Goal: Task Accomplishment & Management: Complete application form

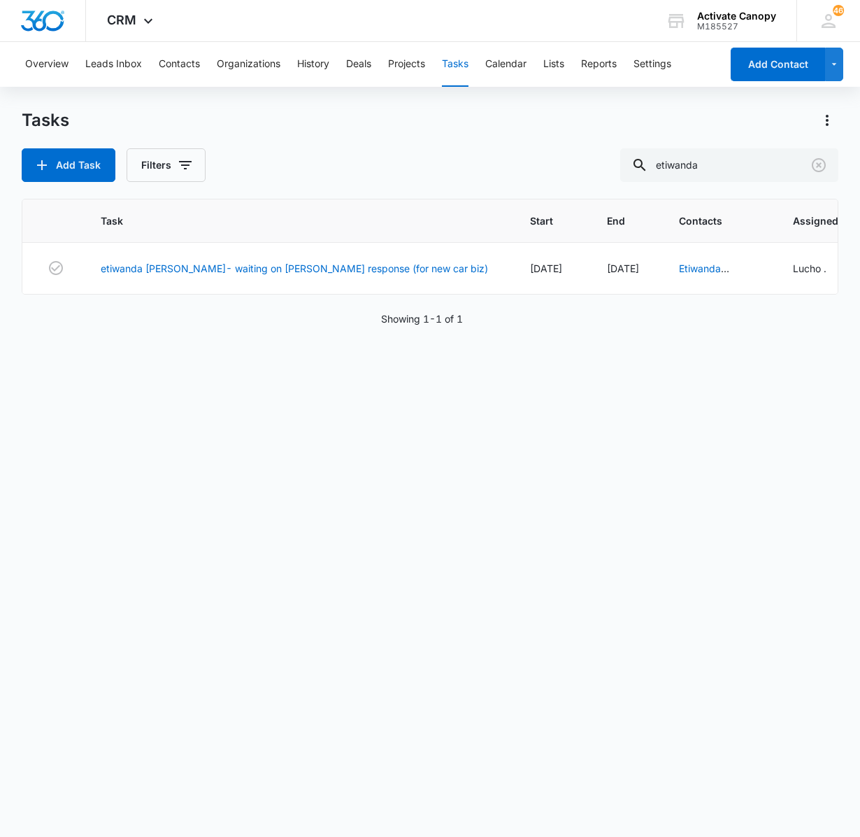
scroll to position [0, 278]
click at [206, 460] on div "Task Start End Contacts Assigned By Assigned To Created Date etiwanda [PERSON_N…" at bounding box center [431, 509] width 818 height 620
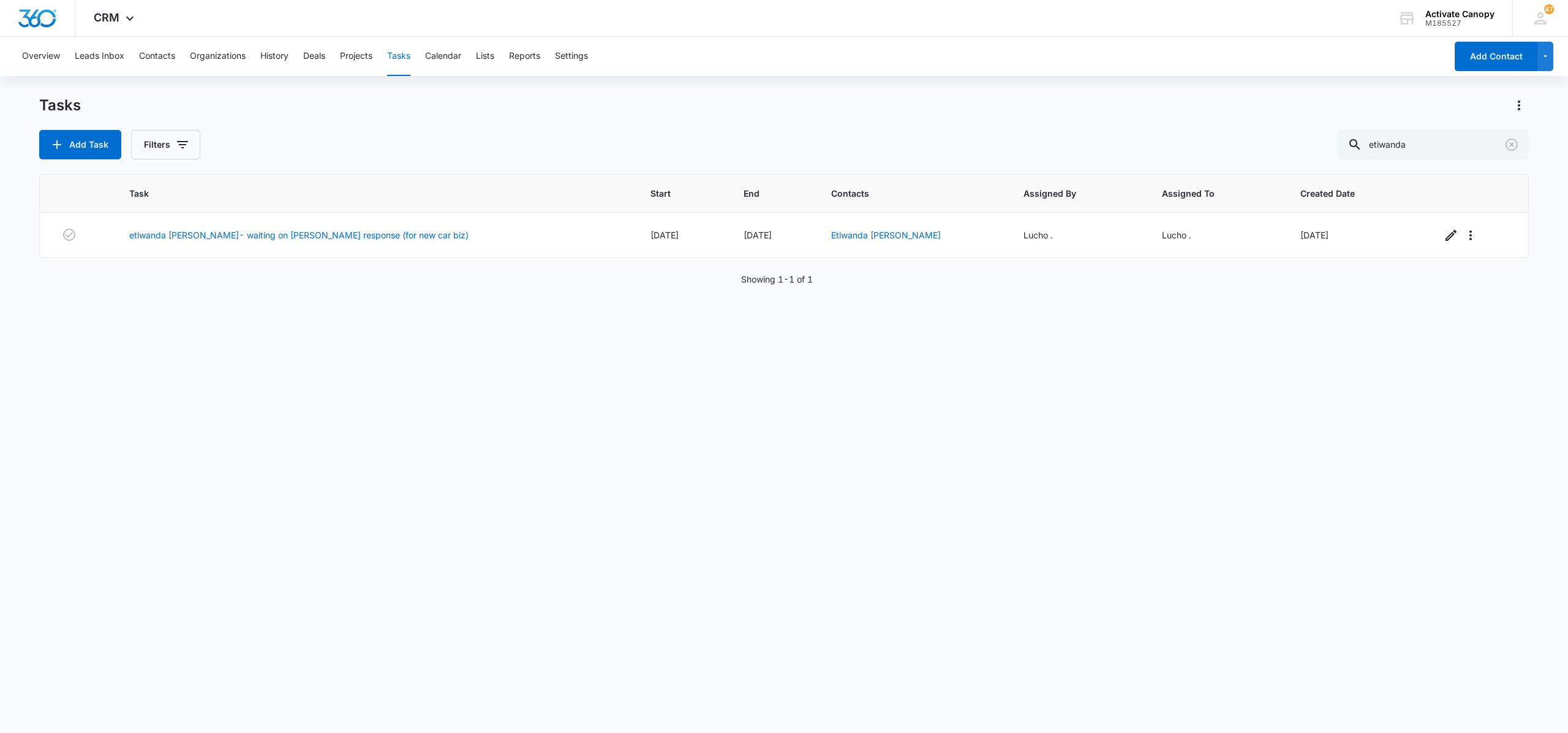
click at [753, 397] on div "Task Start End Contacts Assigned By Assigned To Created Date etiwanda [PERSON_N…" at bounding box center [784, 446] width 1489 height 543
click at [753, 146] on input "etiwanda" at bounding box center [1433, 144] width 191 height 30
type input "COFFEE"
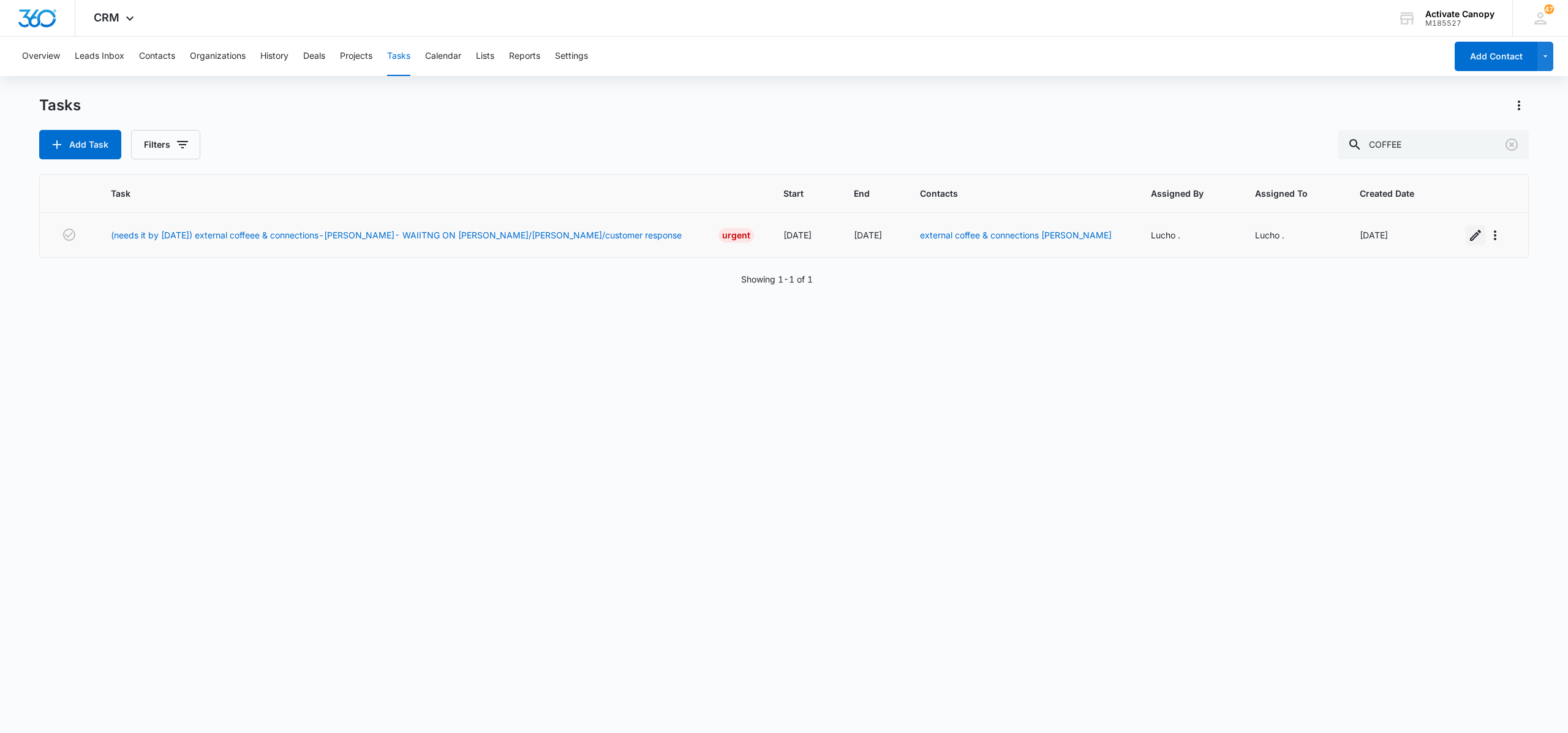
click at [753, 239] on icon "button" at bounding box center [1475, 235] width 11 height 11
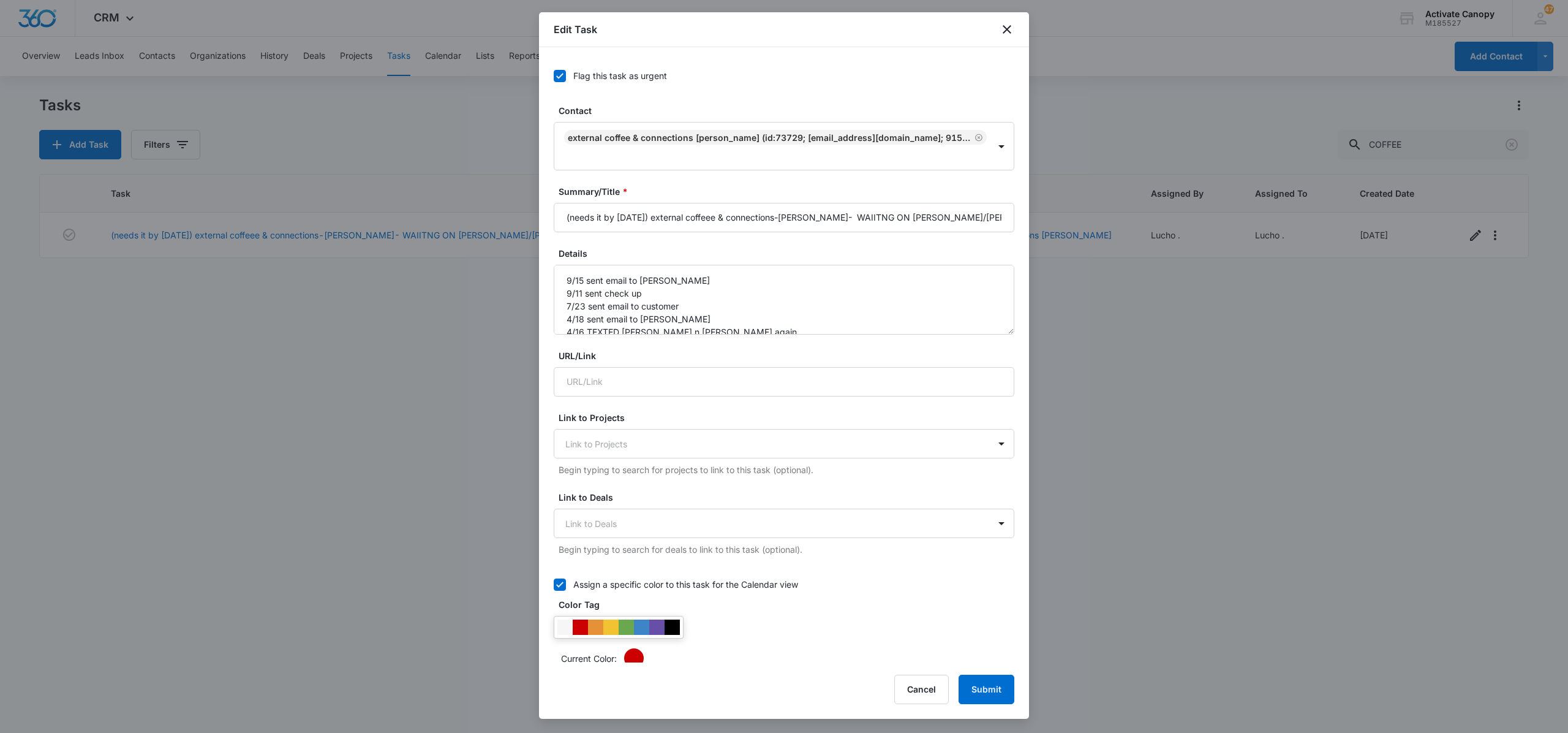
type input "[DATE]"
click at [753, 222] on input "(needs it by [DATE]) external coffeee & connections-[PERSON_NAME]- WAIITNG ON […" at bounding box center [784, 218] width 461 height 30
click at [753, 217] on input "(needs it by [DATE]) external coffeee & connections-[PERSON_NAME]- WAIITNG ON R…" at bounding box center [784, 218] width 461 height 30
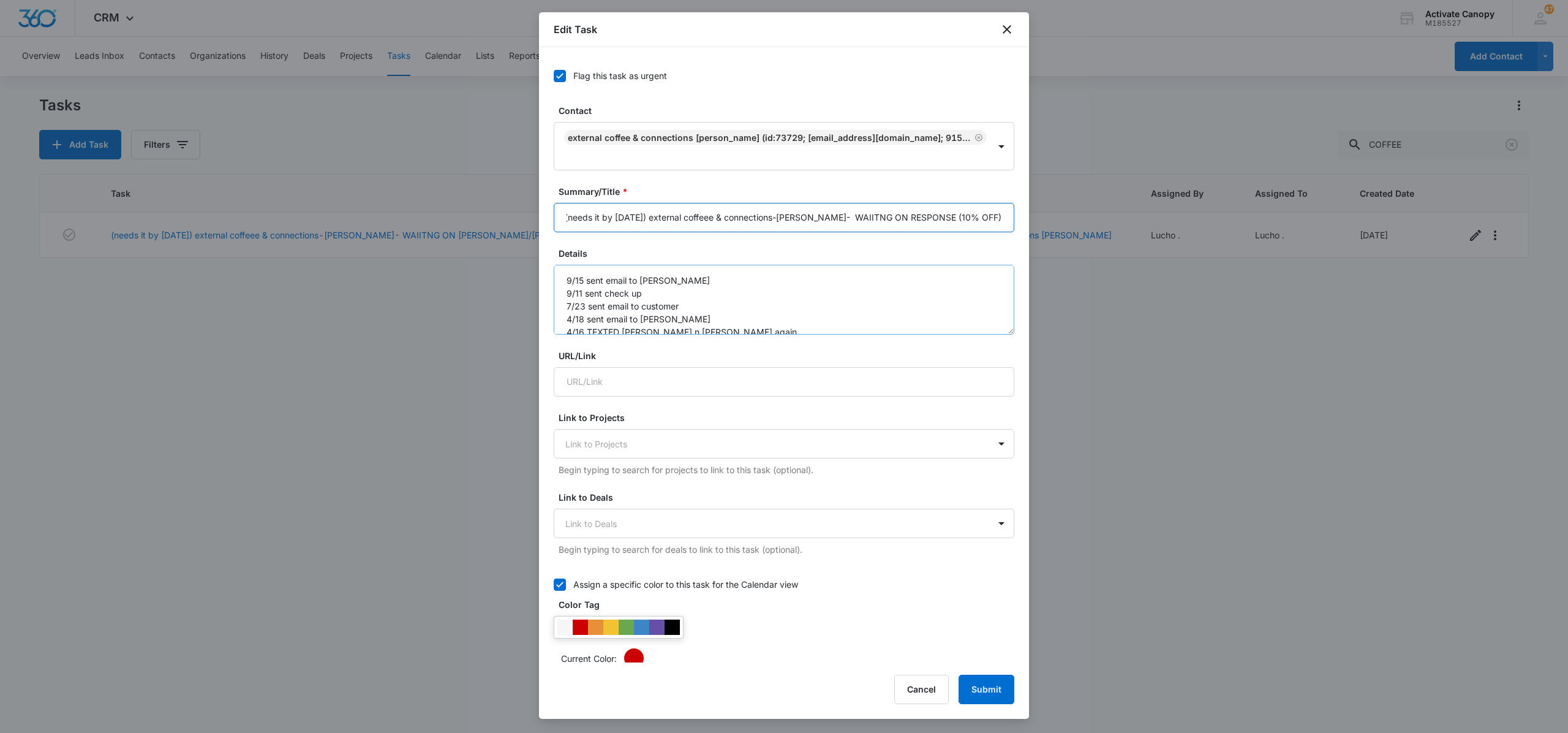
type input "(needs it by [DATE]) external coffeee & connections-[PERSON_NAME]- WAIITNG ON R…"
click at [565, 271] on textarea "9/15 sent email to [PERSON_NAME] 9/11 sent check up 7/23 sent email to customer…" at bounding box center [784, 300] width 461 height 70
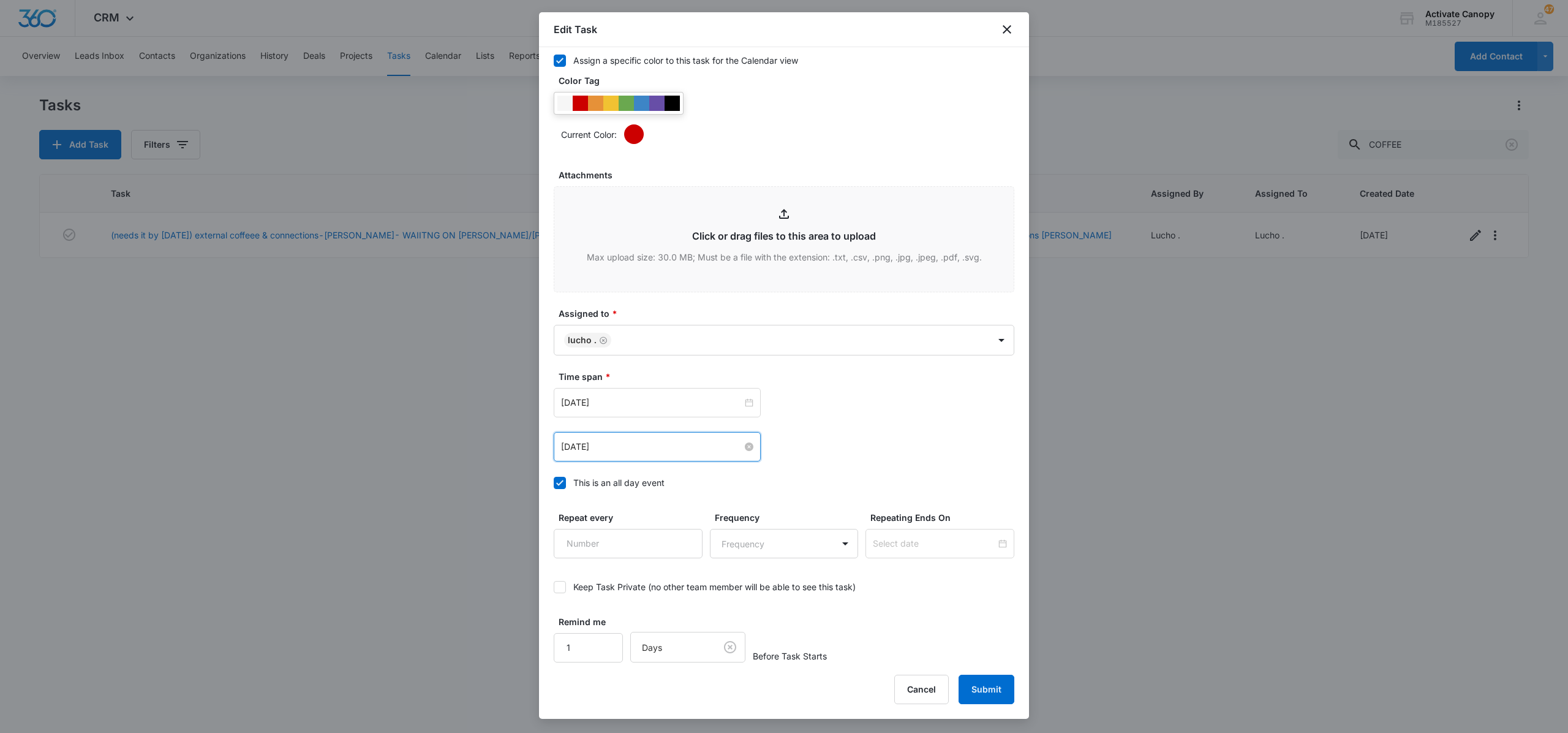
click at [662, 449] on input "[DATE]" at bounding box center [651, 446] width 181 height 13
type input "[DATE]"
click at [753, 688] on button "Submit" at bounding box center [987, 689] width 56 height 30
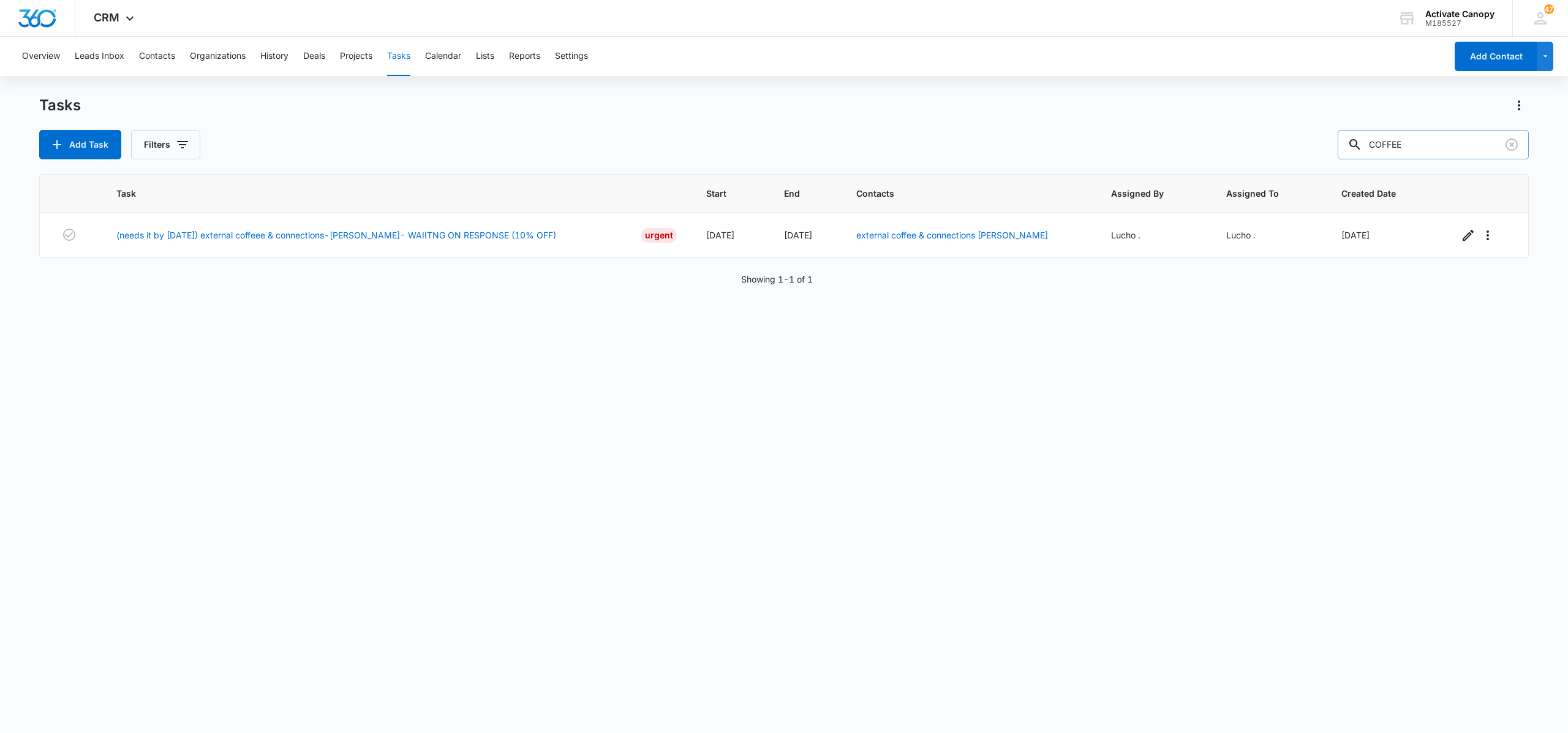
click at [753, 133] on input "COFFEE" at bounding box center [1433, 144] width 191 height 30
type input "etiwan"
click at [145, 46] on button "Contacts" at bounding box center [157, 56] width 36 height 39
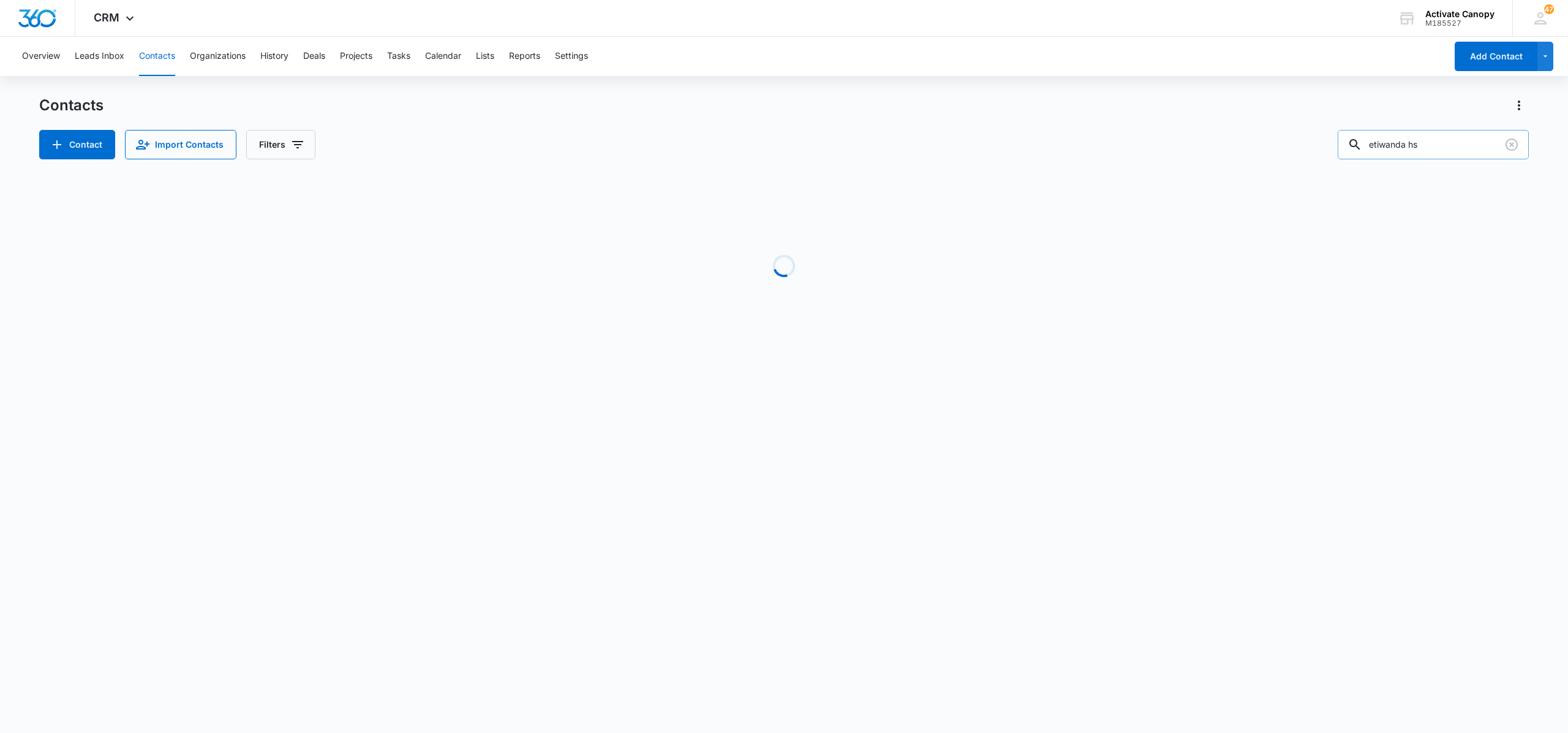
click at [753, 150] on input "etiwanda hs" at bounding box center [1433, 144] width 191 height 30
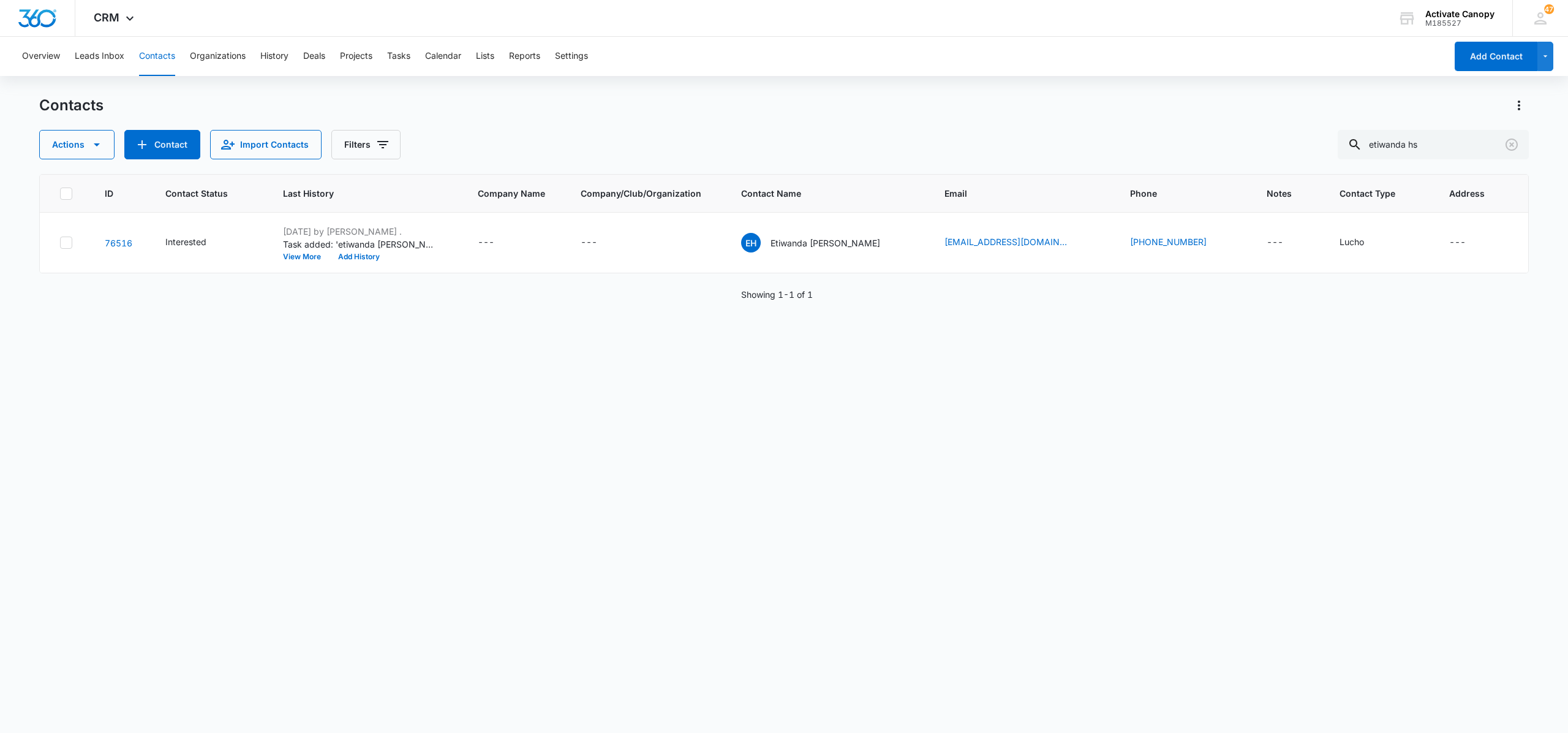
click at [753, 350] on div "ID Contact Status Last History Company Name Company/Club/Organization Contact N…" at bounding box center [784, 446] width 1489 height 543
click at [753, 242] on icon "Contact Name - Etiwanda Hs - phil - Select to Edit Field" at bounding box center [895, 240] width 11 height 11
click at [753, 200] on button "Cancel" at bounding box center [847, 204] width 43 height 24
click at [753, 250] on div "EH Etiwanda [PERSON_NAME]" at bounding box center [810, 243] width 139 height 19
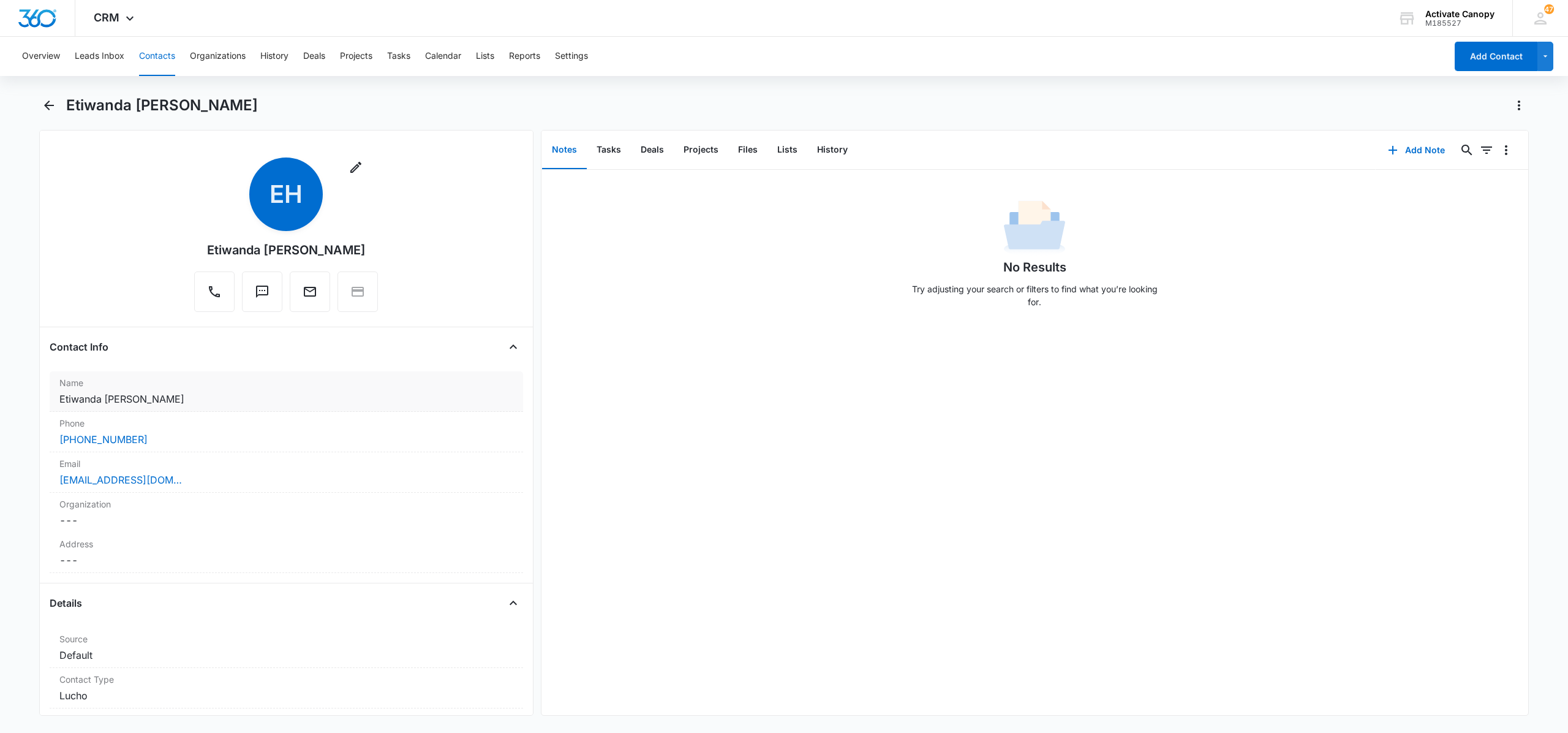
click at [396, 399] on dd "Cancel Save Changes Etiwanda [PERSON_NAME]" at bounding box center [286, 398] width 454 height 15
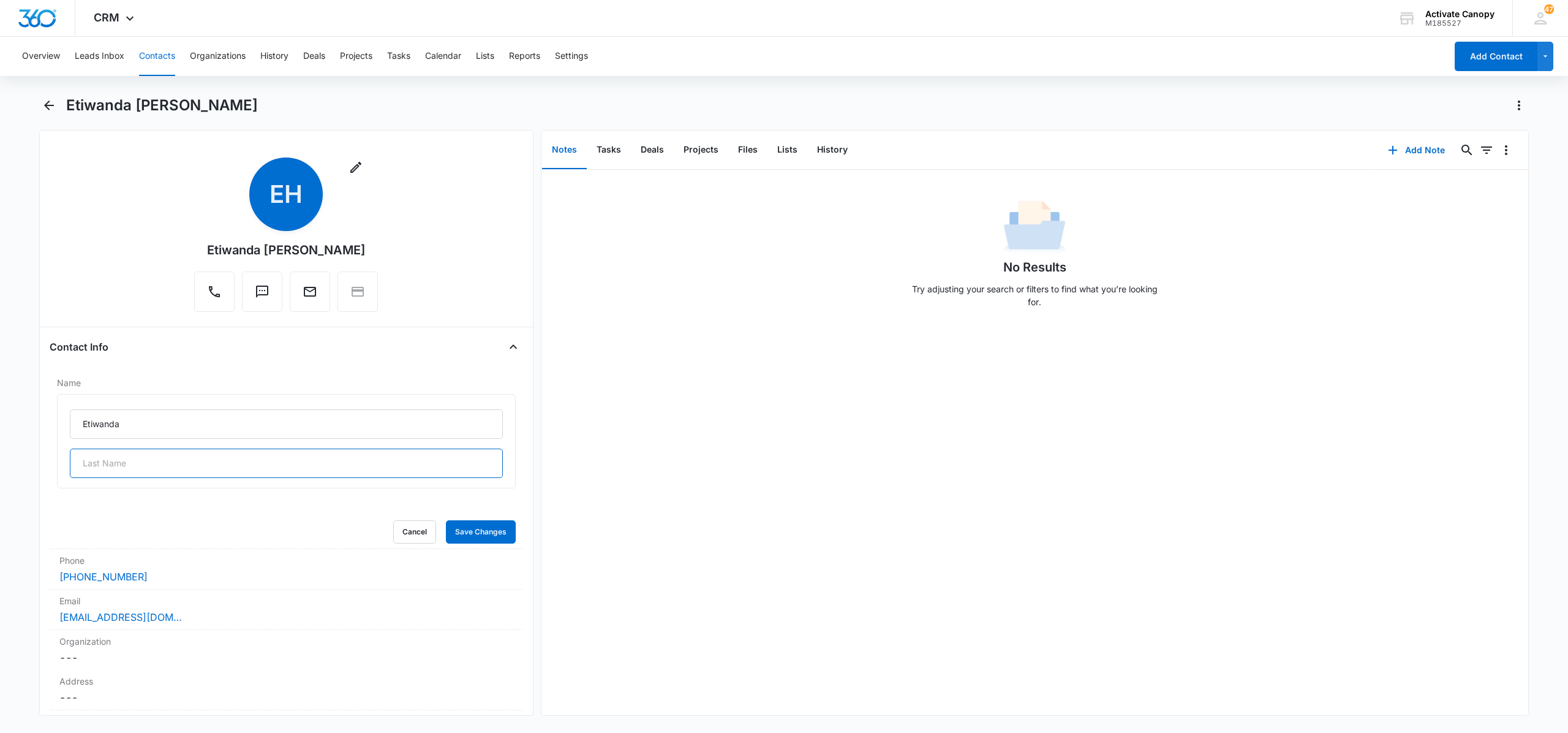
drag, startPoint x: 130, startPoint y: 458, endPoint x: 5, endPoint y: 423, distance: 129.8
click at [5, 423] on main "Etiwanda [PERSON_NAME] Remove EH Etiwanda [PERSON_NAME] Contact Info Name [PERS…" at bounding box center [784, 412] width 1568 height 635
click at [128, 433] on input "Etiwanda" at bounding box center [286, 424] width 433 height 30
type input "["
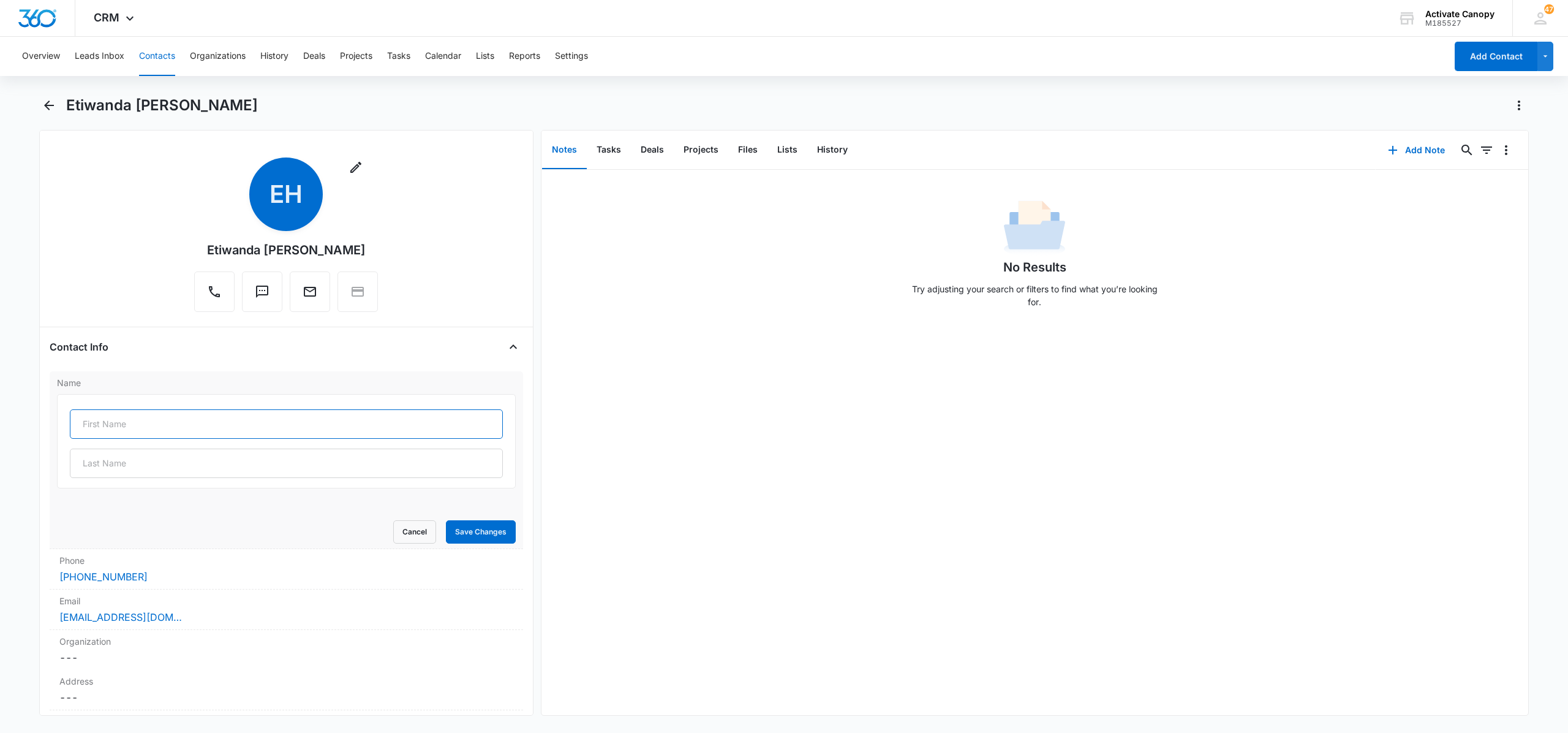
type input "p"
type input "Phil (previous:etiwanda HS)"
click at [446, 533] on button "Save Changes" at bounding box center [481, 532] width 70 height 24
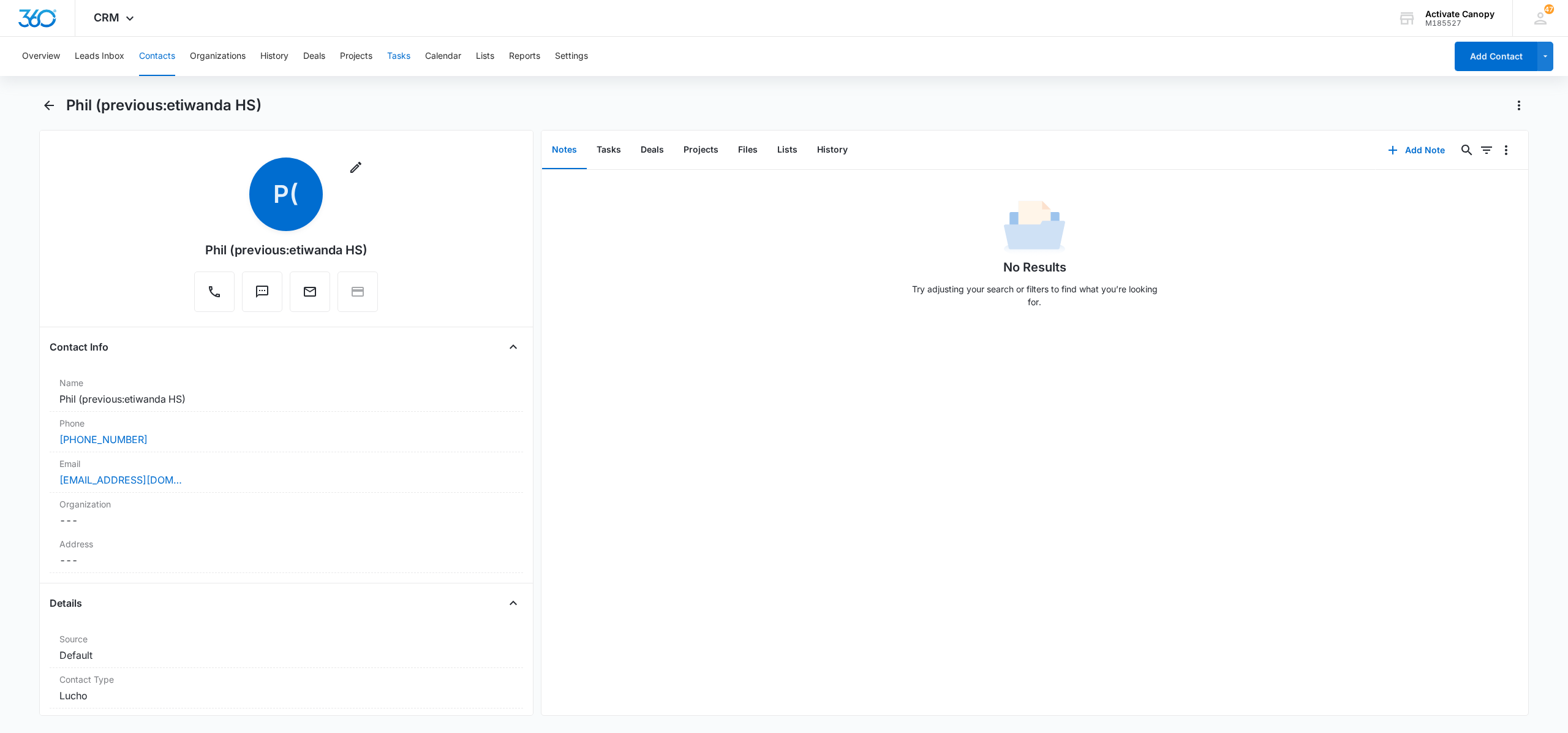
click at [403, 41] on button "Tasks" at bounding box center [398, 56] width 24 height 39
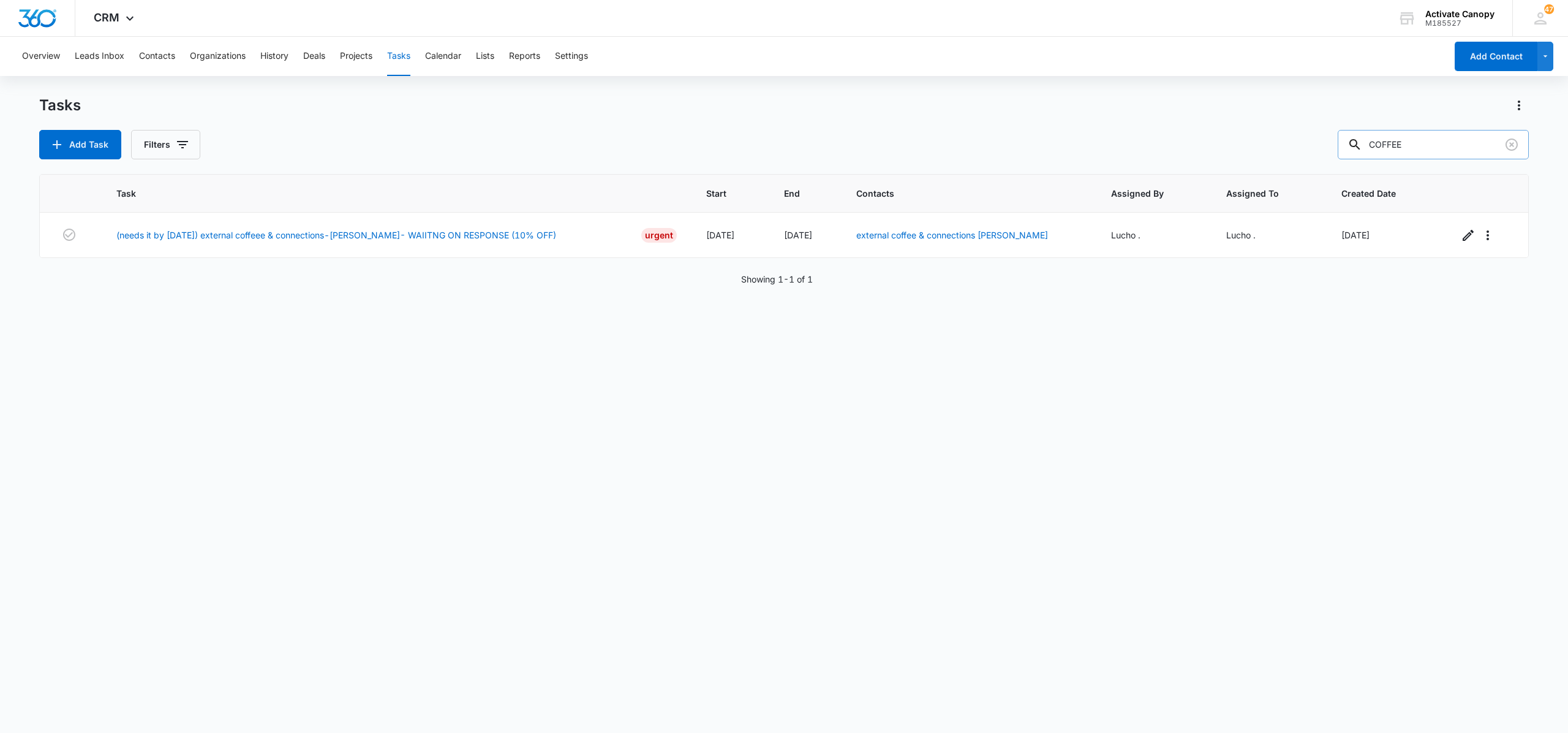
drag, startPoint x: 1444, startPoint y: 146, endPoint x: 1422, endPoint y: 149, distance: 22.2
click at [753, 149] on input "COFFEE" at bounding box center [1433, 144] width 191 height 30
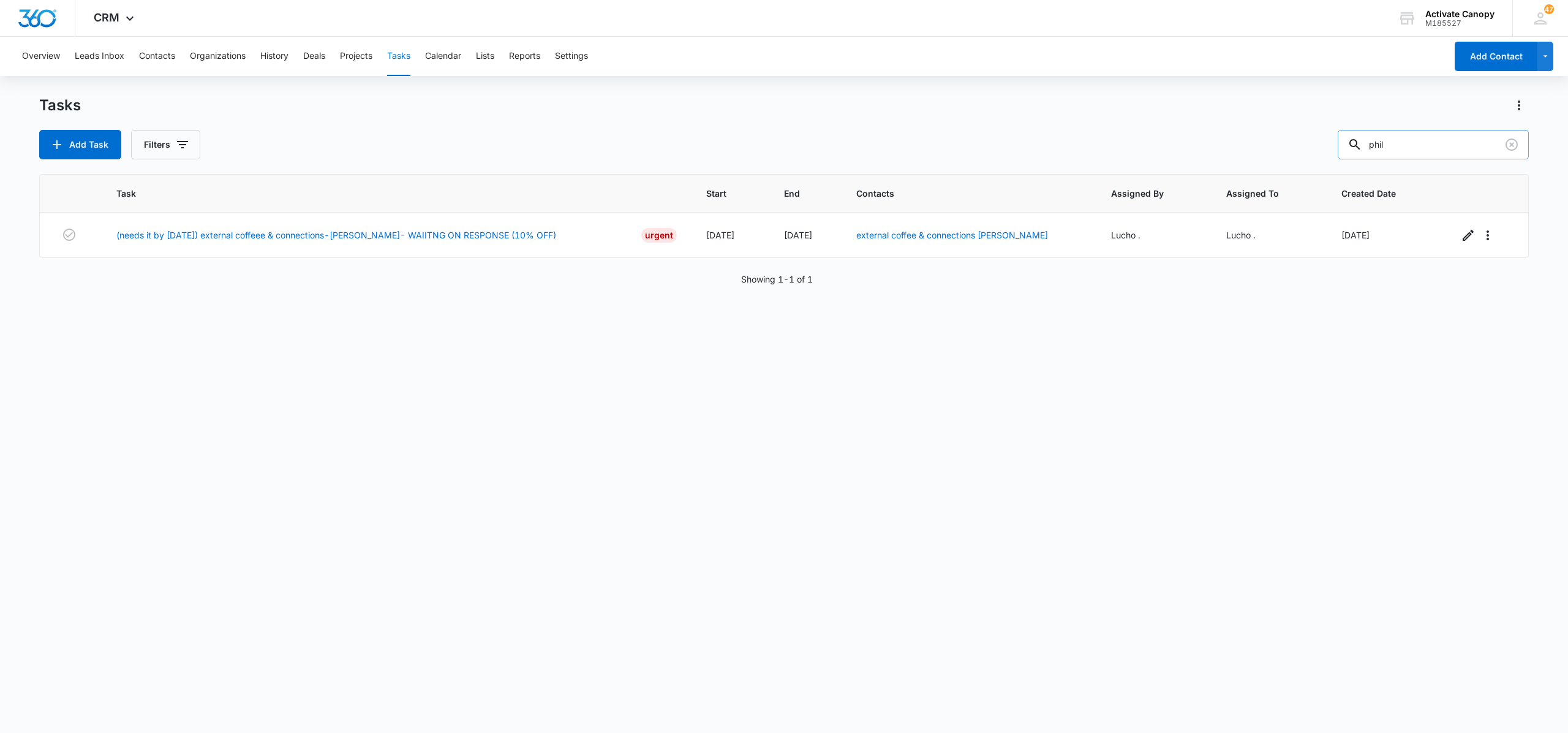
type input "phil"
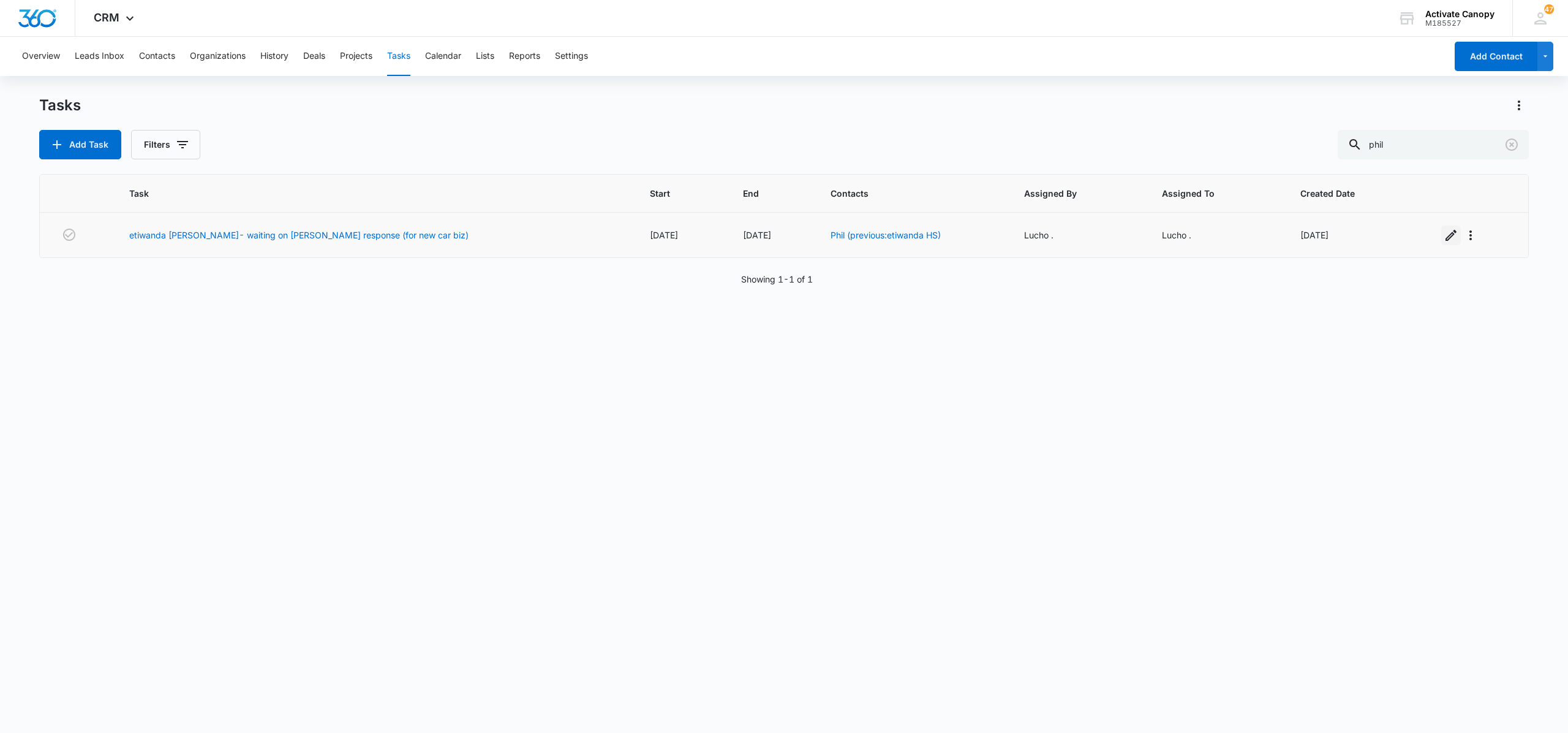
click at [753, 236] on icon "button" at bounding box center [1451, 235] width 15 height 15
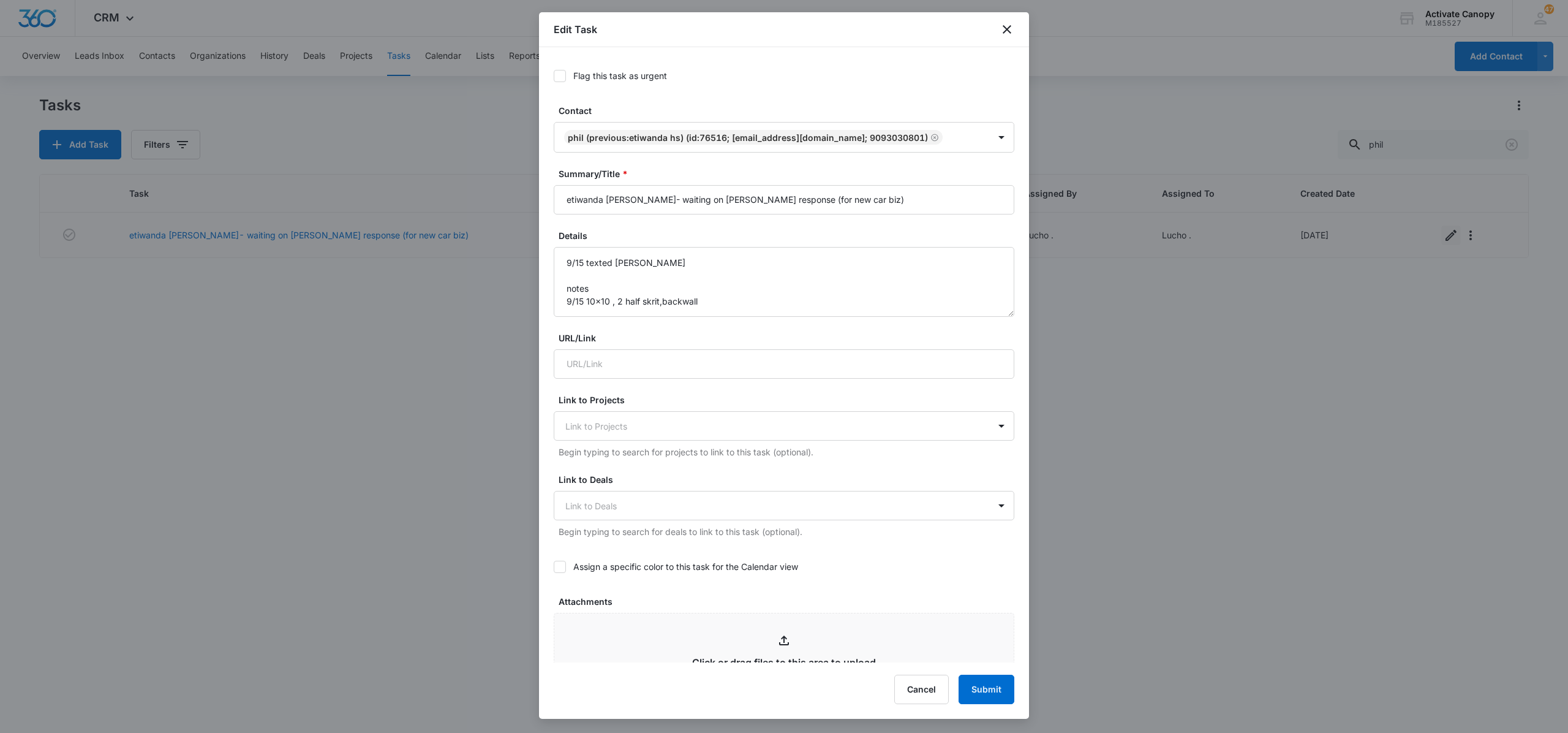
type input "[DATE]"
click at [622, 203] on input "etiwanda [PERSON_NAME]- waiting on [PERSON_NAME] response (for new car biz)" at bounding box center [784, 200] width 461 height 30
click at [584, 196] on input "phil- waiting on [PERSON_NAME] response (for new car biz)" at bounding box center [784, 200] width 461 height 30
click at [557, 195] on input "phil-(previously:etiwanda HS) (WILL SEND OTHER CUSTOMERS) waiting on [PERSON_NA…" at bounding box center [784, 200] width 461 height 30
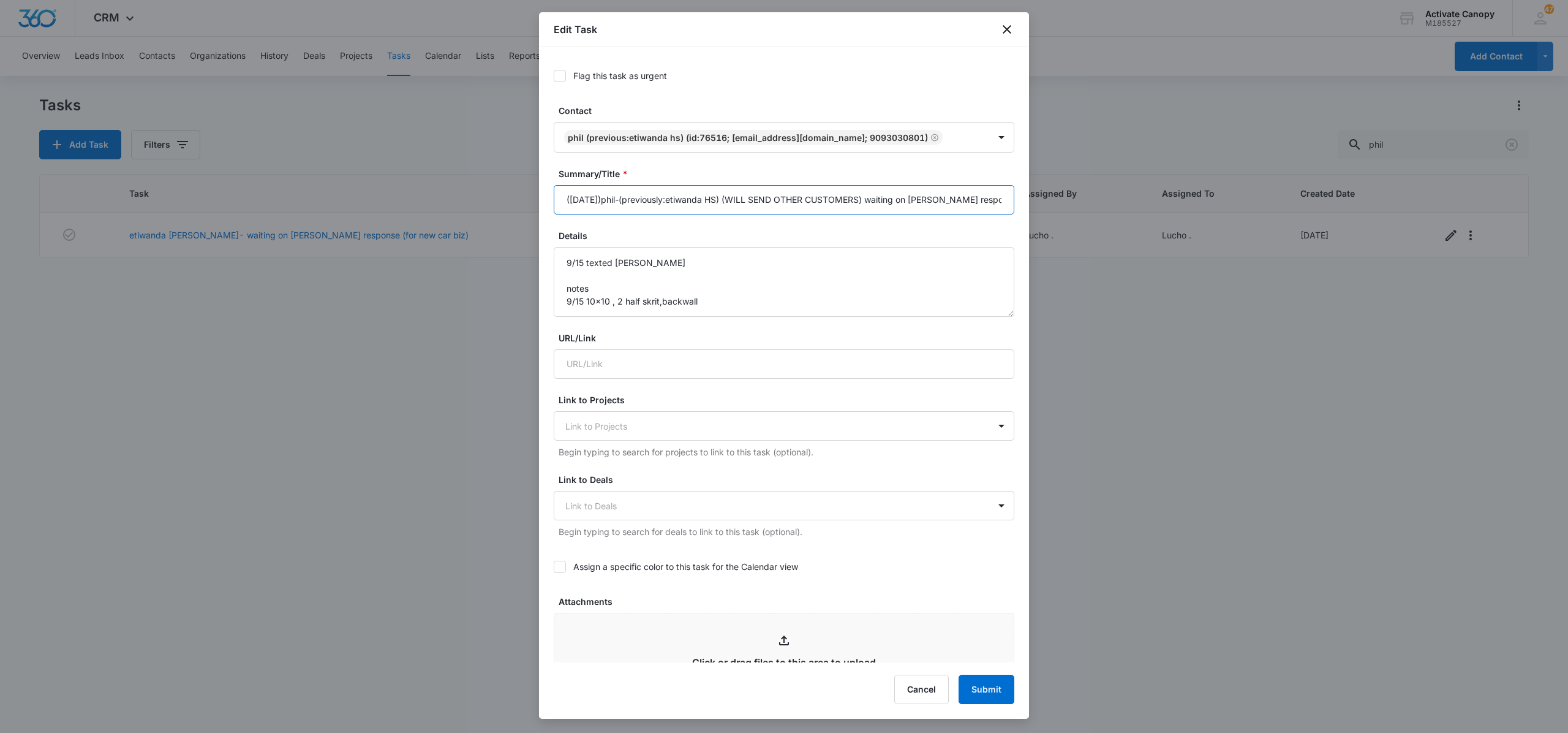
click at [753, 201] on input "([DATE])phil-(previously:etiwanda HS) (WILL SEND OTHER CUSTOMERS) waiting on [P…" at bounding box center [784, 200] width 461 height 30
type input "([DATE])phil-(previously:etiwanda HS) (WILL SEND OTHER CUSTOMERS) waiting on [P…"
click at [561, 262] on textarea "9/15 texted [PERSON_NAME] notes 9/15 10x10 , 2 half skrit,backwall" at bounding box center [784, 282] width 461 height 70
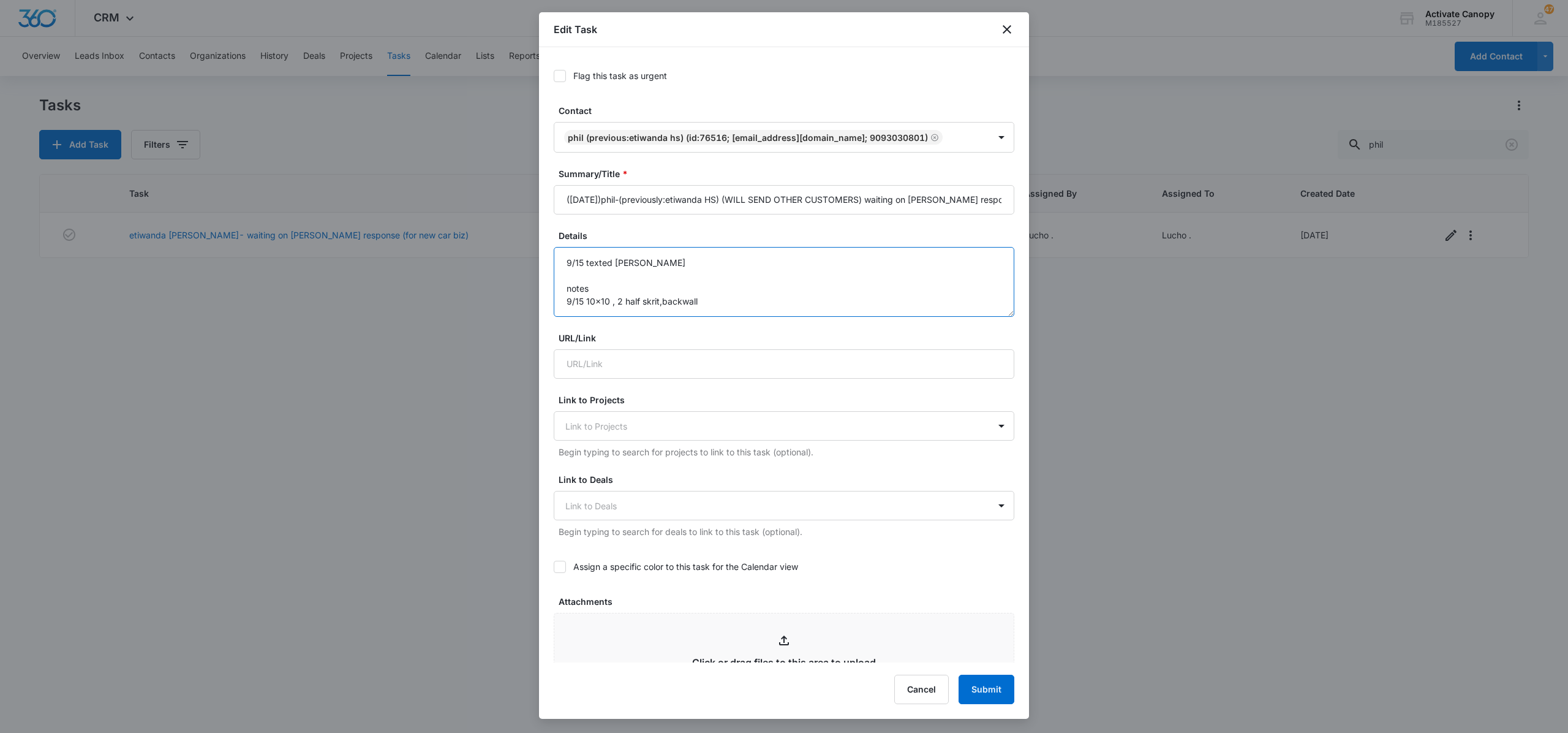
click at [715, 306] on textarea "9/15 texted [PERSON_NAME] notes 9/15 10x10 , 2 half skrit,backwall" at bounding box center [784, 282] width 461 height 70
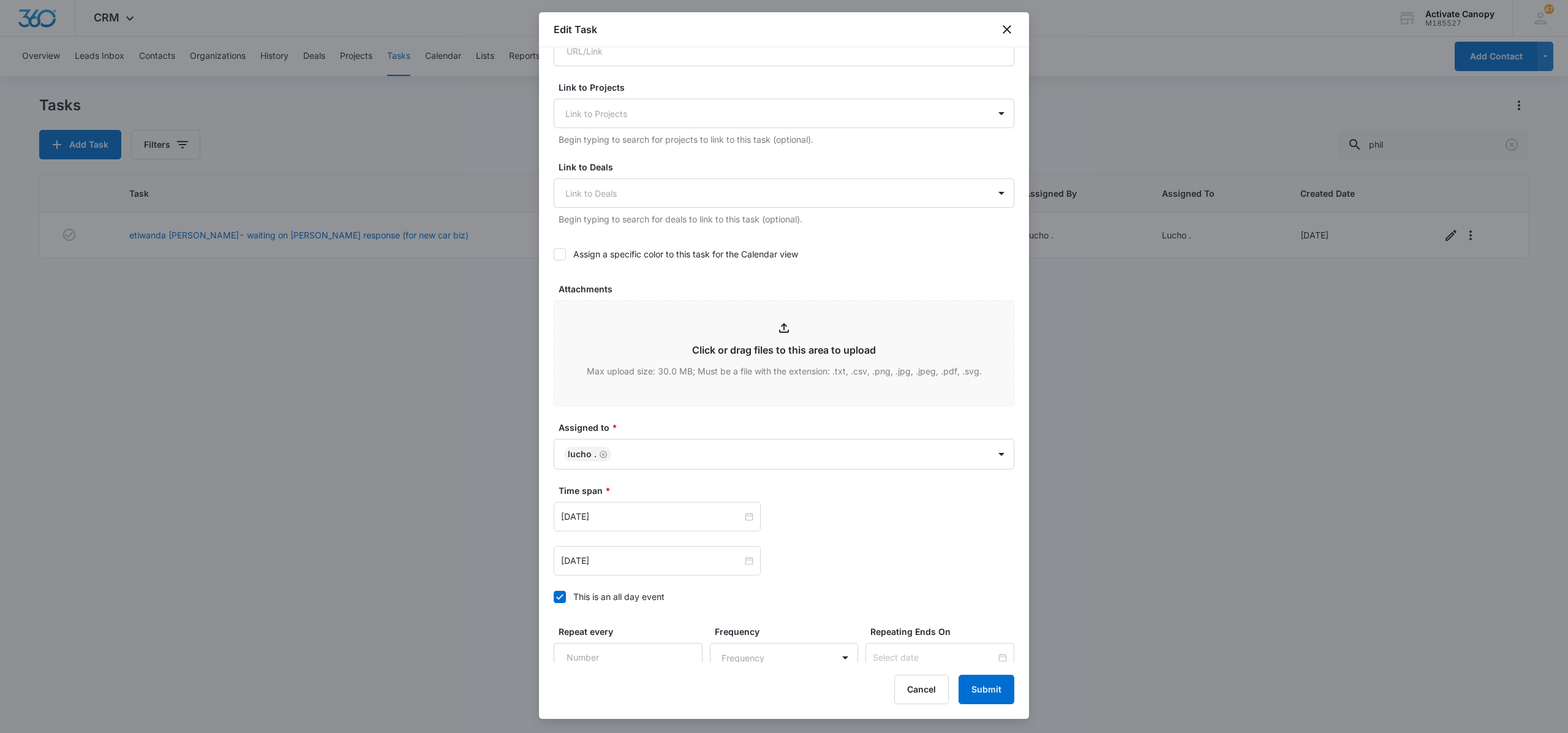
scroll to position [427, 0]
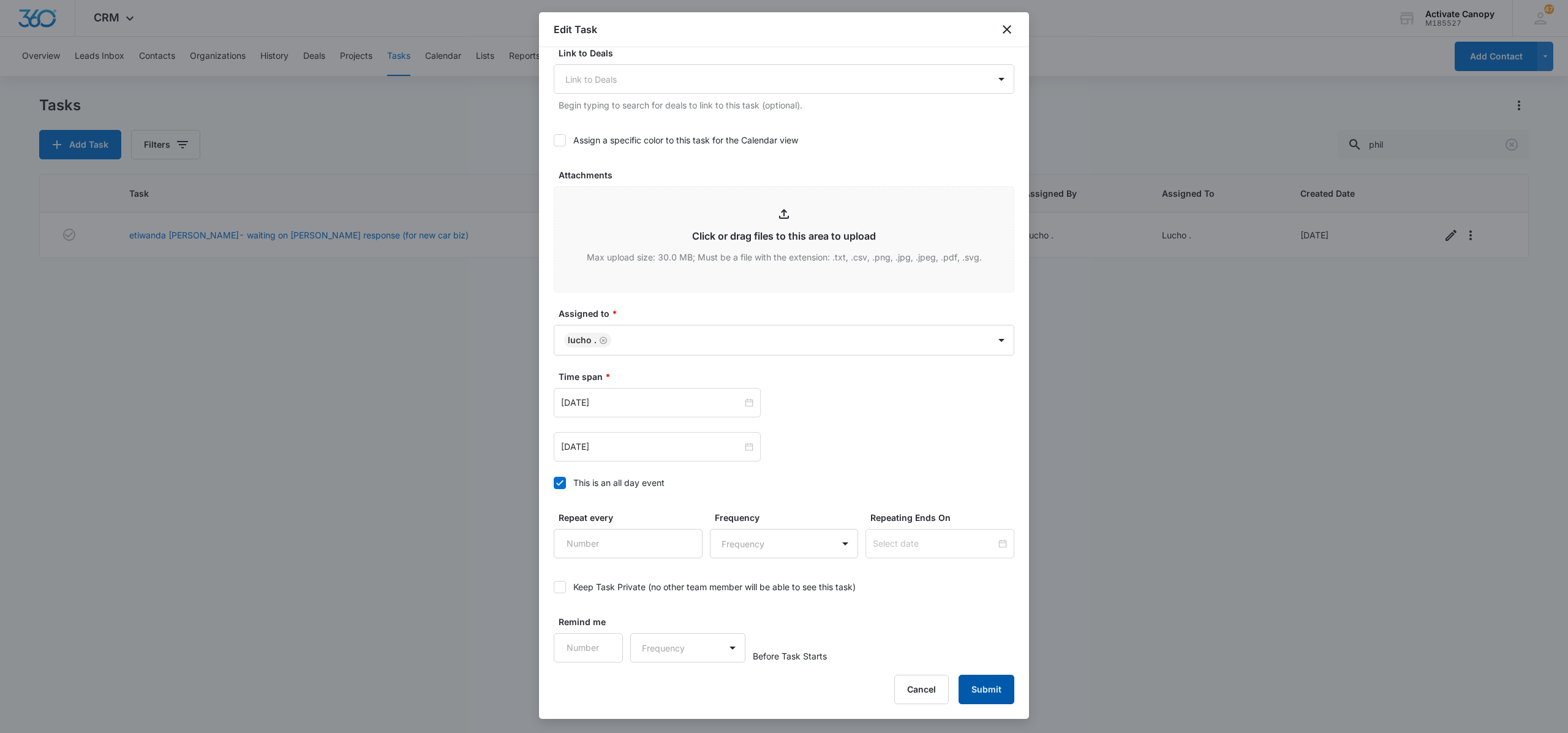
type textarea "9/15 texted [PERSON_NAME] notes 9/15 10x10 , 2 half skrit,backwall- package $11…"
click at [753, 688] on button "Submit" at bounding box center [987, 689] width 56 height 30
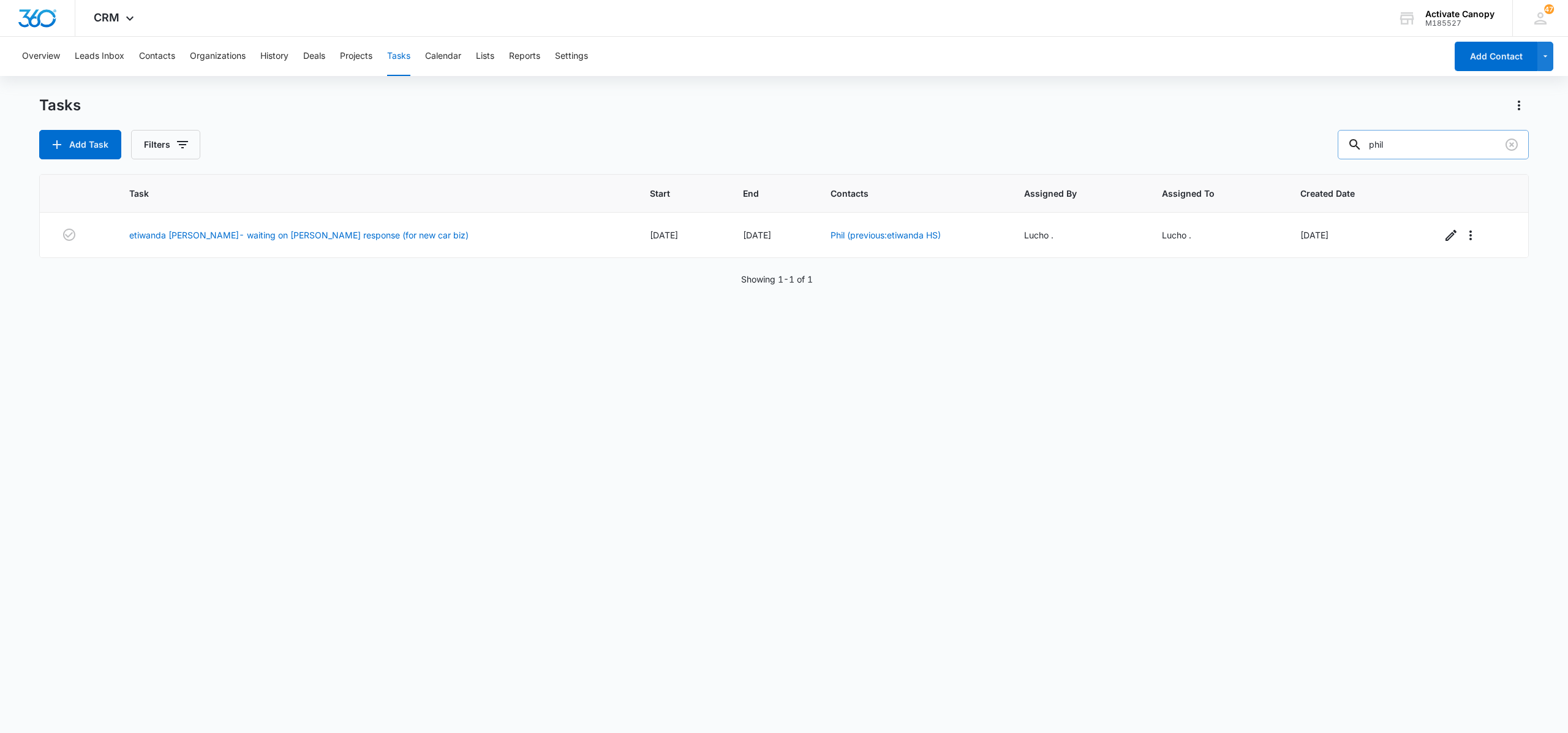
click at [753, 150] on input "phil" at bounding box center [1433, 144] width 191 height 30
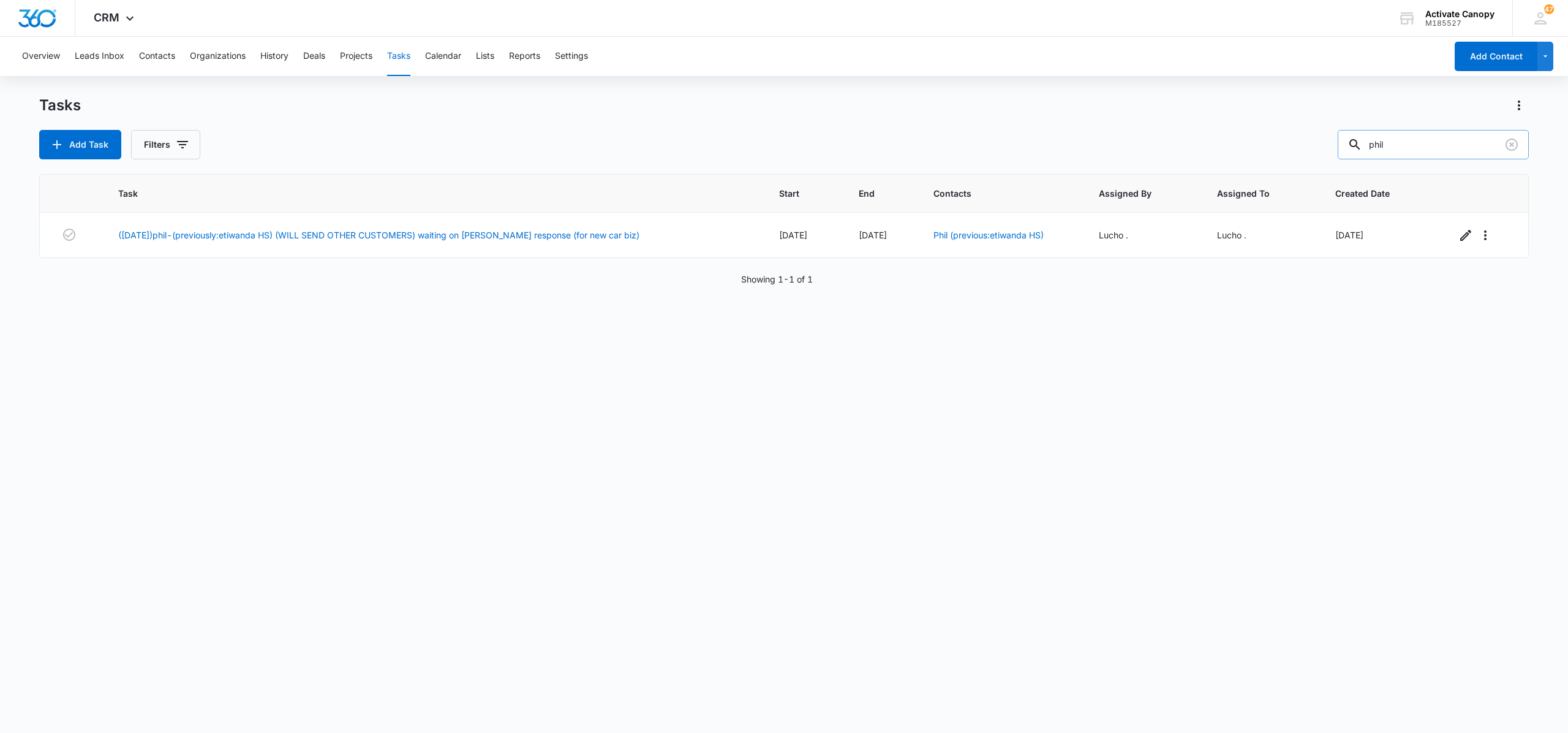
click at [753, 150] on input "phil" at bounding box center [1433, 144] width 191 height 30
type input "lb bombers"
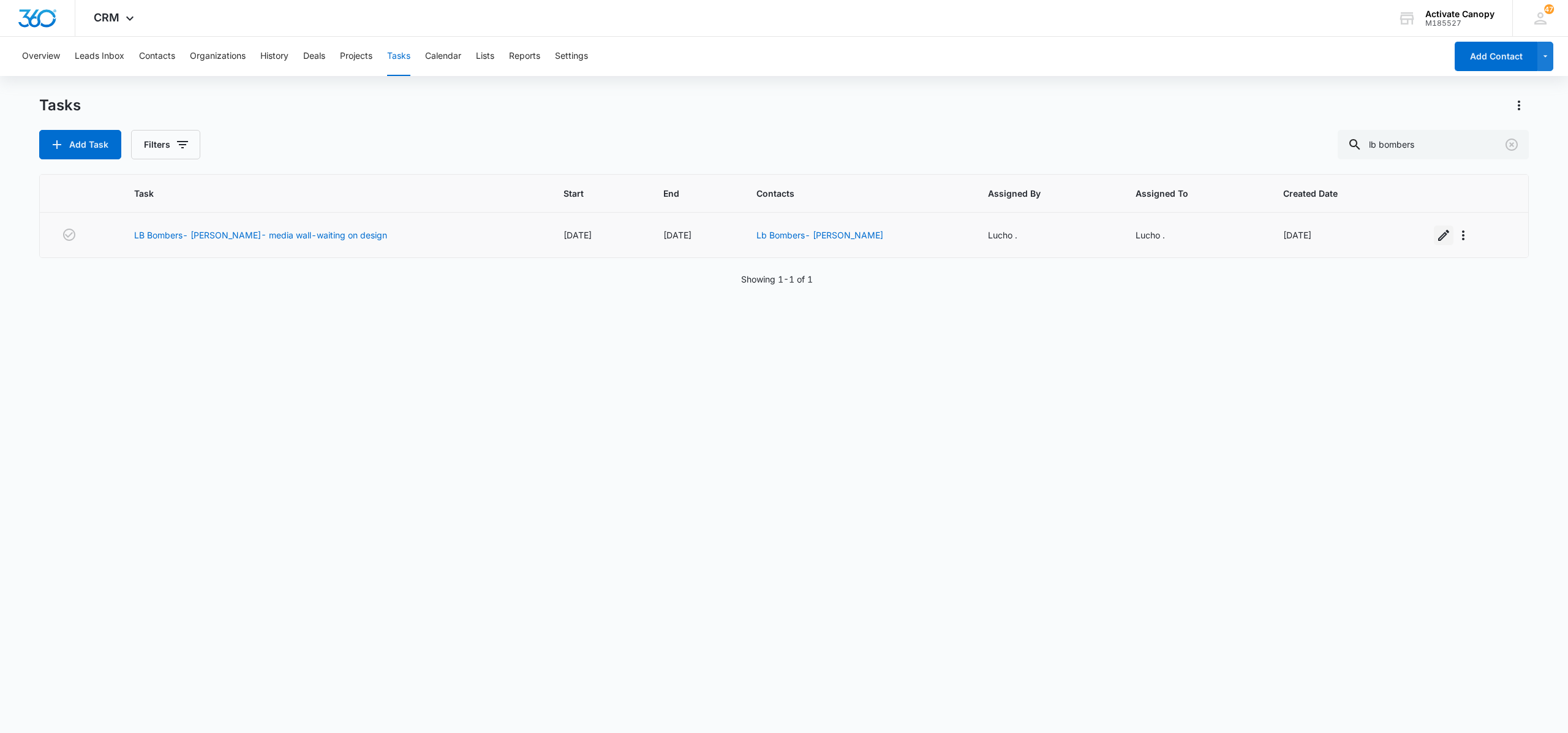
click at [753, 237] on button "button" at bounding box center [1444, 235] width 19 height 19
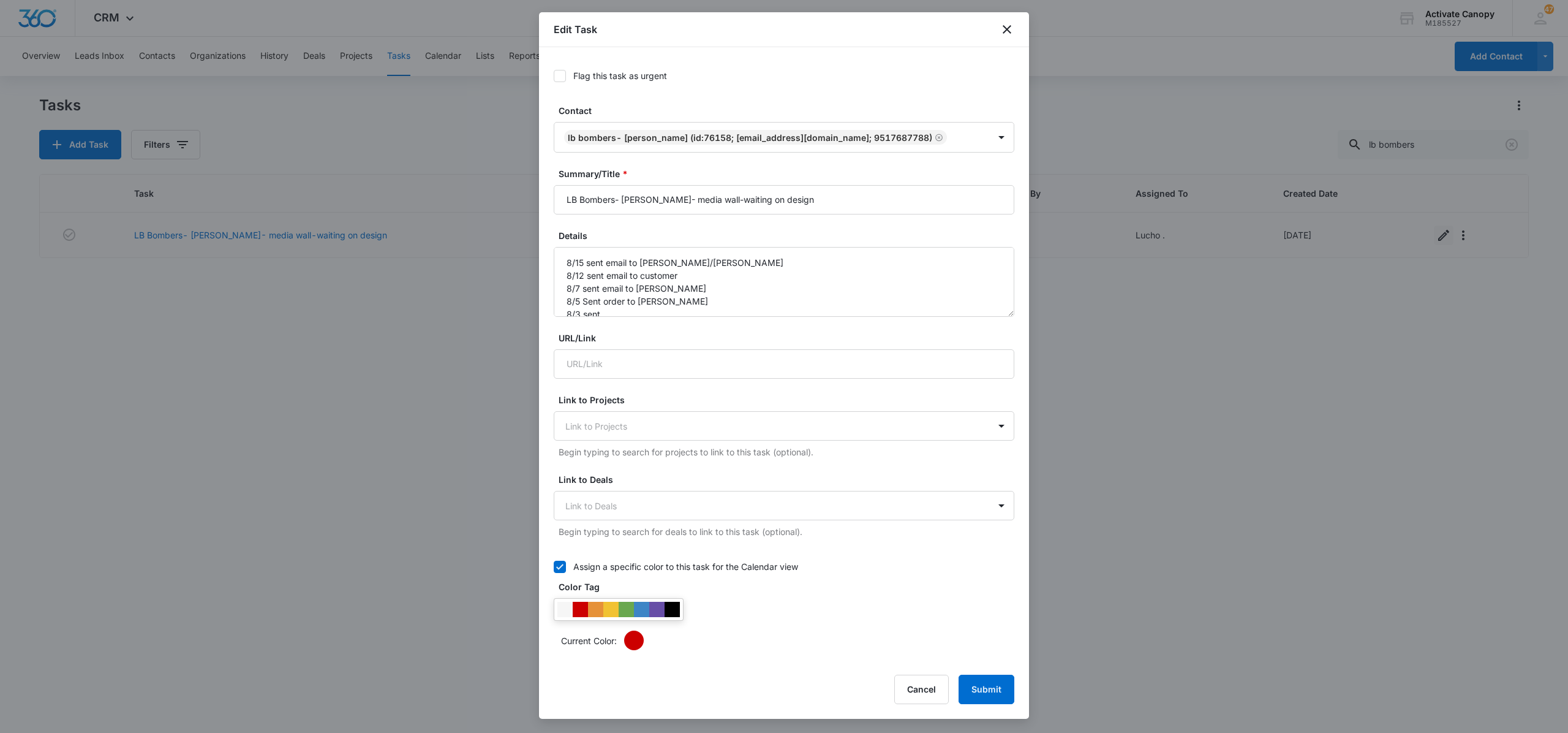
type input "[DATE]"
click at [753, 206] on input "LB Bombers- [PERSON_NAME]- media wall-waiting on design" at bounding box center [784, 200] width 461 height 30
click at [559, 268] on textarea "8/15 sent email to [PERSON_NAME]/[PERSON_NAME] 8/12 sent email to customer 8/7 …" at bounding box center [784, 282] width 461 height 70
click at [580, 264] on textarea "8/15 sent email to [PERSON_NAME]/[PERSON_NAME] 8/12 sent email to customer 8/7 …" at bounding box center [784, 282] width 461 height 70
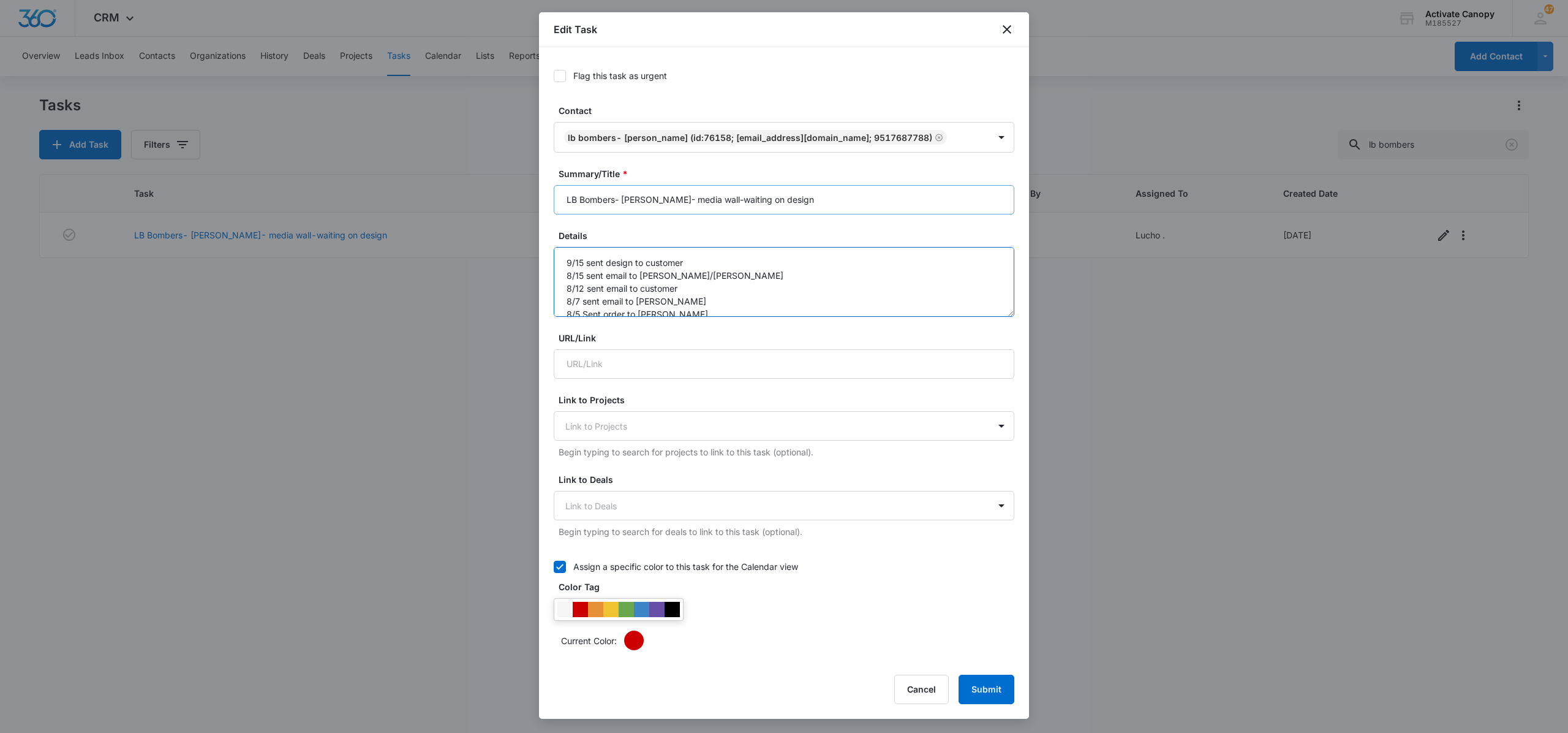
type textarea "9/15 sent design to customer 8/15 sent email to [PERSON_NAME]/[PERSON_NAME] 8/1…"
click at [753, 201] on input "LB Bombers- [PERSON_NAME]- media wall-waiting on design" at bounding box center [784, 200] width 461 height 30
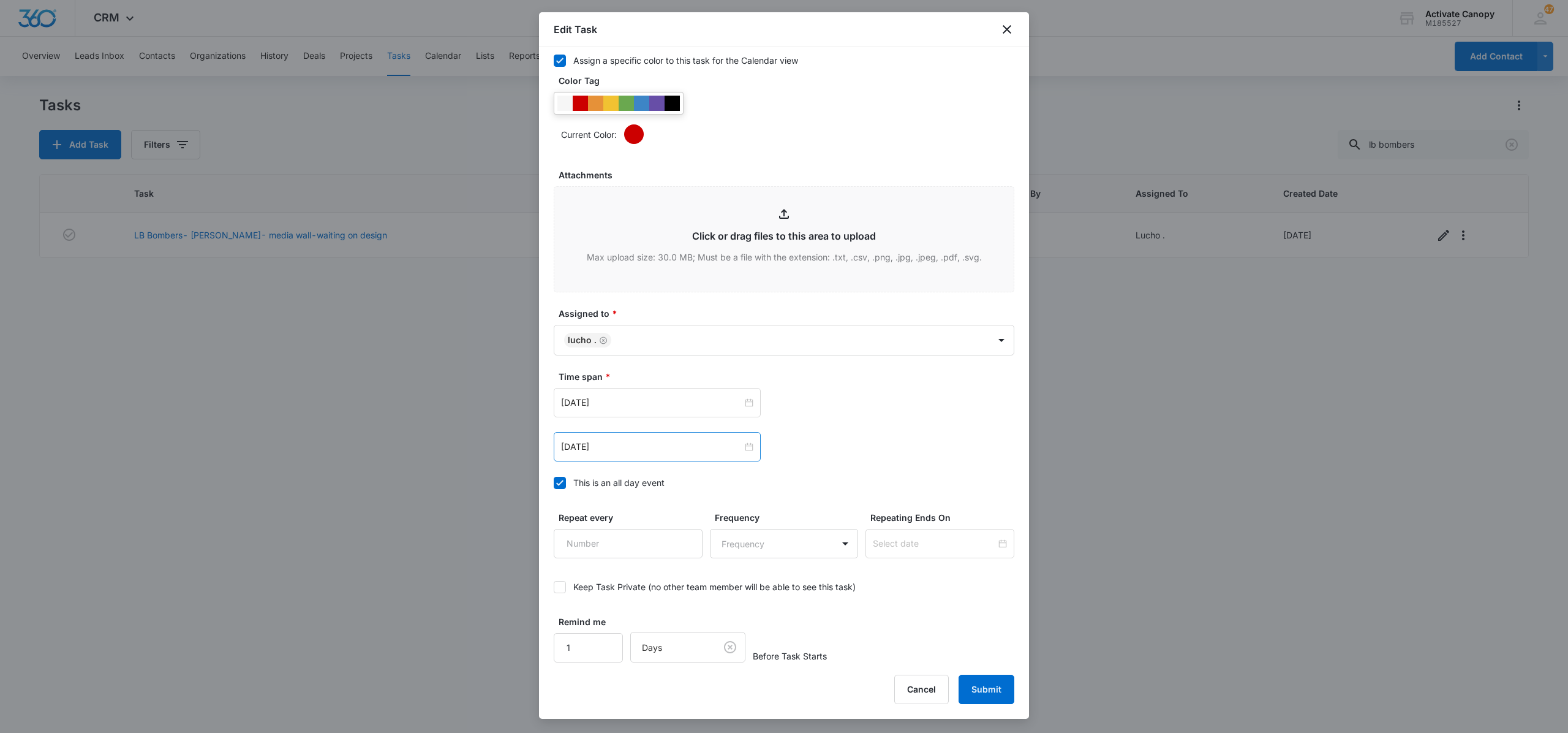
type input "LB Bombers- [PERSON_NAME]- media wall-waiting on customer response"
drag, startPoint x: 629, startPoint y: 455, endPoint x: 635, endPoint y: 450, distance: 7.8
click at [635, 450] on div "[DATE]" at bounding box center [657, 447] width 207 height 30
click at [635, 450] on input "[DATE]" at bounding box center [651, 446] width 181 height 13
type input "[DATE]"
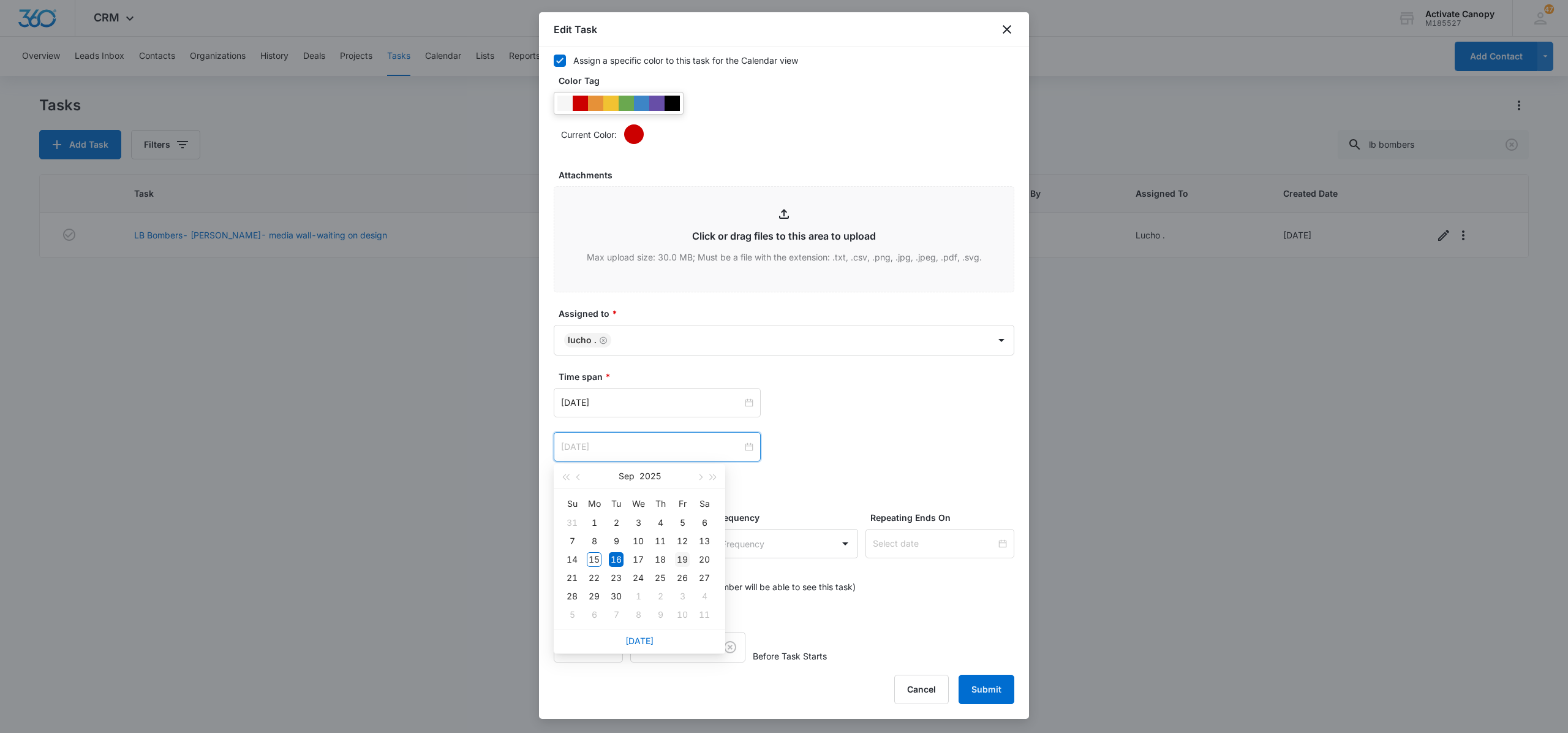
click at [682, 558] on div "19" at bounding box center [682, 559] width 15 height 15
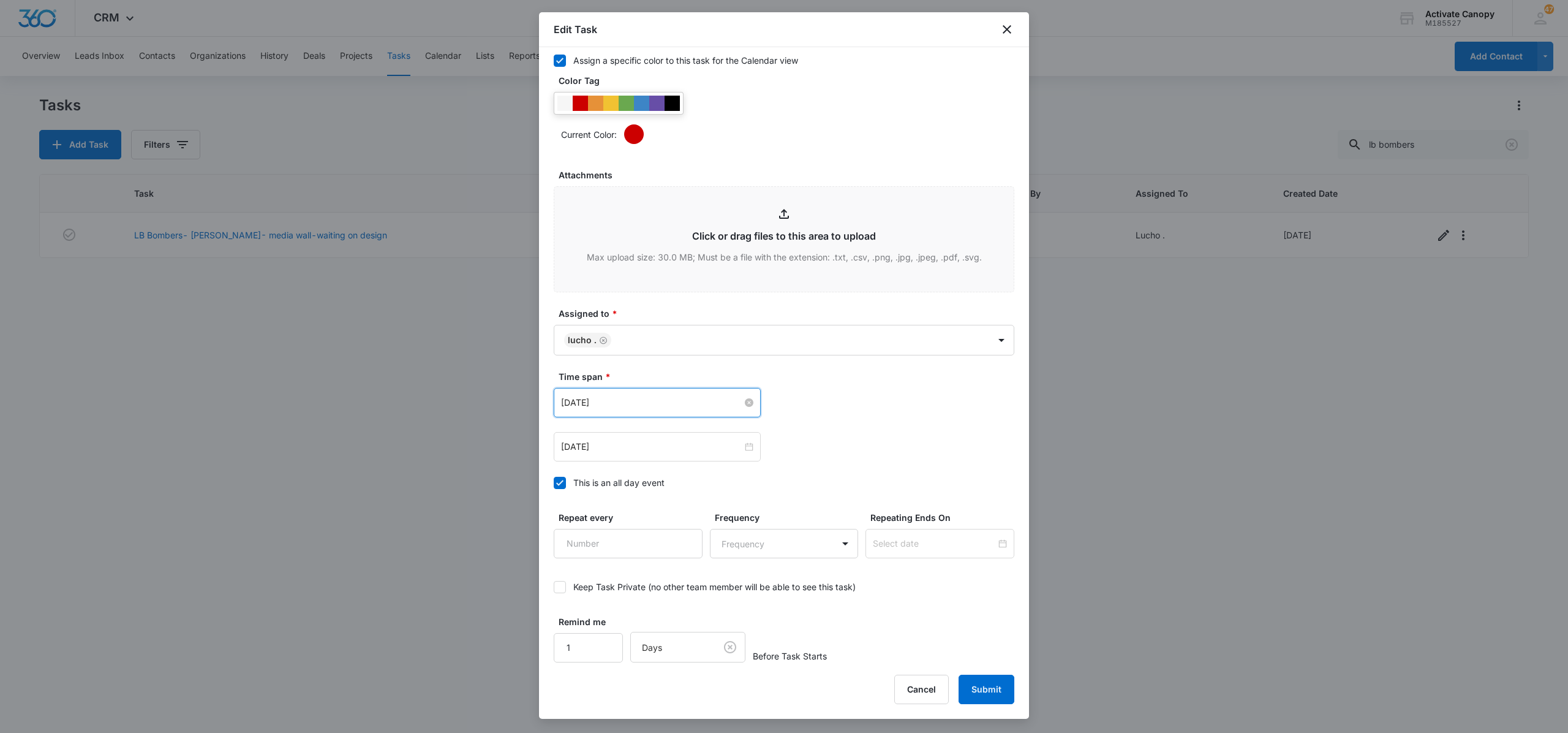
click at [645, 398] on input "[DATE]" at bounding box center [651, 402] width 181 height 13
type input "[DATE]"
click at [690, 517] on td "19" at bounding box center [682, 515] width 22 height 18
click at [753, 690] on button "Submit" at bounding box center [987, 689] width 56 height 30
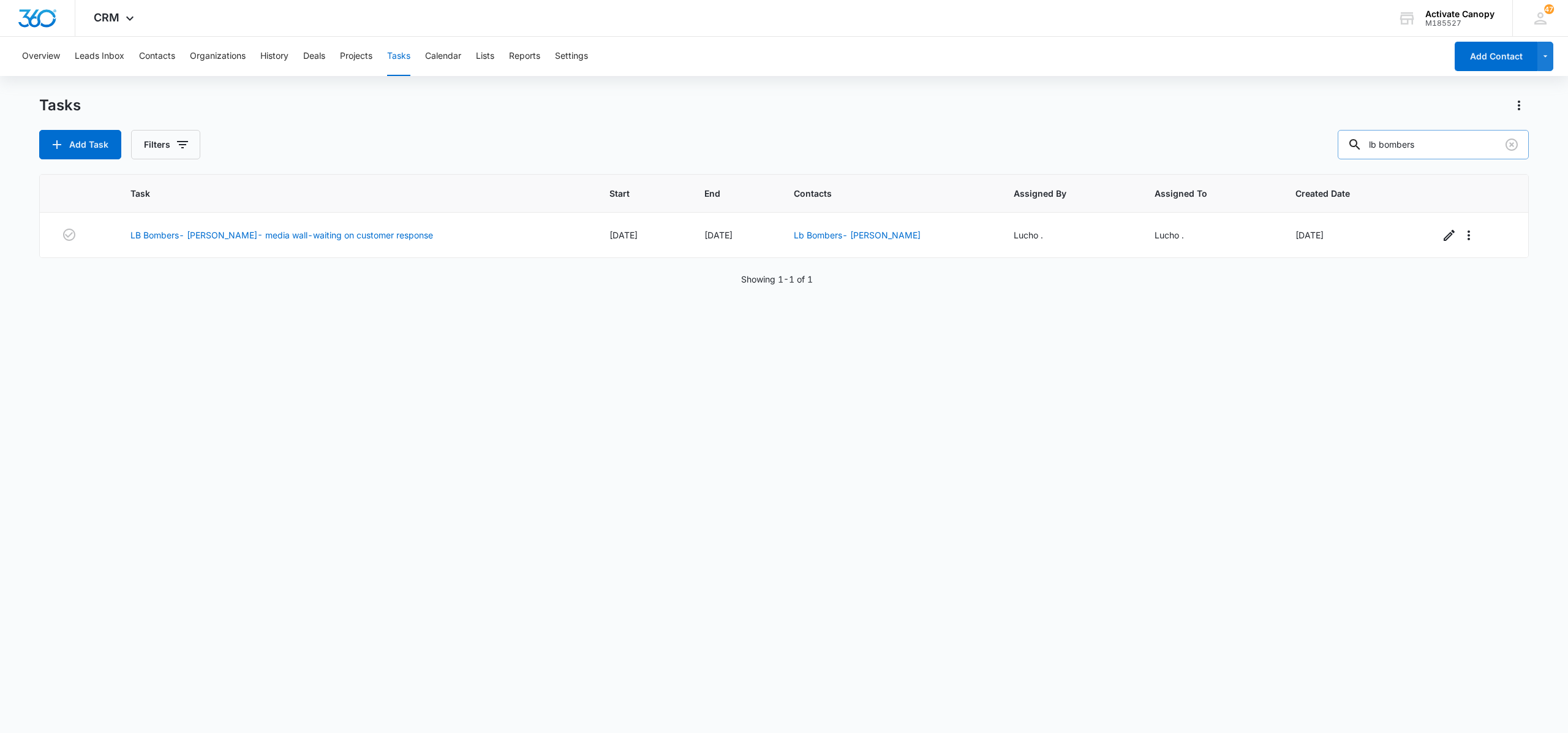
click at [753, 142] on input "lb bombers" at bounding box center [1433, 144] width 191 height 30
type input "l"
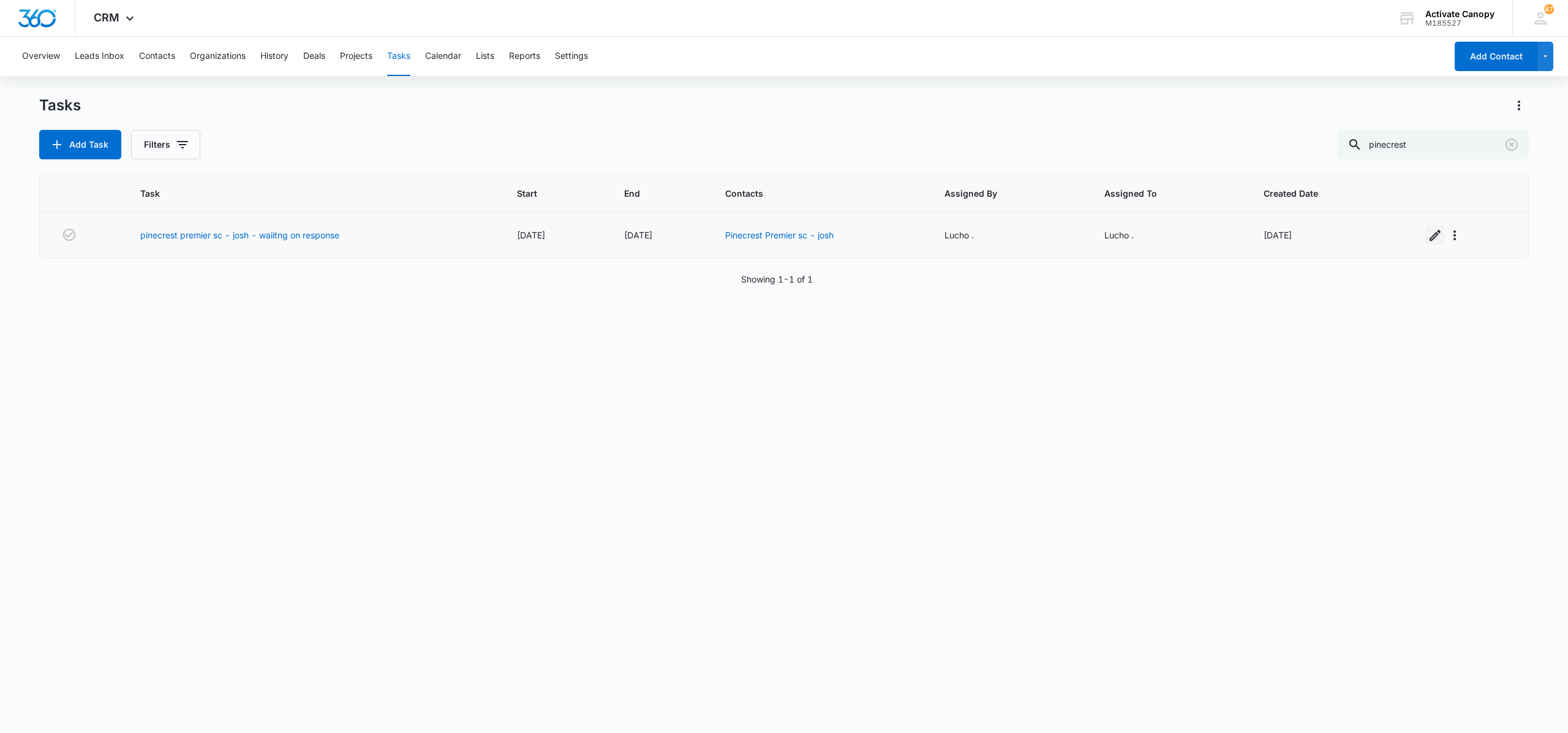
click at [753, 237] on icon "button" at bounding box center [1435, 235] width 11 height 11
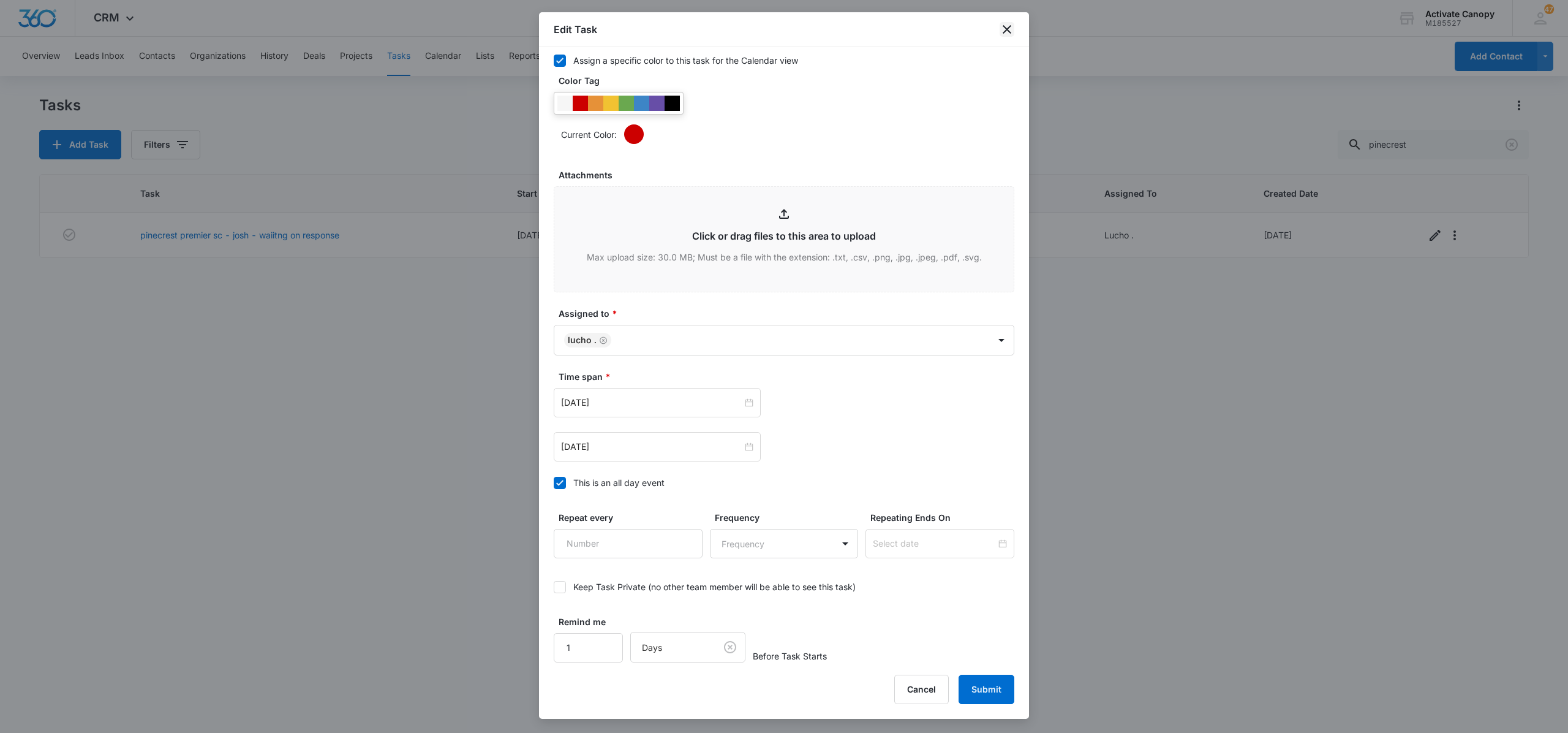
drag, startPoint x: 998, startPoint y: 33, endPoint x: 1009, endPoint y: 29, distance: 11.7
click at [753, 29] on div "Edit Task" at bounding box center [784, 30] width 490 height 35
click at [753, 29] on icon "close" at bounding box center [1007, 29] width 15 height 15
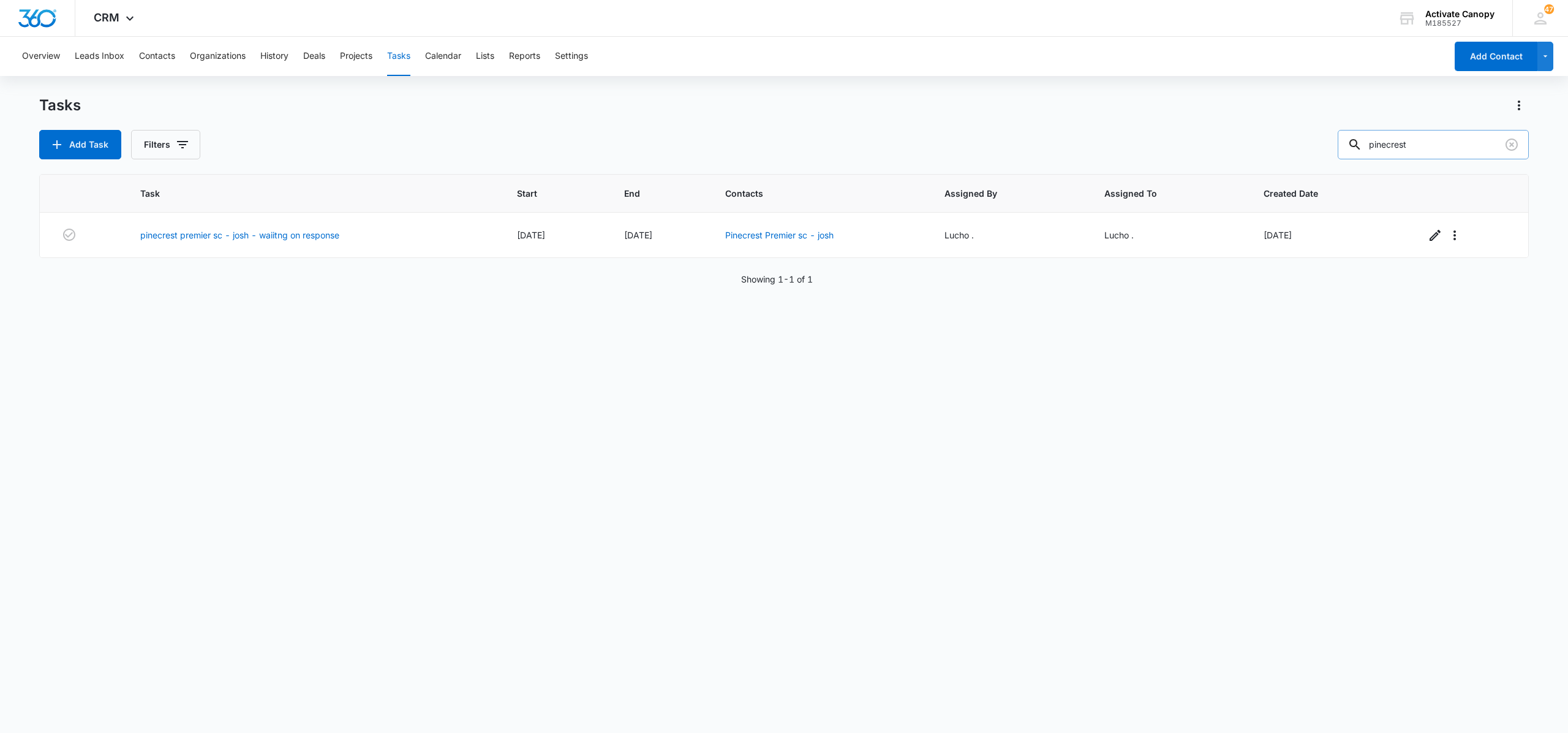
click at [753, 151] on input "pinecrest" at bounding box center [1433, 144] width 191 height 30
type input "p"
type input "etiwa"
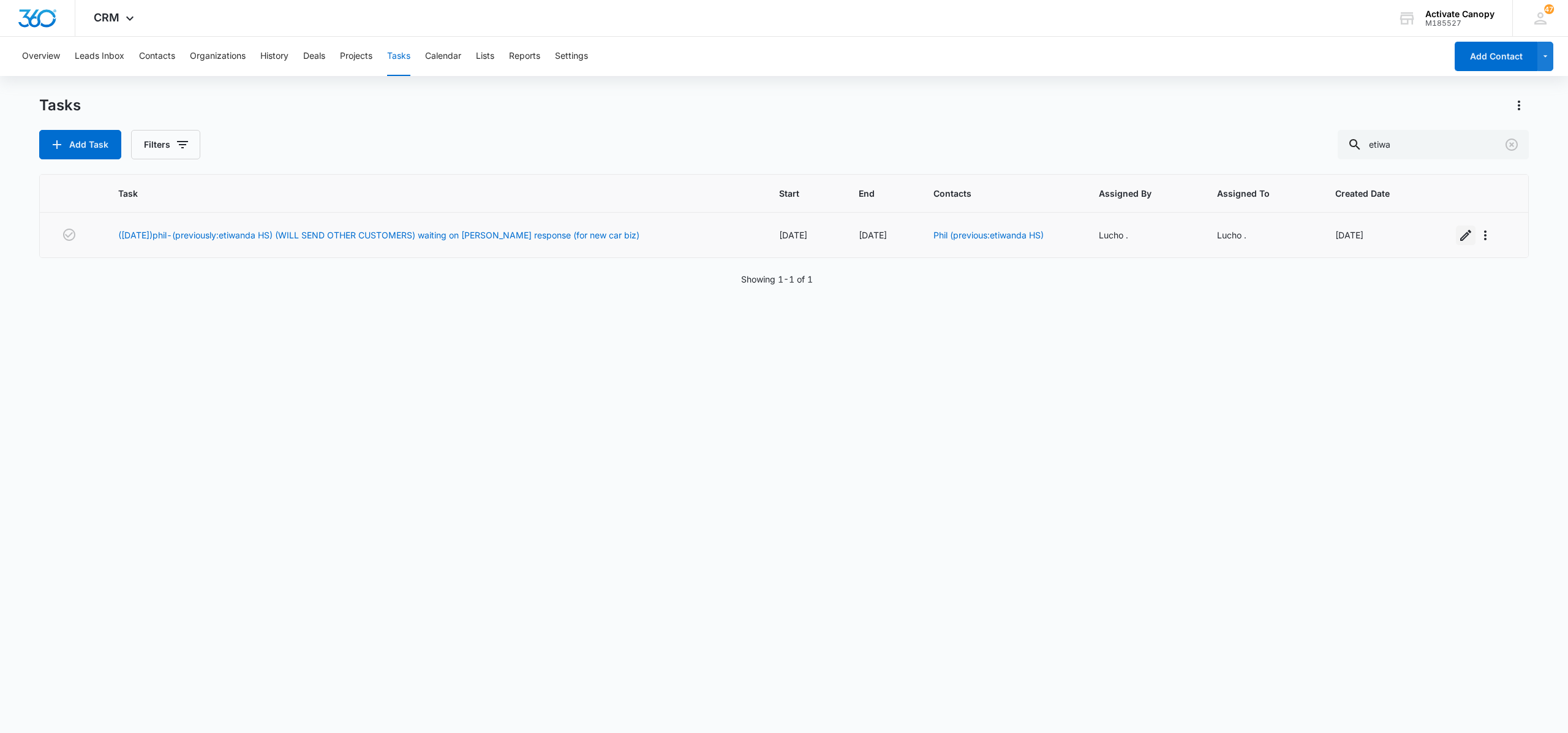
click at [753, 236] on icon "button" at bounding box center [1466, 235] width 15 height 15
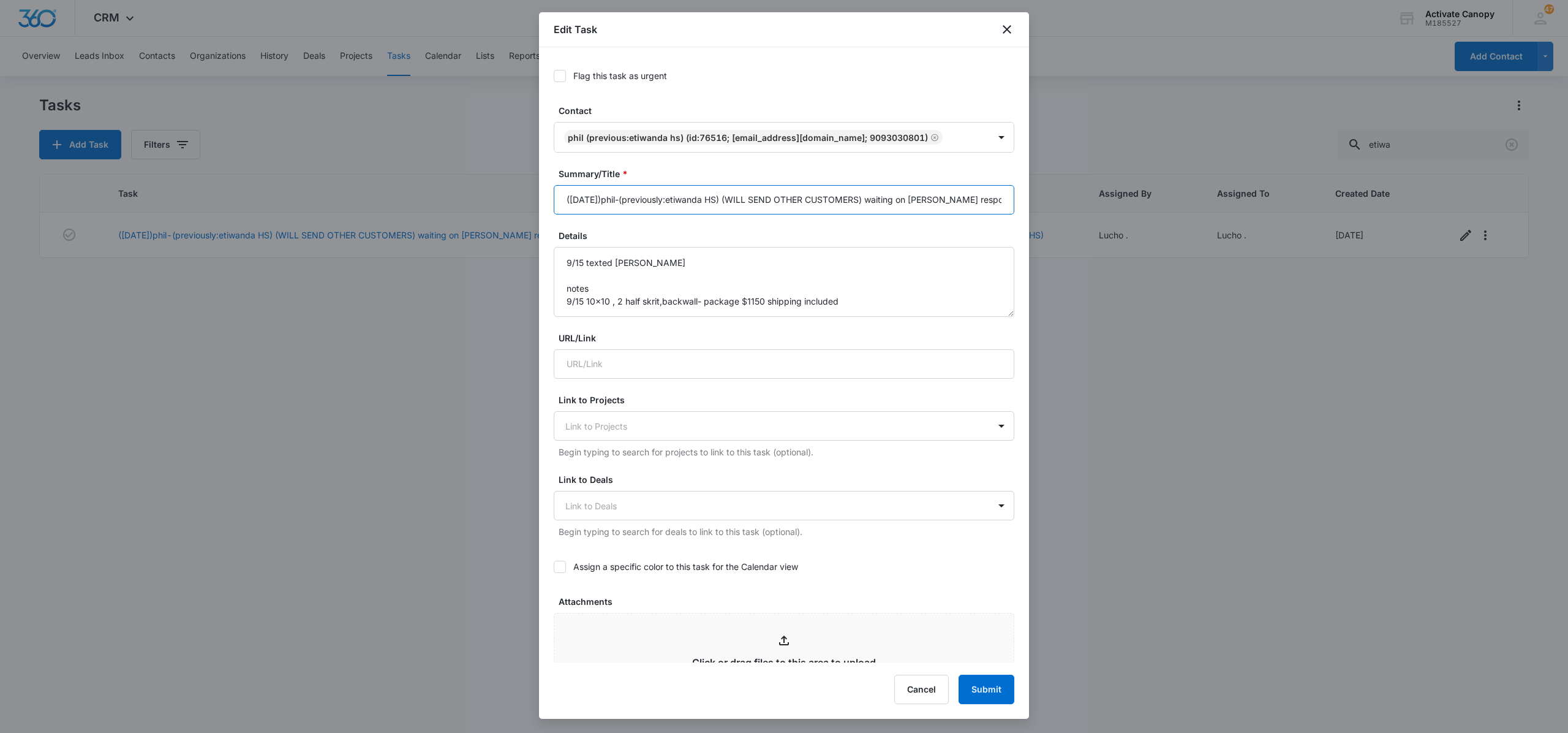
click at [753, 196] on input "([DATE])phil-(previously:etiwanda HS) (WILL SEND OTHER CUSTOMERS) waiting on [P…" at bounding box center [784, 200] width 461 height 30
type input "([DATE])phil-(previously:etiwanda HS) (WILL SEND OTHER CUSTOMERS) waiting on re…"
click at [753, 262] on textarea "9/15 texted [PERSON_NAME] notes 9/15 10x10 , 2 half skrit,backwall- package $11…" at bounding box center [784, 282] width 461 height 70
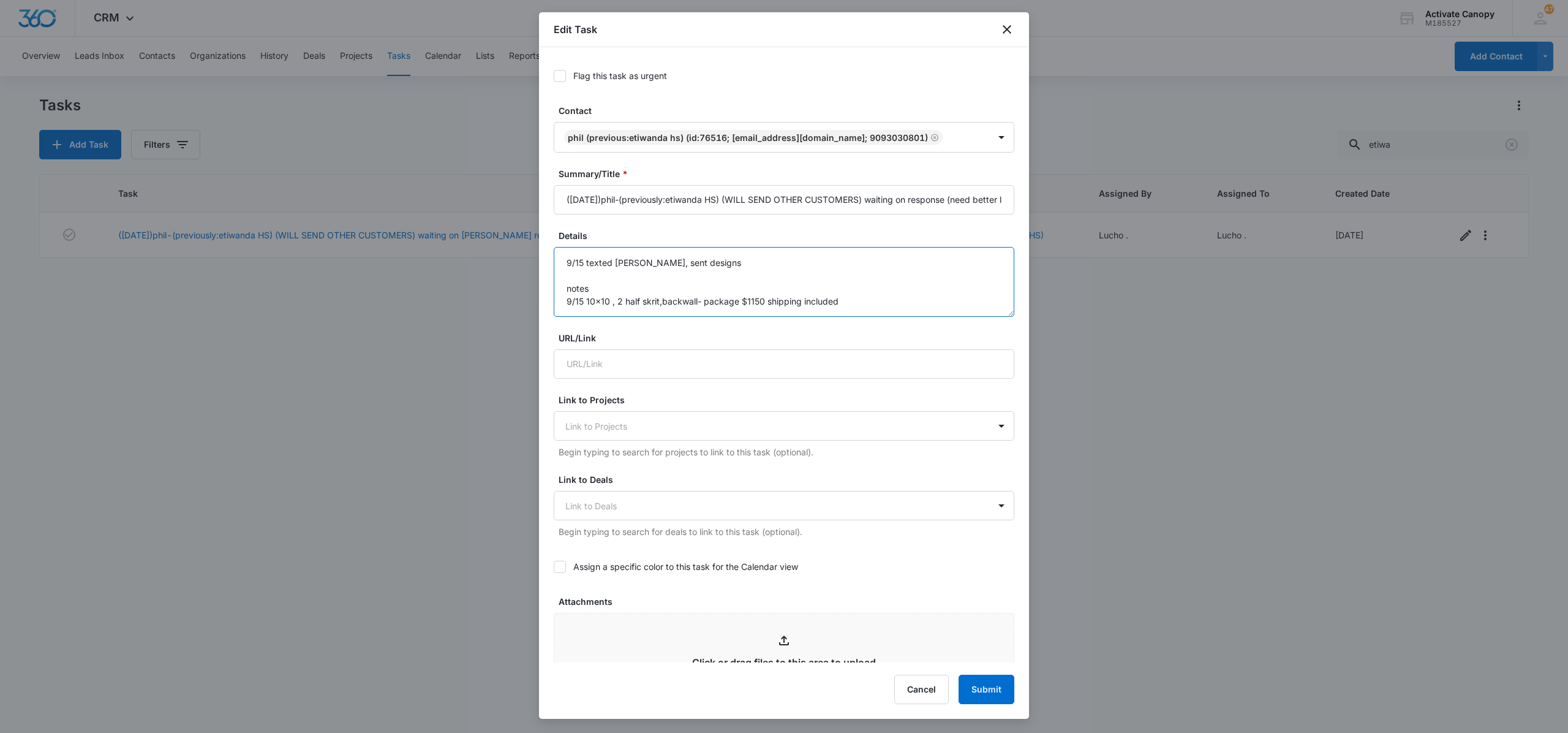
type textarea "9/15 texted [PERSON_NAME], sent designs notes 9/15 10x10 , 2 half skrit,backwal…"
click at [753, 199] on input "([DATE])phil-(previously:etiwanda HS) (WILL SEND OTHER CUSTOMERS) waiting on re…" at bounding box center [784, 200] width 461 height 30
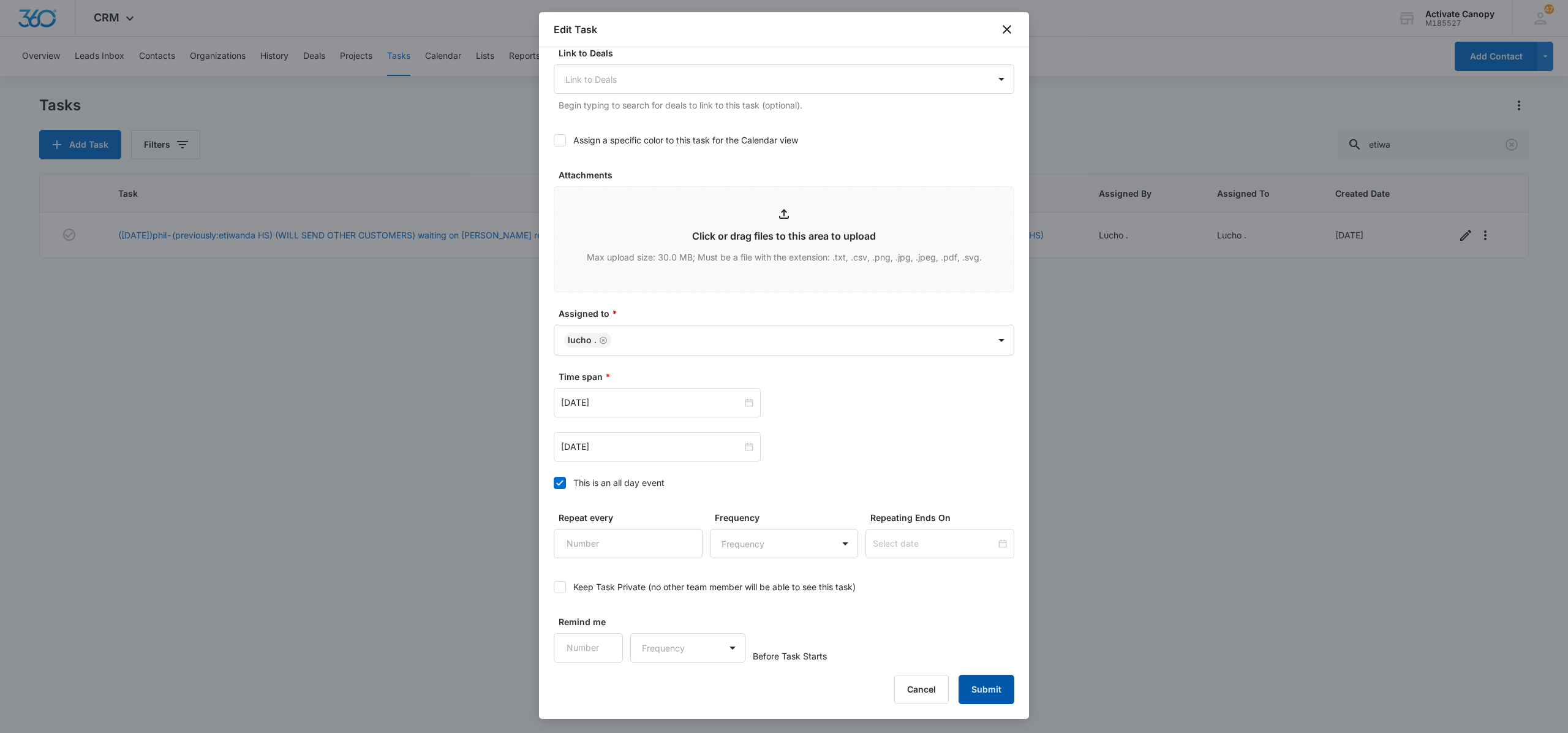
type input "([DATE])phil-(previously:etiwanda HS) (WILL SEND OTHER CUSTOMERS) waiting on/ga…"
click at [753, 678] on button "Submit" at bounding box center [987, 689] width 56 height 30
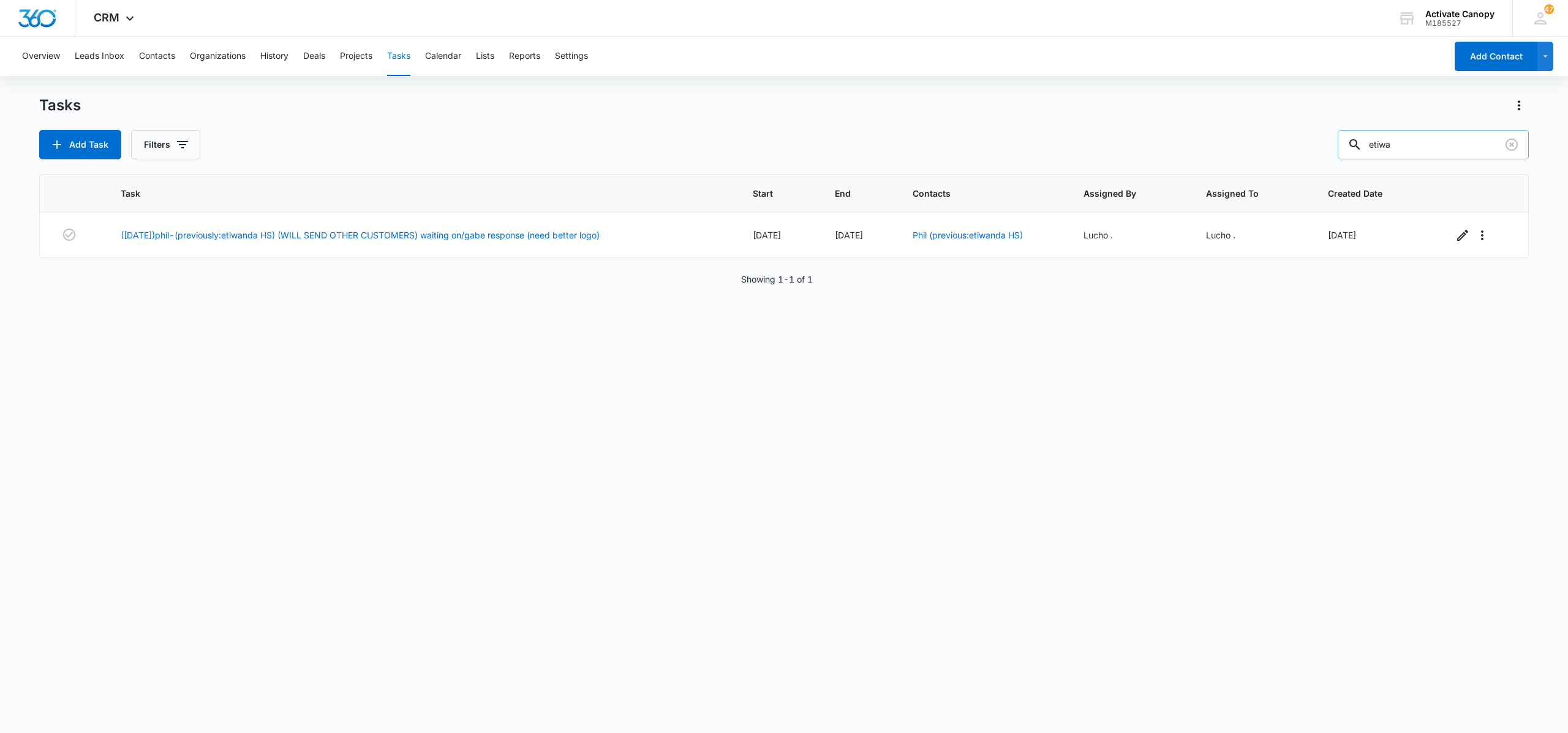
click at [753, 136] on input "etiwa" at bounding box center [1433, 144] width 191 height 30
type input "redondo"
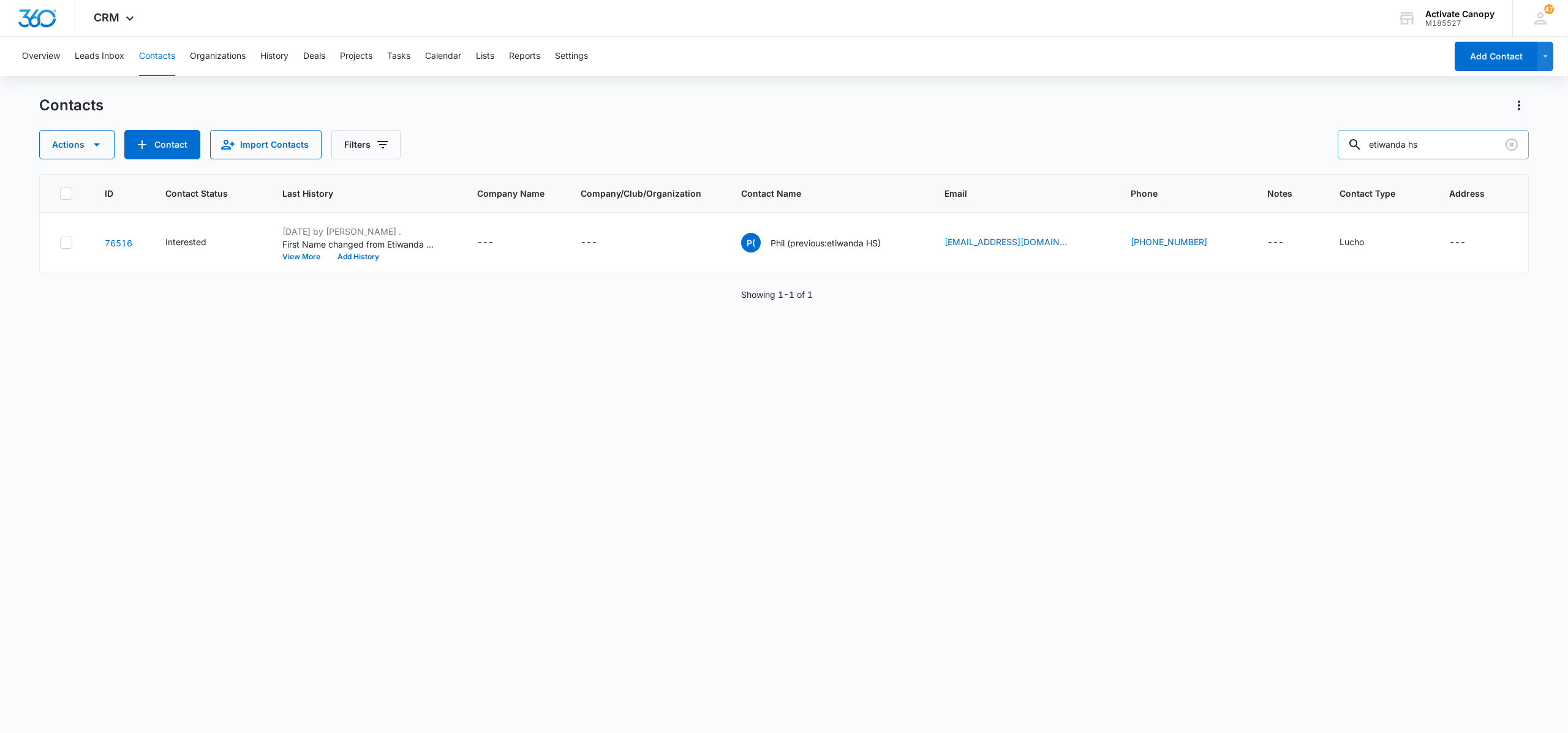
click at [1442, 152] on input "etiwanda hs" at bounding box center [1433, 144] width 191 height 30
type input "redondo"
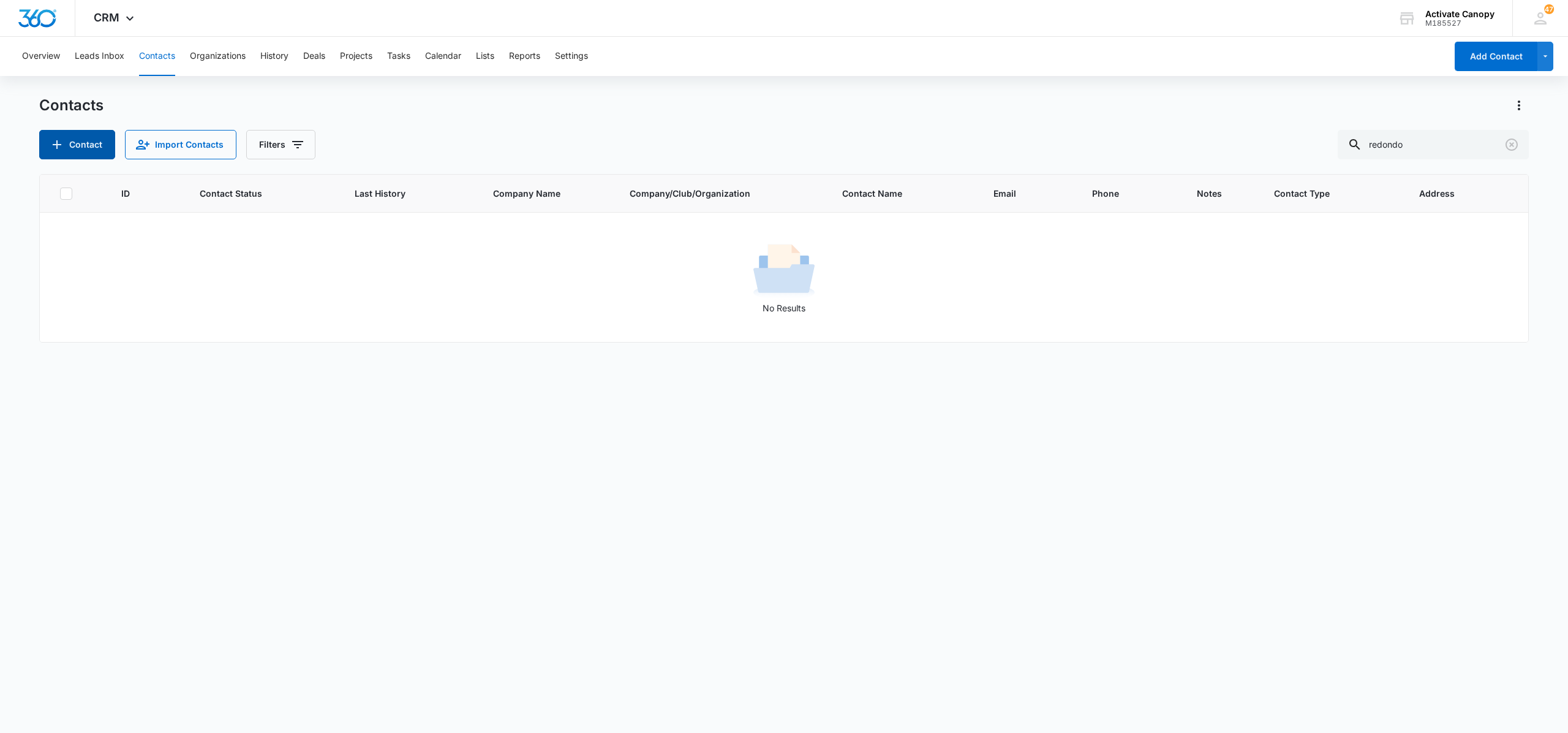
click at [103, 142] on button "Contact" at bounding box center [77, 144] width 76 height 30
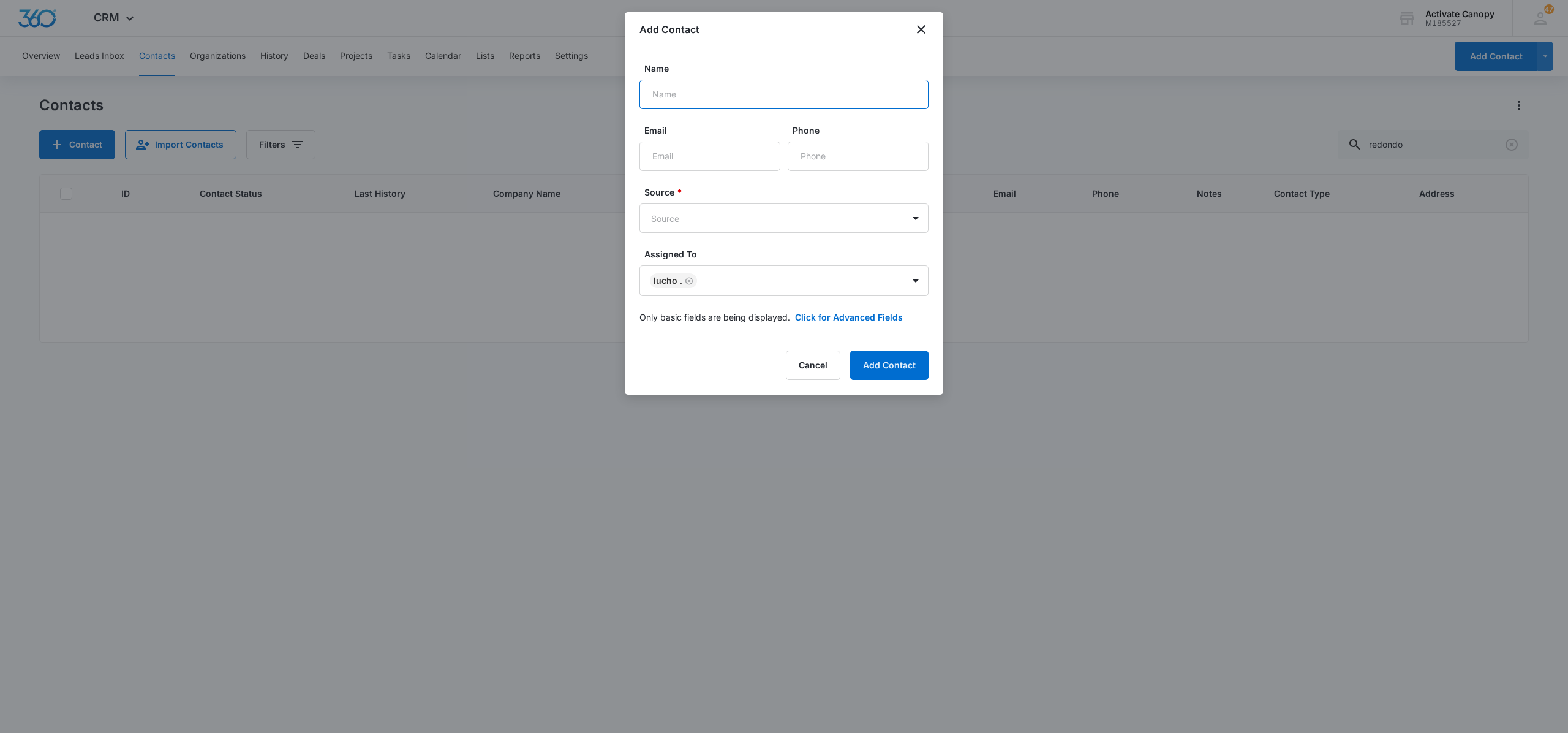
click at [895, 103] on input "Name" at bounding box center [784, 95] width 289 height 30
type input "m"
click at [784, 89] on input "redondo beach/" at bounding box center [784, 95] width 289 height 30
click at [880, 101] on input "redondo beach/redondo union hs-" at bounding box center [784, 95] width 289 height 30
type input "redondo beach/redondo union hs- mark"
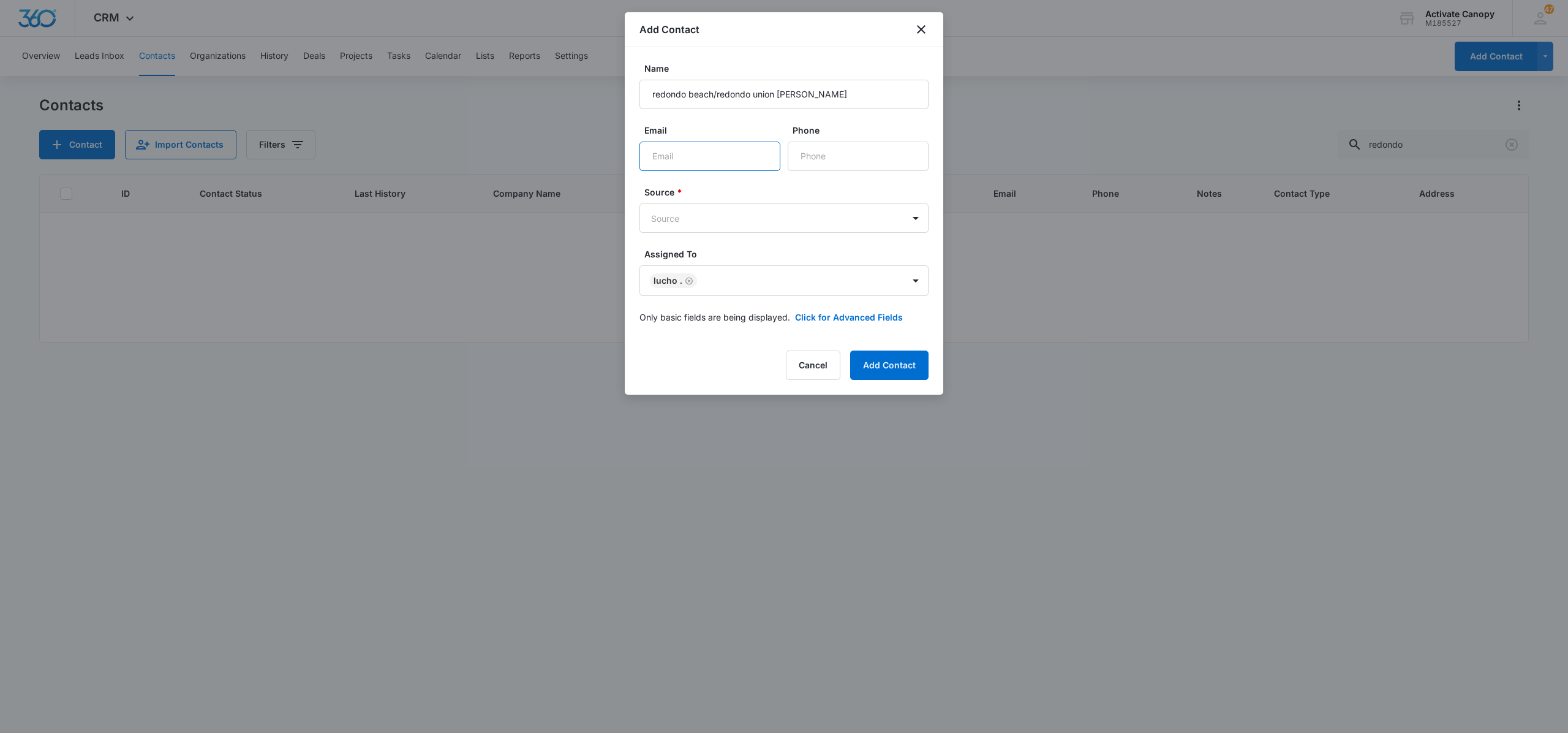
click at [749, 144] on input "Email" at bounding box center [709, 157] width 141 height 30
click at [694, 147] on input "Email" at bounding box center [709, 157] width 141 height 30
paste input "'Mark Hodson' <beachfutbolclub15@gmail.com>"
type input "'Mark Hodson' <beachfutbolclub15@gmail.com>"
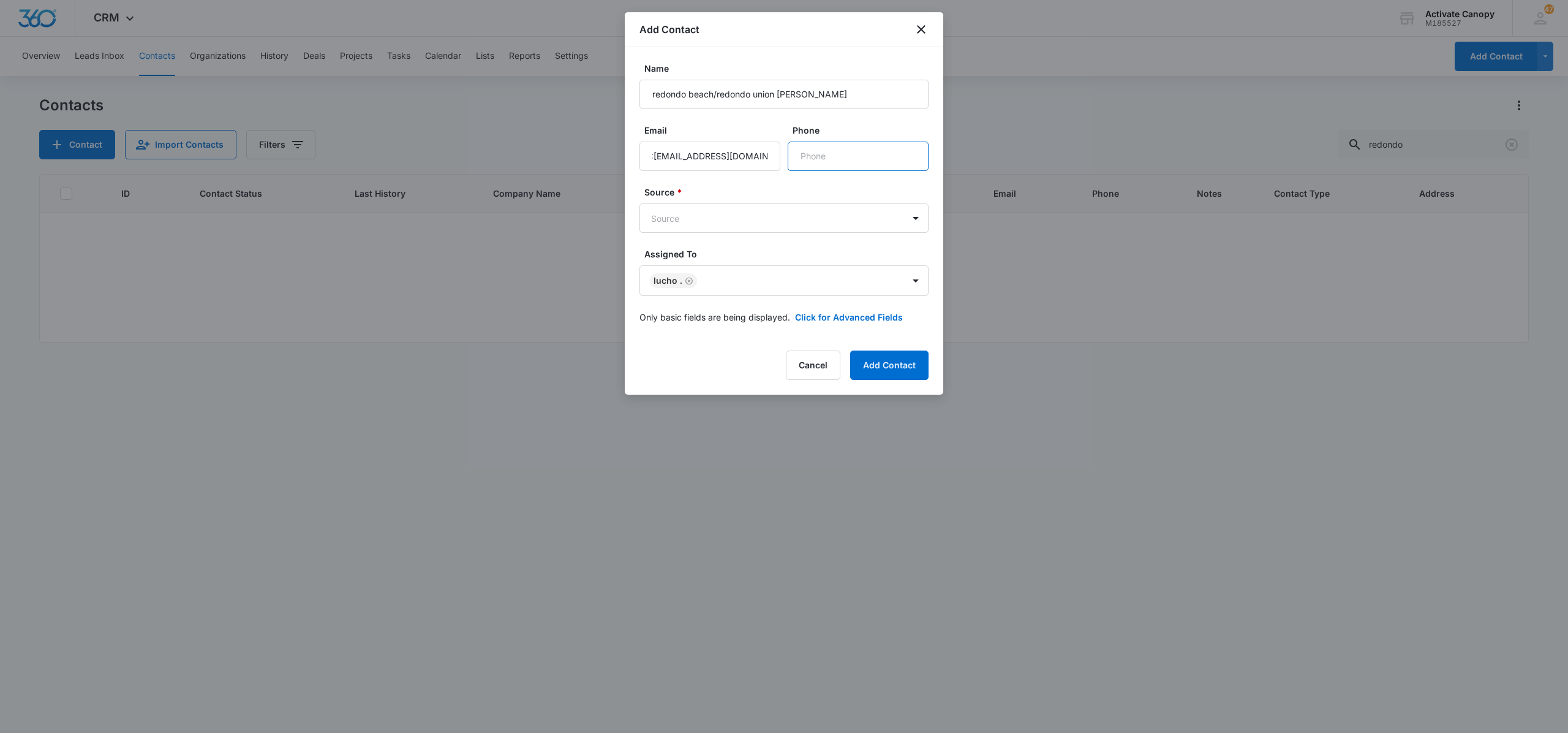
scroll to position [0, 0]
click at [840, 156] on input "Phone" at bounding box center [858, 157] width 141 height 30
type input "(310) 200-3934"
click at [900, 222] on body "CRM Apps Reputation Websites Forms CRM Email Social Content Ads Intelligence Fi…" at bounding box center [784, 366] width 1568 height 733
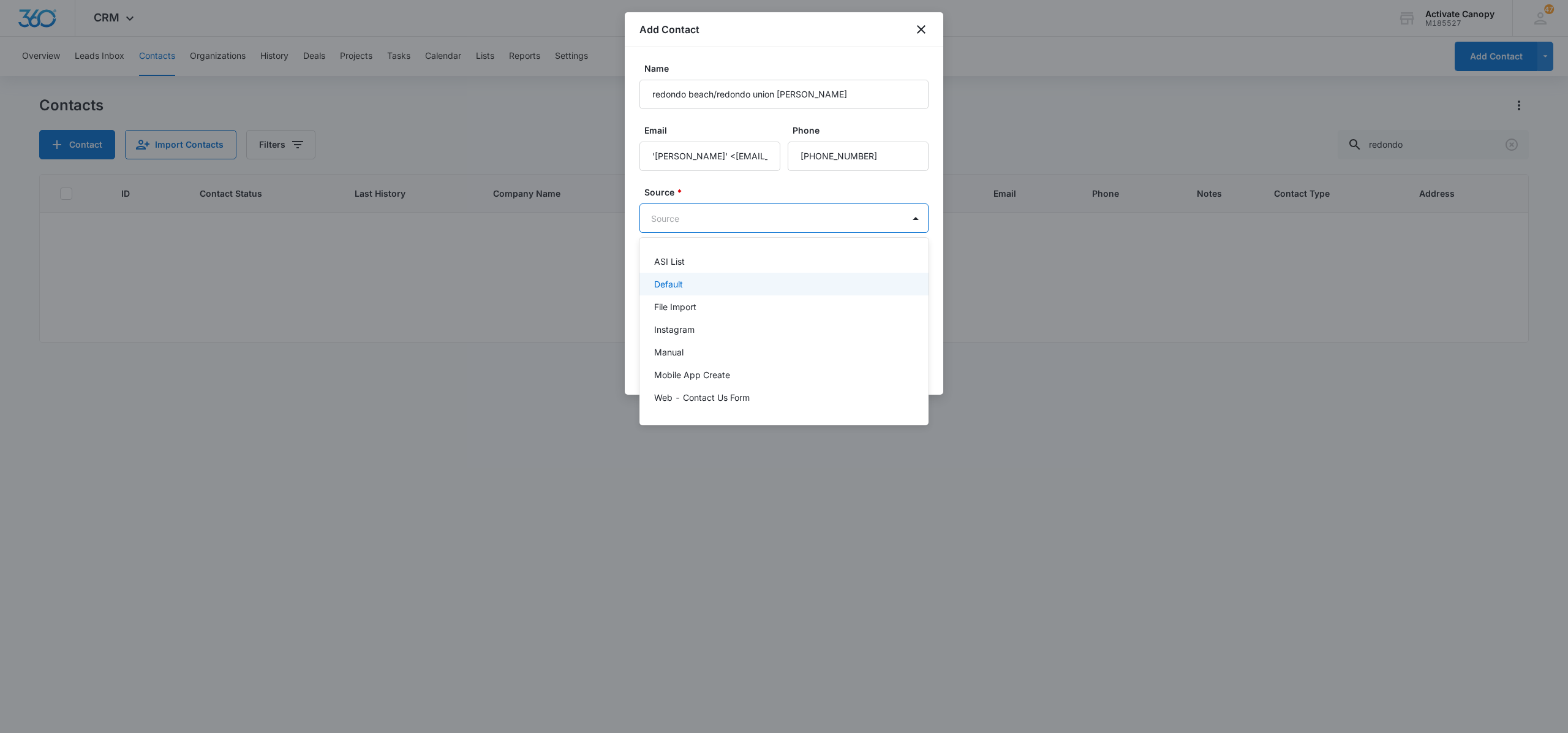
click at [868, 283] on div "Default" at bounding box center [783, 284] width 257 height 13
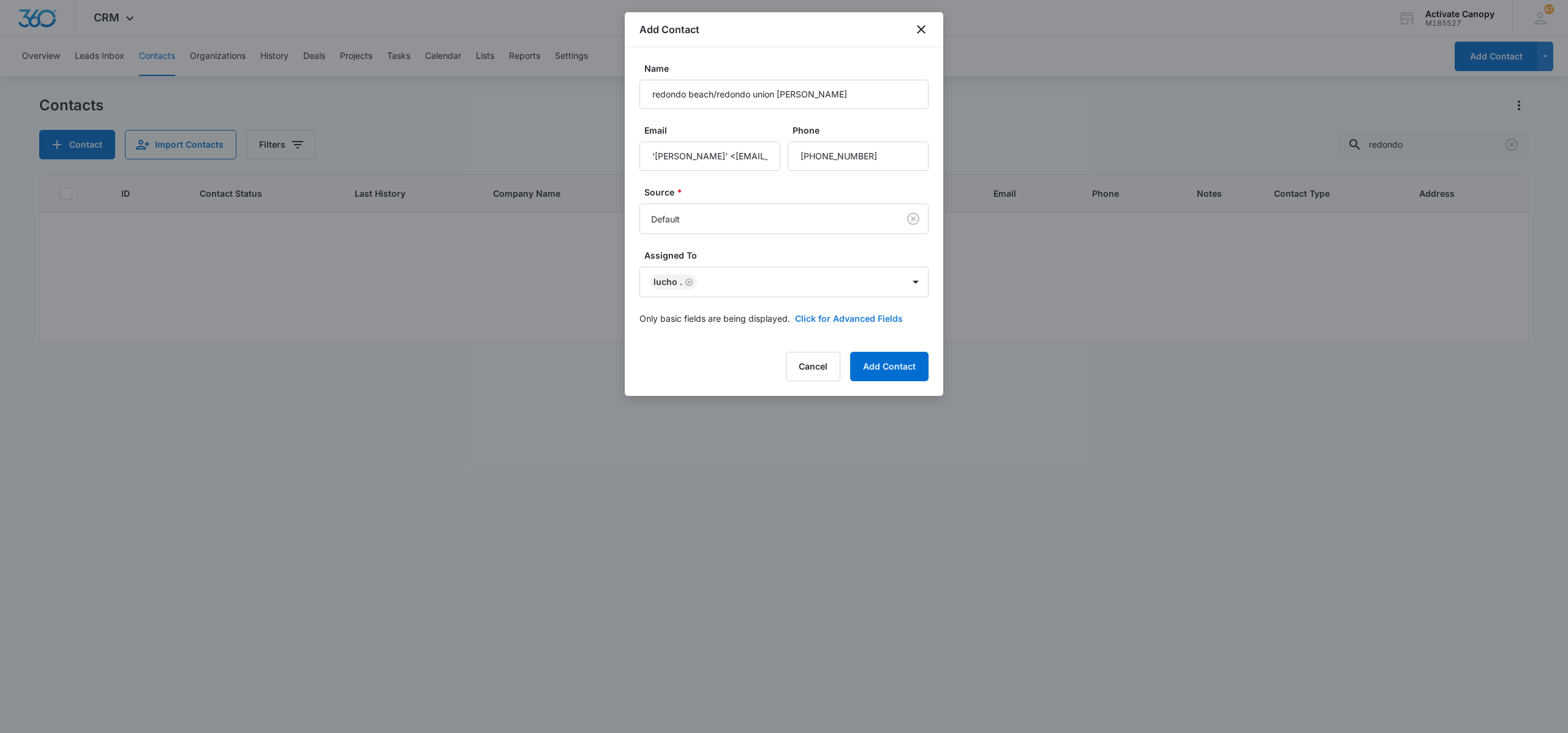
click at [839, 313] on button "Click for Advanced Fields" at bounding box center [848, 318] width 108 height 13
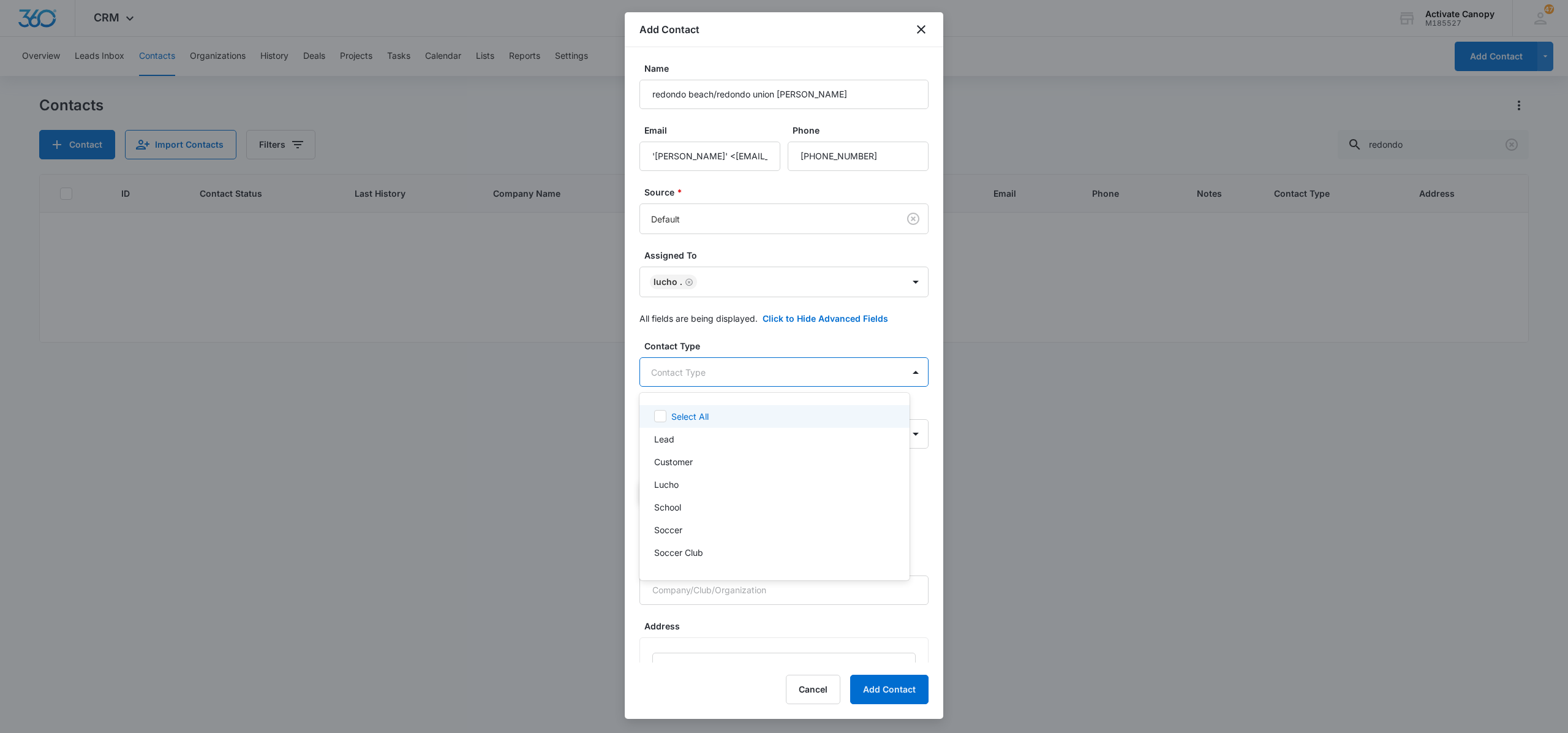
click at [823, 384] on body "CRM Apps Reputation Websites Forms CRM Email Social Content Ads Intelligence Fi…" at bounding box center [784, 366] width 1568 height 733
click at [745, 529] on div "Soccer" at bounding box center [773, 529] width 238 height 13
click at [748, 483] on div "Lucho" at bounding box center [773, 485] width 238 height 13
click at [900, 374] on div at bounding box center [784, 366] width 1568 height 733
click at [847, 440] on body "CRM Apps Reputation Websites Forms CRM Email Social Content Ads Intelligence Fi…" at bounding box center [784, 366] width 1568 height 733
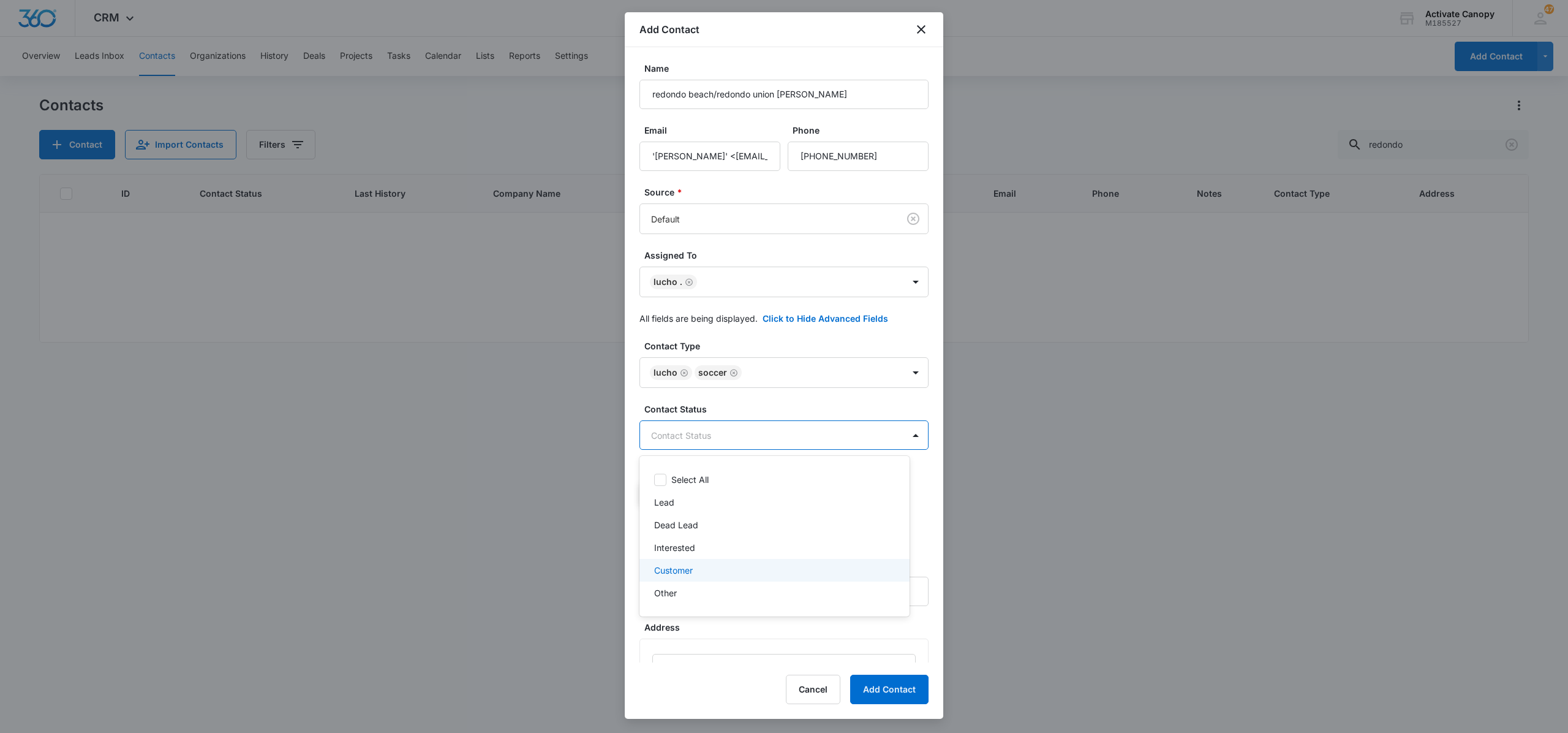
click at [760, 571] on div "Customer" at bounding box center [773, 570] width 238 height 13
click at [888, 683] on div at bounding box center [784, 366] width 1568 height 733
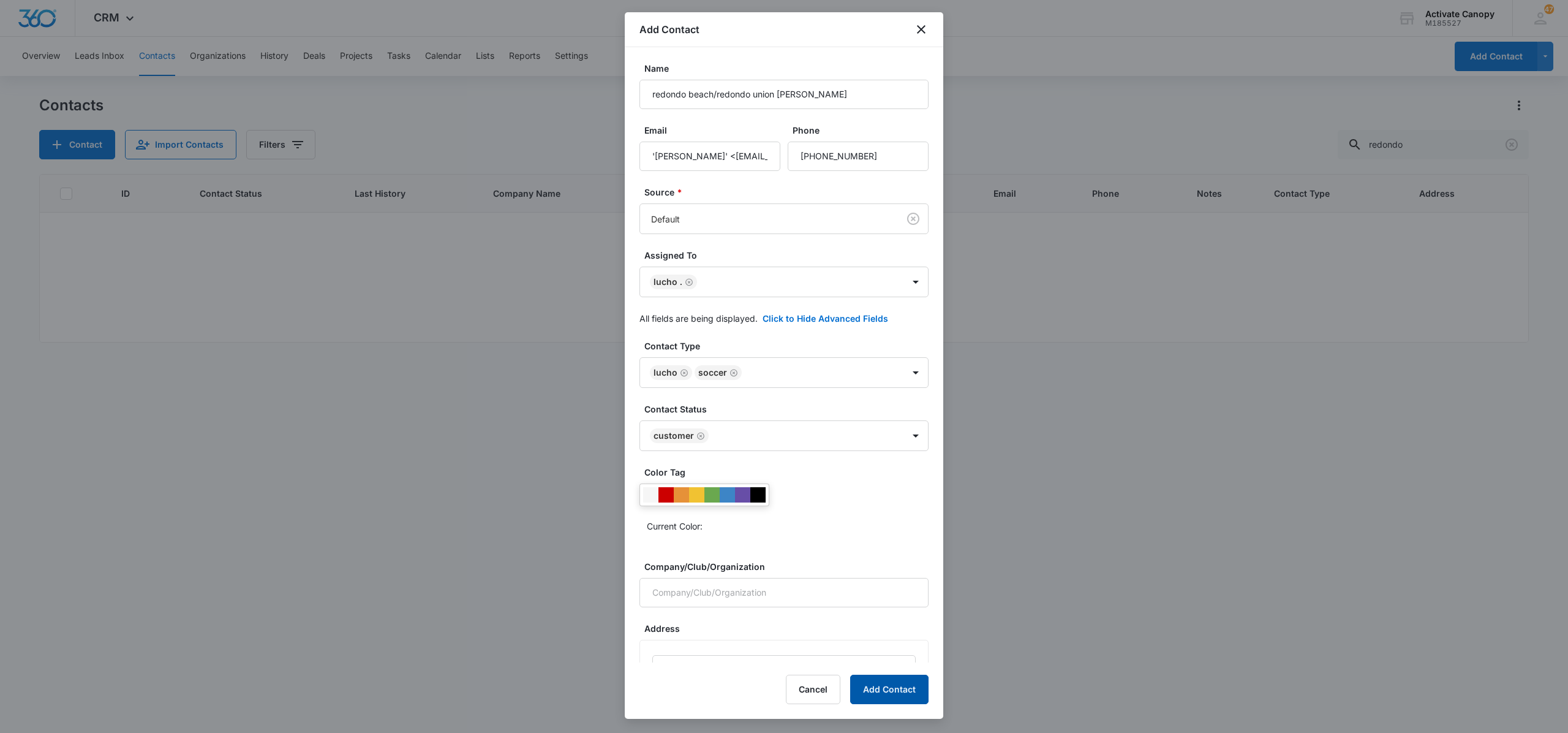
click at [912, 678] on button "Add Contact" at bounding box center [889, 689] width 79 height 30
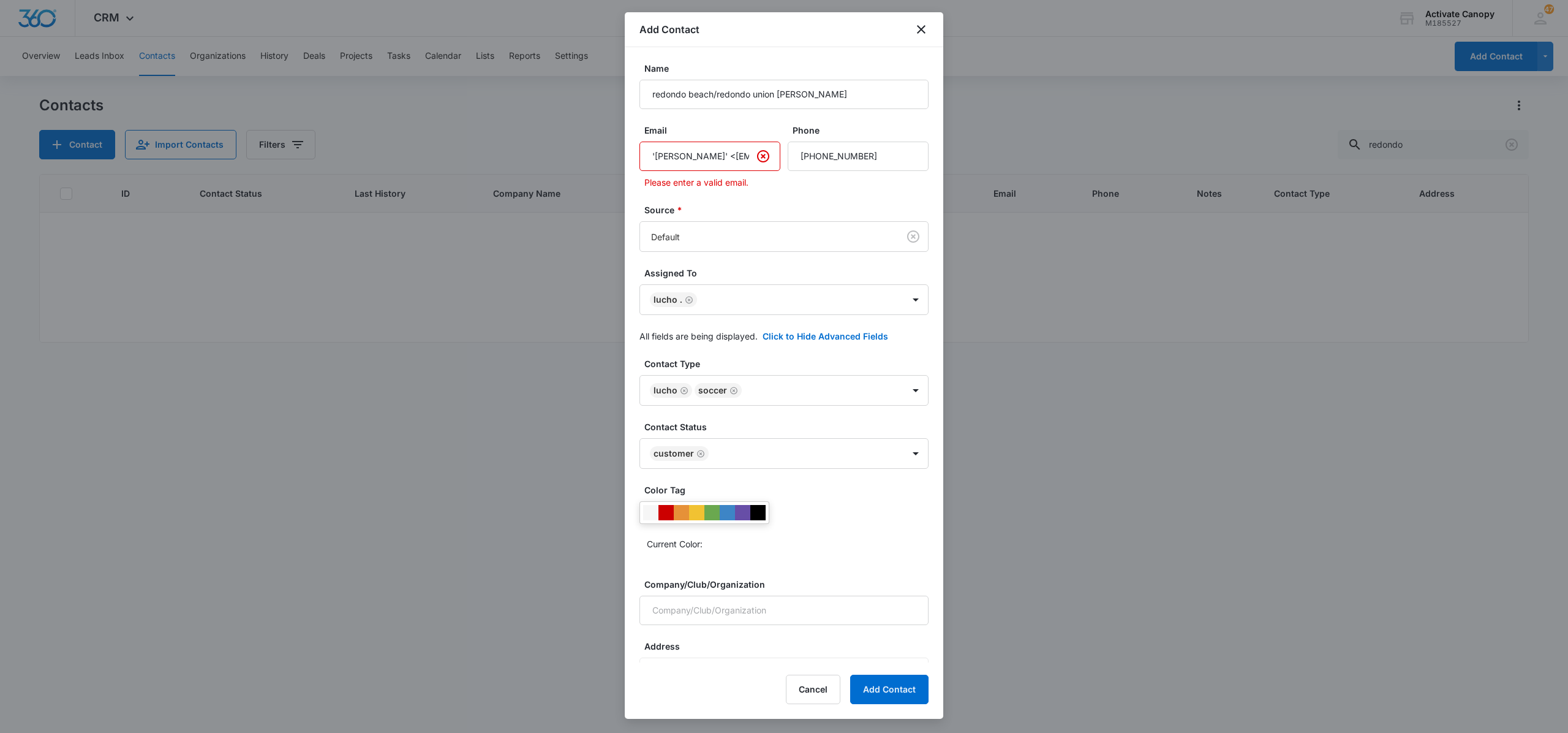
click at [721, 157] on input "'Mark Hodson' <beachfutbolclub15@gmail.com>" at bounding box center [709, 157] width 141 height 30
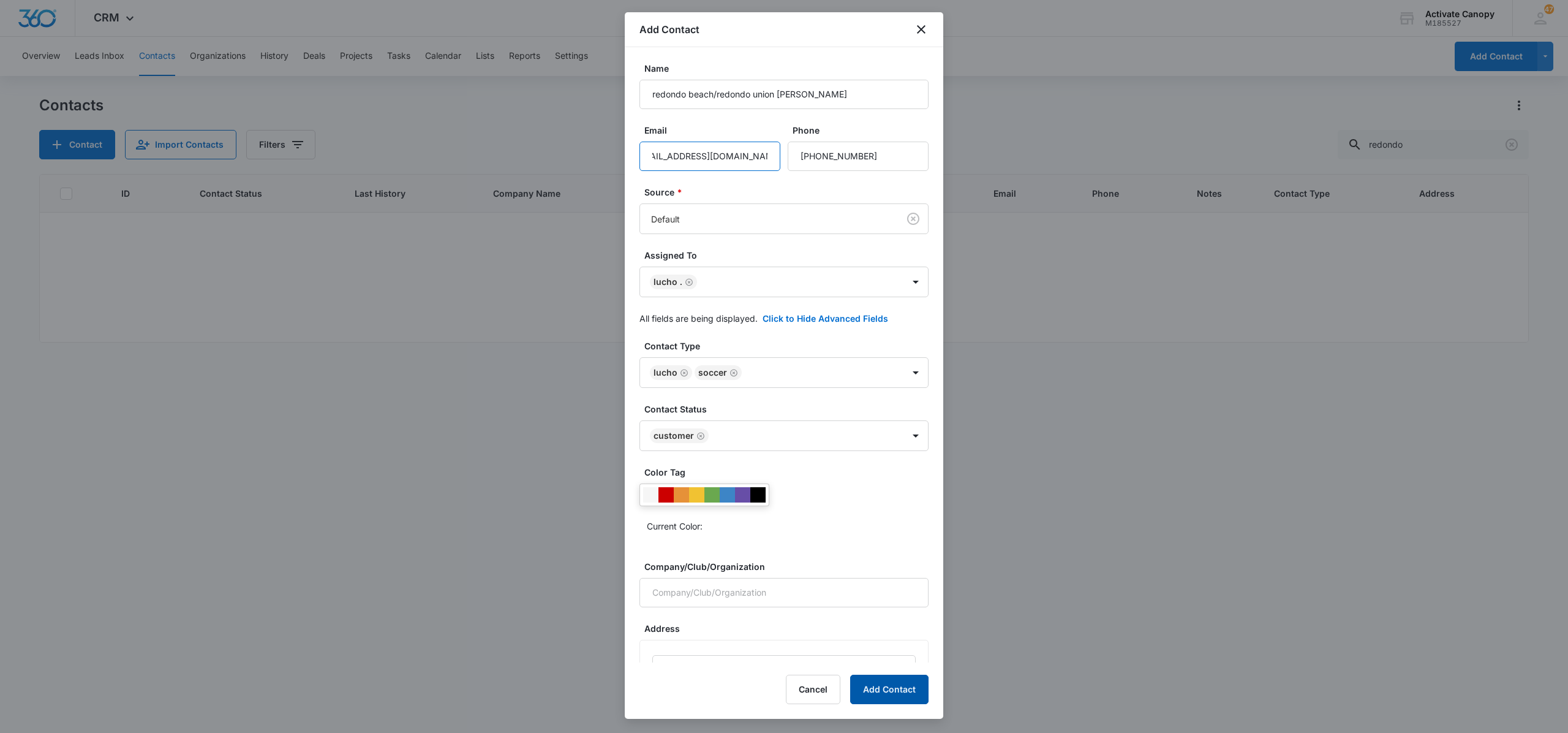
type input "beachfutbolclub15@gmail.com"
click at [875, 678] on button "Add Contact" at bounding box center [889, 689] width 79 height 30
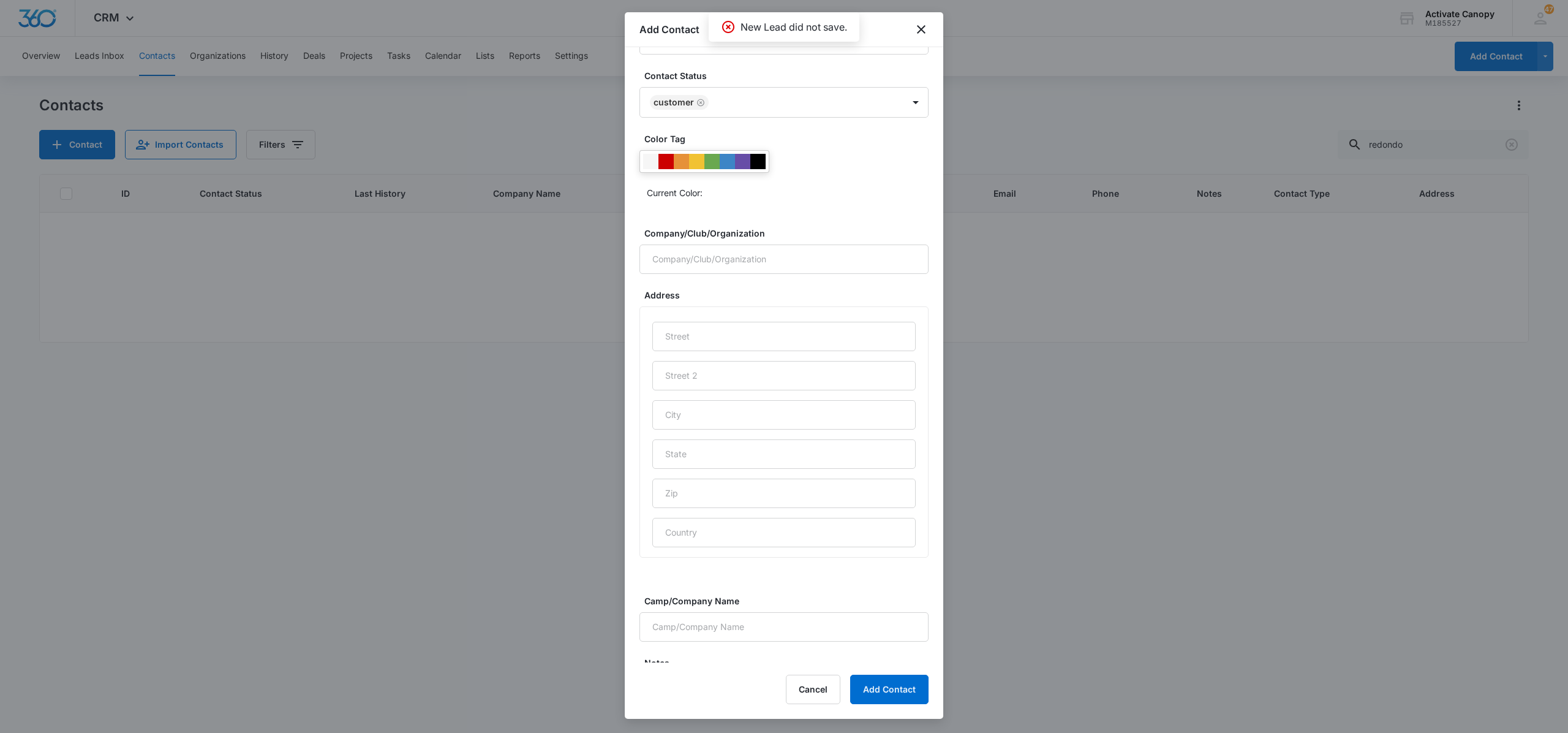
scroll to position [433, 0]
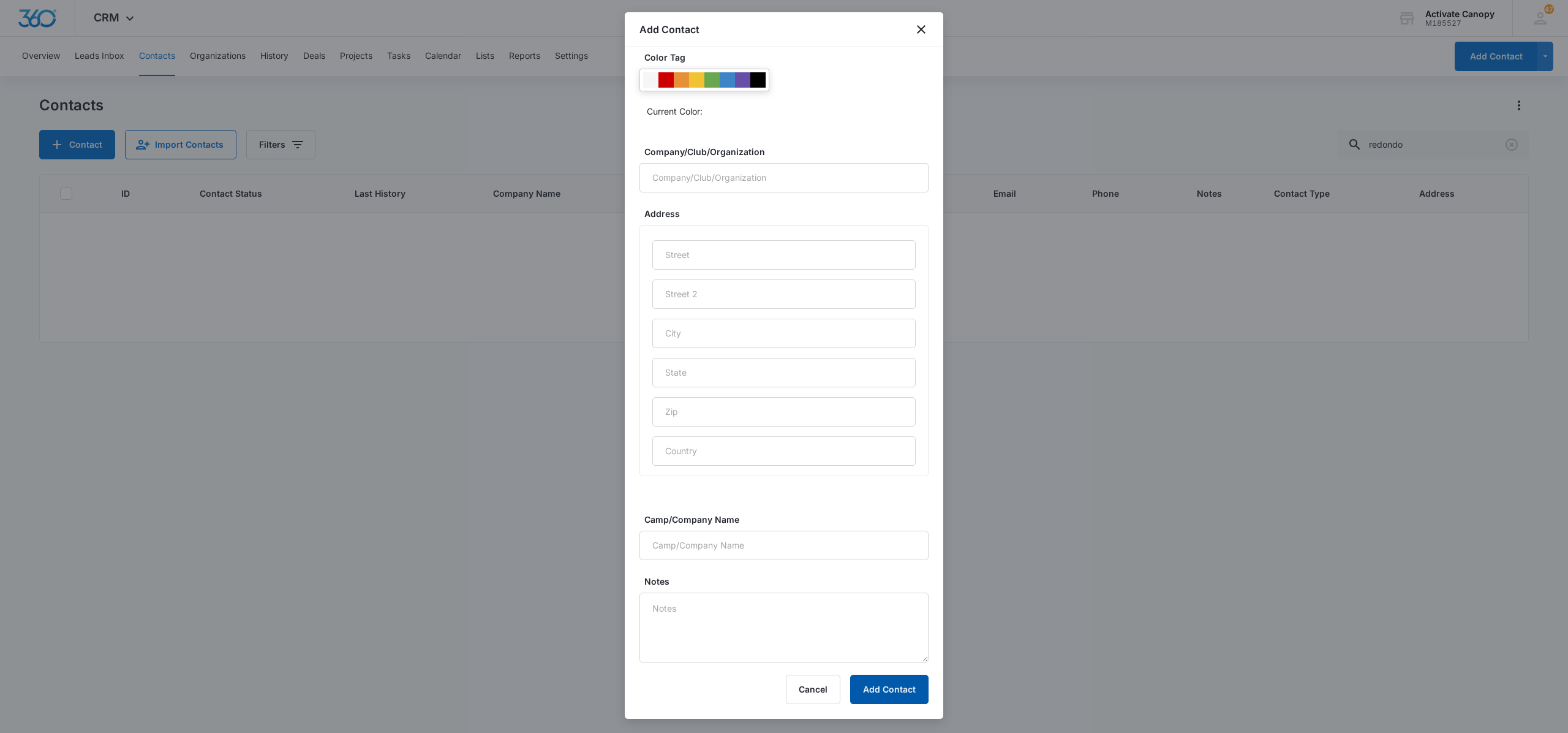
click at [883, 688] on button "Add Contact" at bounding box center [889, 689] width 79 height 30
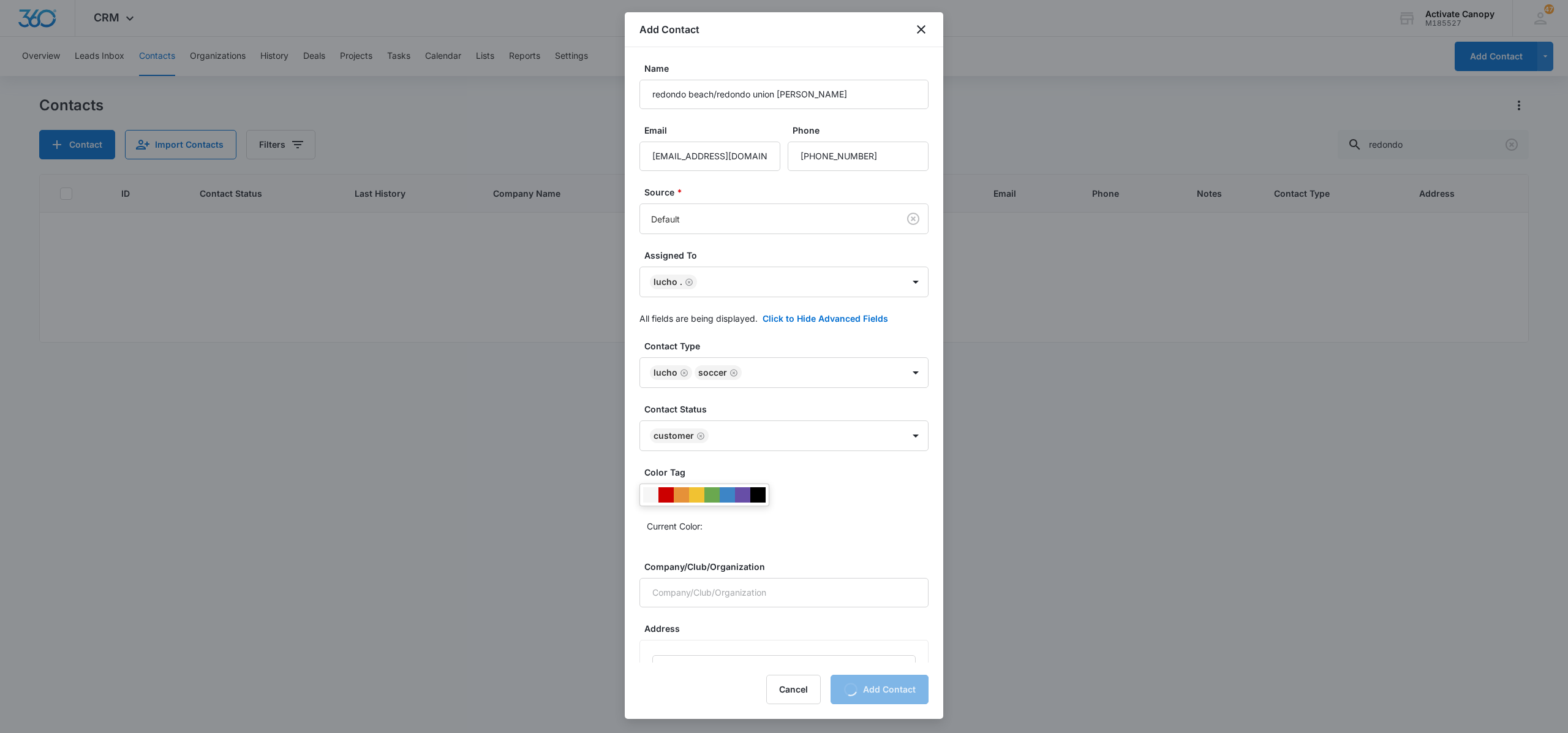
scroll to position [0, 0]
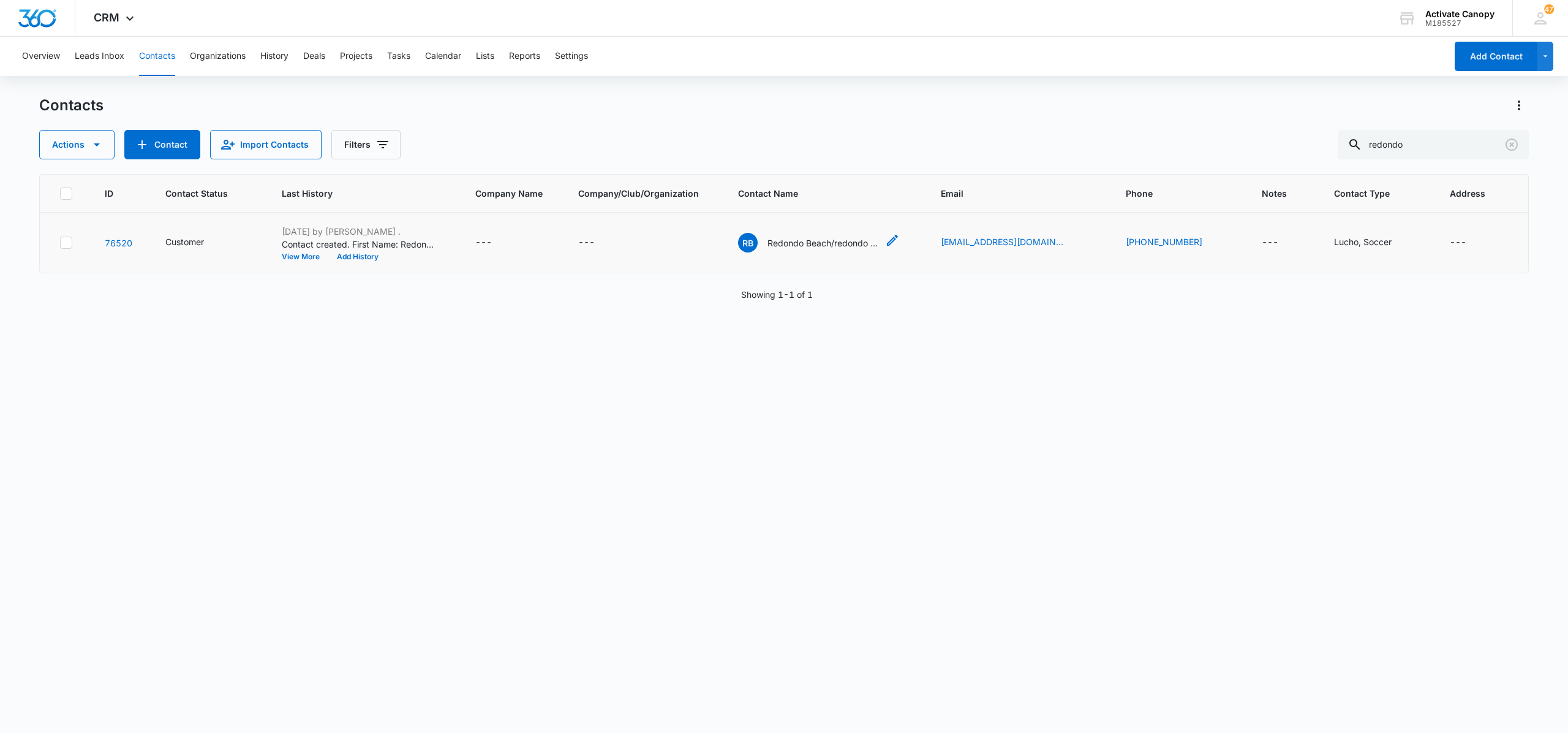
click at [843, 240] on p "Redondo Beach/redondo union hs- mark" at bounding box center [823, 243] width 110 height 13
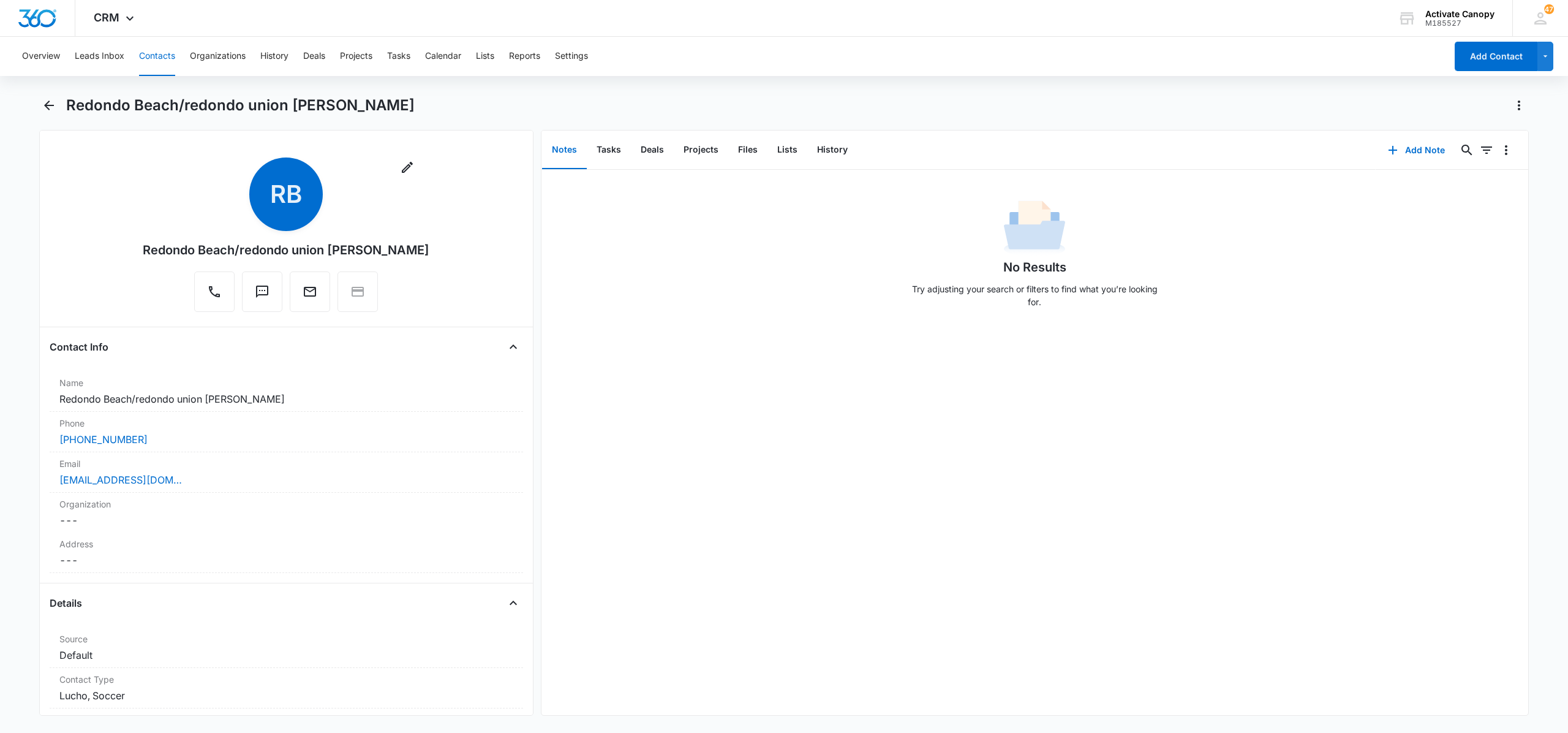
click at [343, 250] on div "Redondo Beach/redondo union hs- mark" at bounding box center [285, 250] width 286 height 18
copy div "Remove RB"
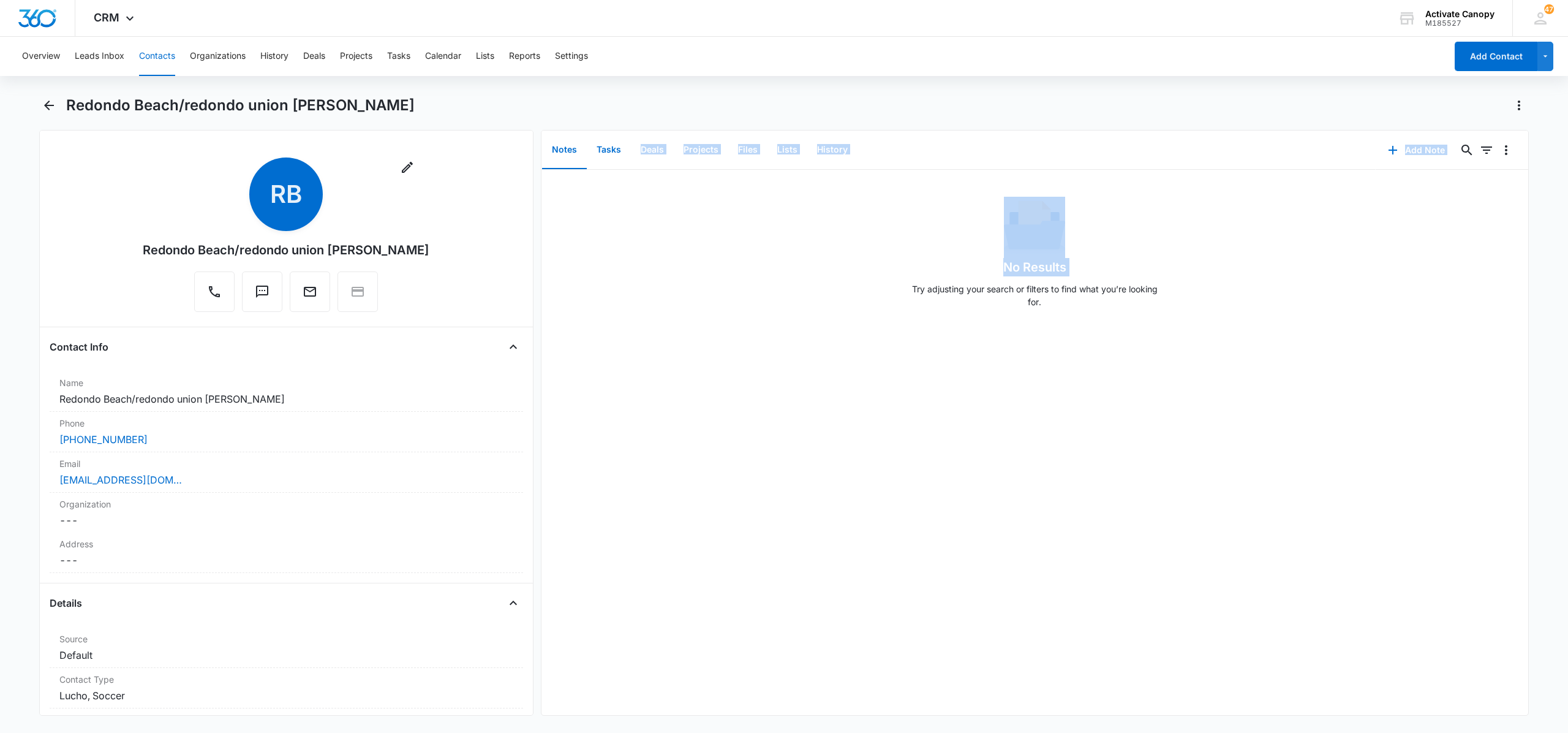
drag, startPoint x: 737, startPoint y: 264, endPoint x: 627, endPoint y: 149, distance: 159.1
click at [627, 149] on div "Notes Tasks Deals Projects Files Lists History Add Note 0 0 No Results Try adju…" at bounding box center [1035, 422] width 988 height 586
click at [618, 149] on button "Tasks" at bounding box center [608, 150] width 44 height 38
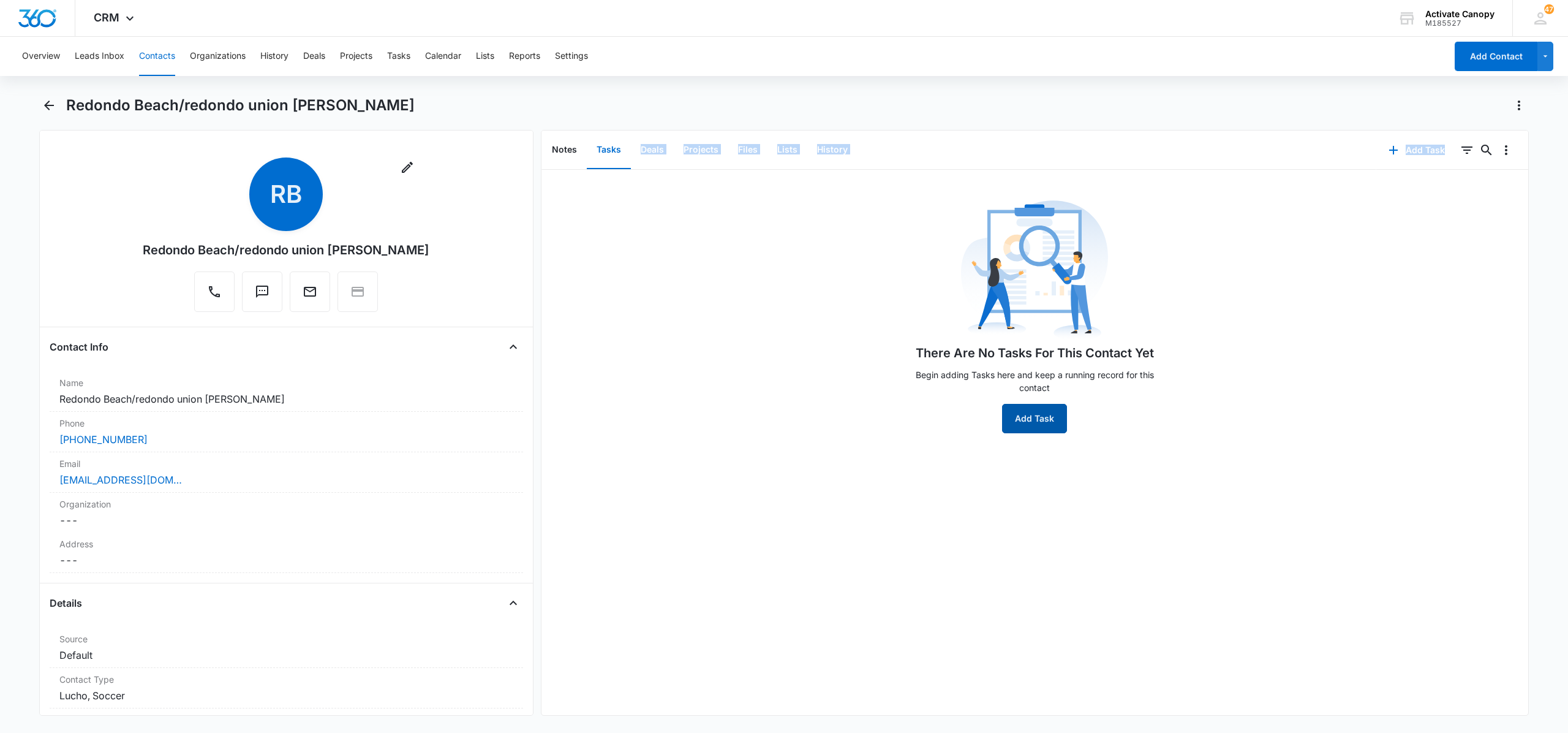
click at [1030, 421] on button "Add Task" at bounding box center [1034, 419] width 65 height 30
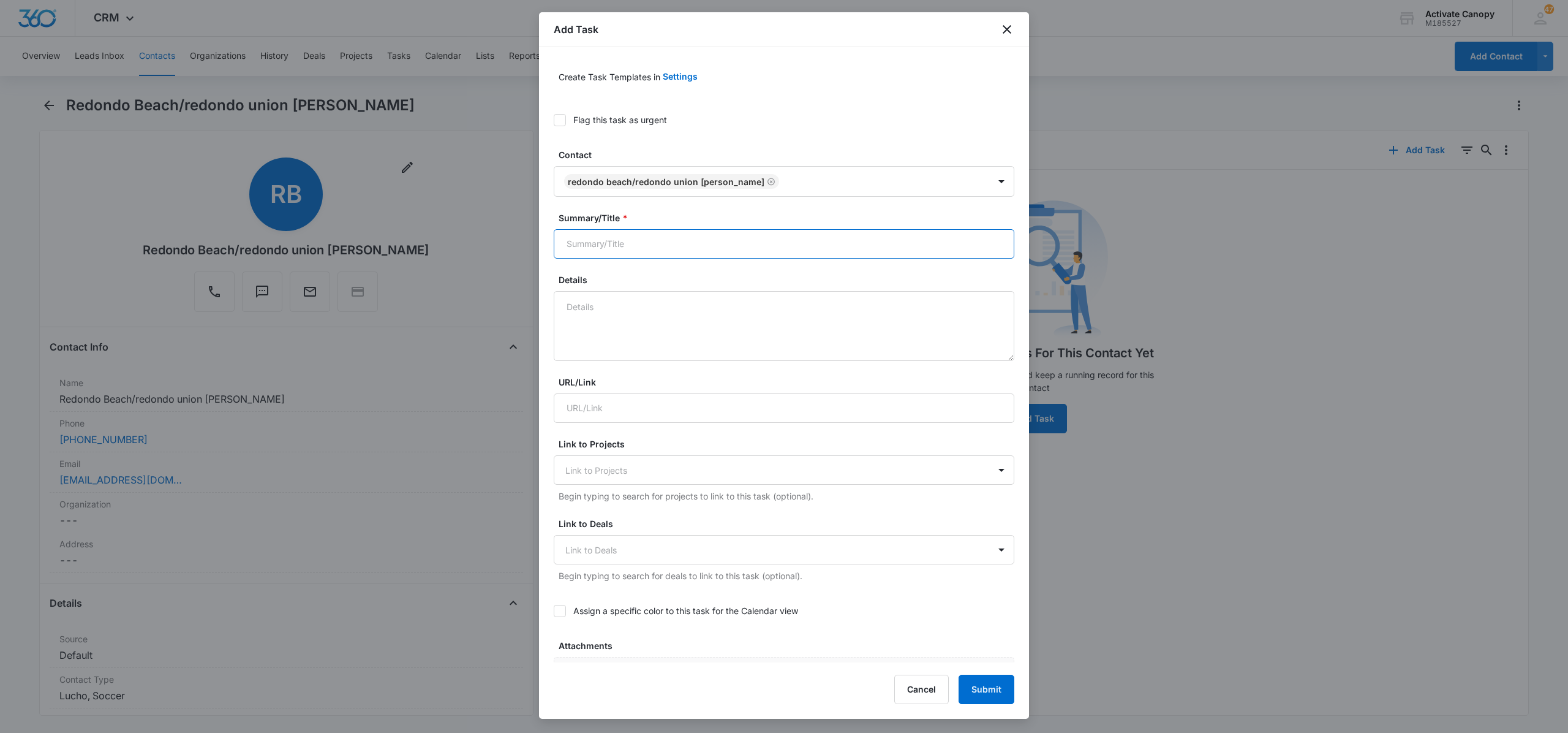
click at [645, 246] on input "Summary/Title *" at bounding box center [784, 244] width 461 height 30
paste input "Redondo Beach/redondo union hs- mark"
type input "Redondo Beach/redondo union hs- mark -wwaiting on response"
click at [594, 299] on textarea "Details" at bounding box center [784, 326] width 461 height 70
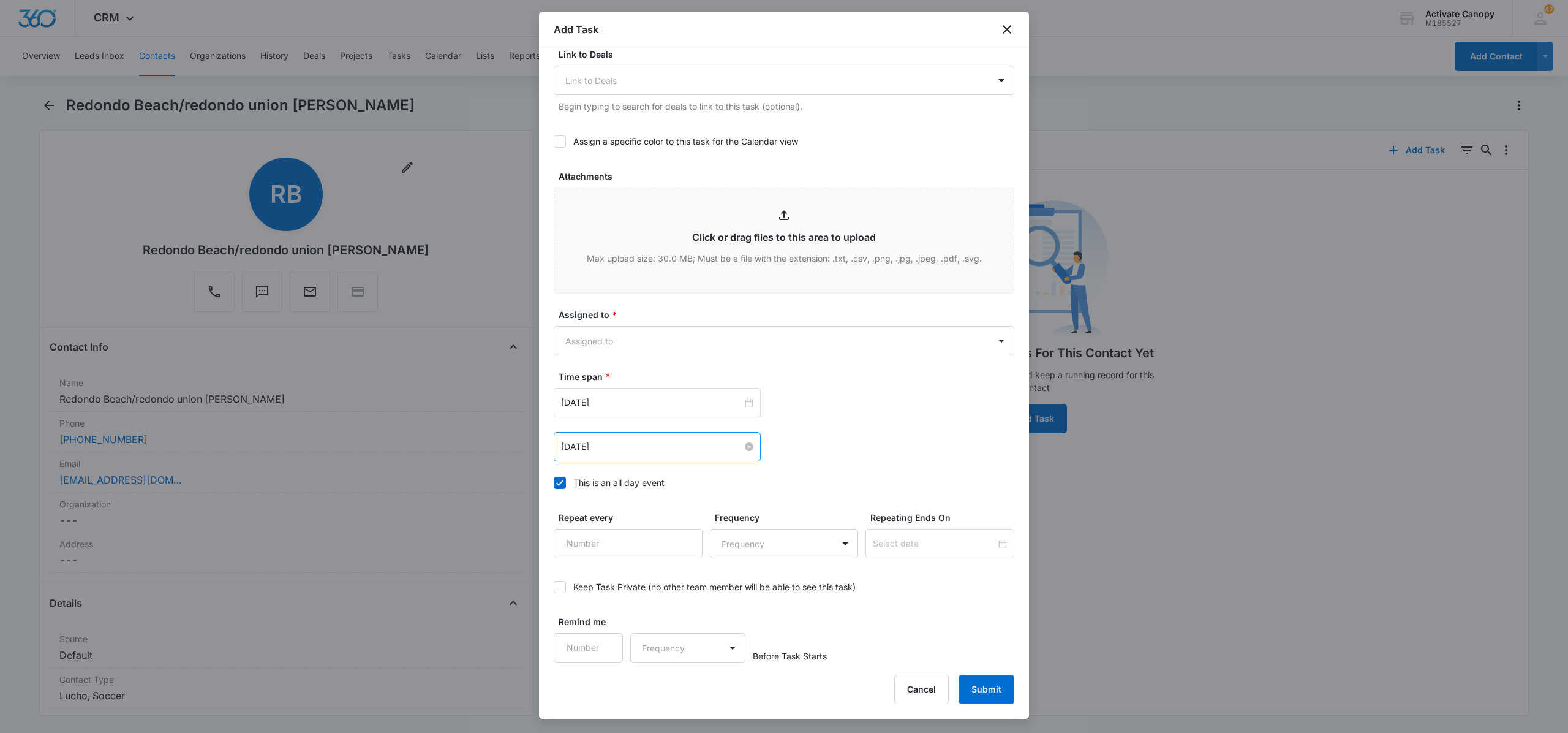
type textarea "9/15 check up"
click at [637, 446] on input "Sep 15, 2025" at bounding box center [651, 446] width 181 height 13
click at [589, 577] on div "22" at bounding box center [594, 577] width 15 height 15
click at [682, 450] on input "Sep 22, 2025" at bounding box center [651, 446] width 181 height 13
type input "Sep 29, 2025"
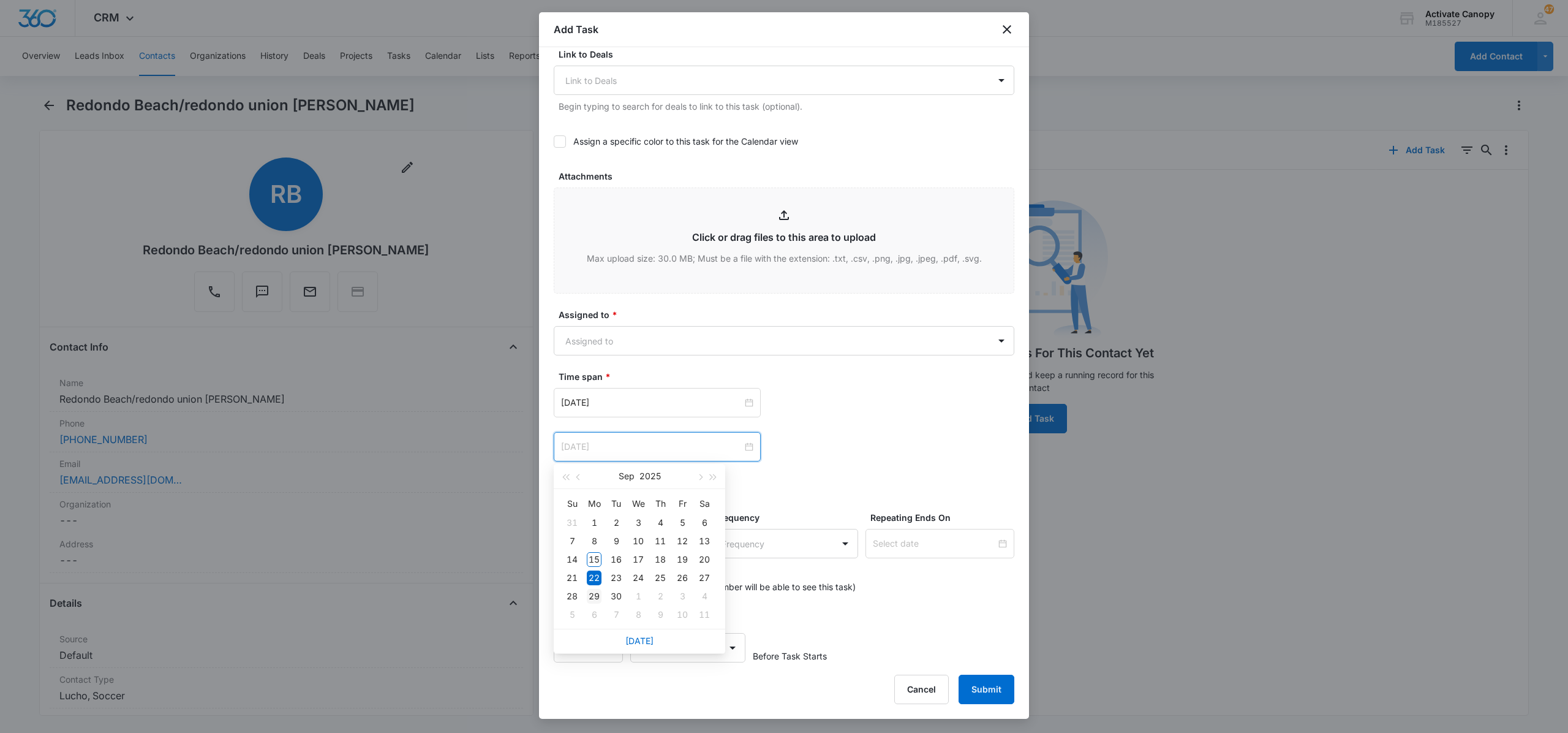
click at [596, 595] on div "29" at bounding box center [594, 596] width 15 height 15
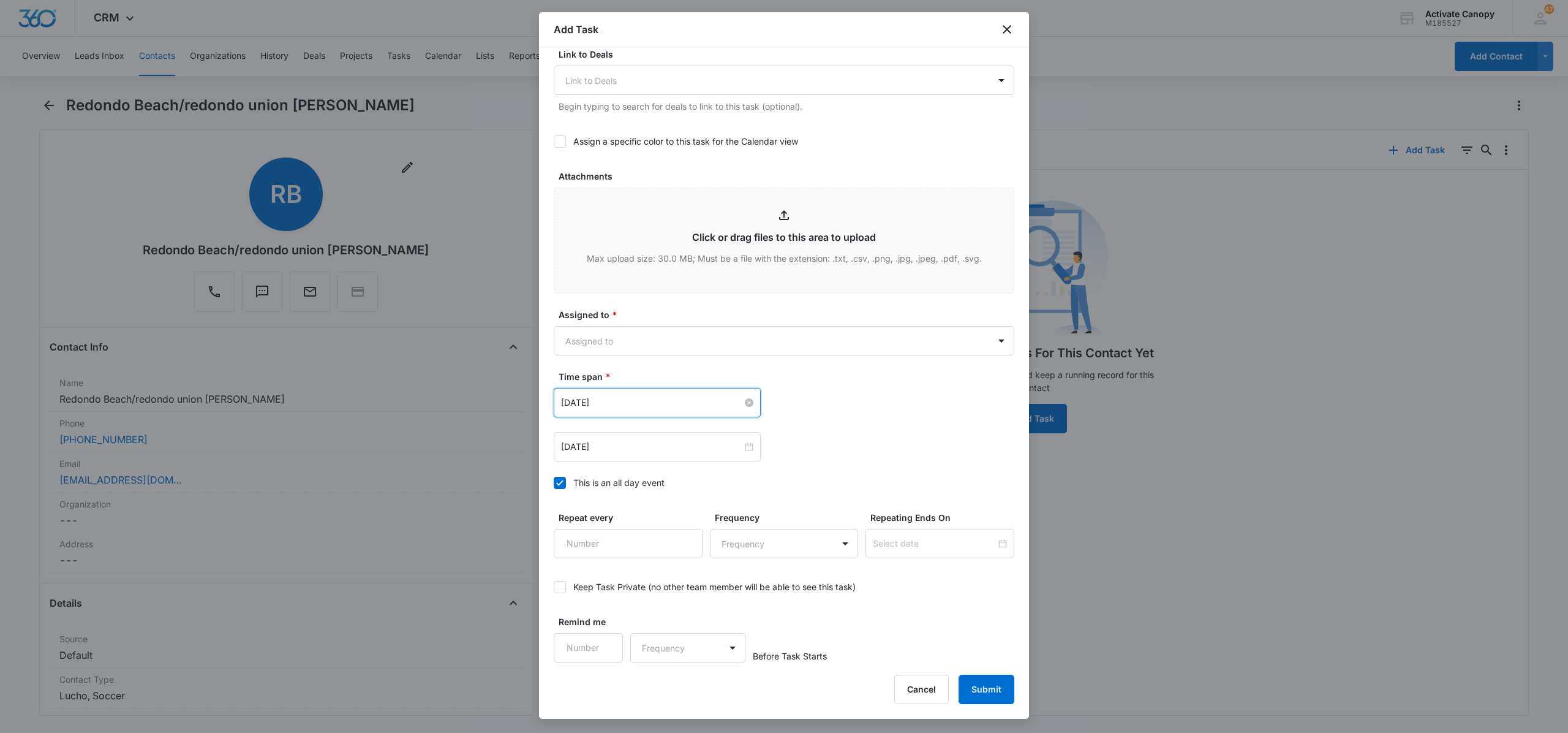
click at [670, 401] on input "Sep 15, 2025" at bounding box center [651, 402] width 181 height 13
type input "Sep 29, 2025"
click at [593, 549] on div "29" at bounding box center [594, 552] width 15 height 15
click at [988, 690] on button "Submit" at bounding box center [987, 689] width 56 height 30
click at [961, 334] on body "CRM Apps Reputation Websites Forms CRM Email Social Content Ads Intelligence Fi…" at bounding box center [784, 366] width 1568 height 733
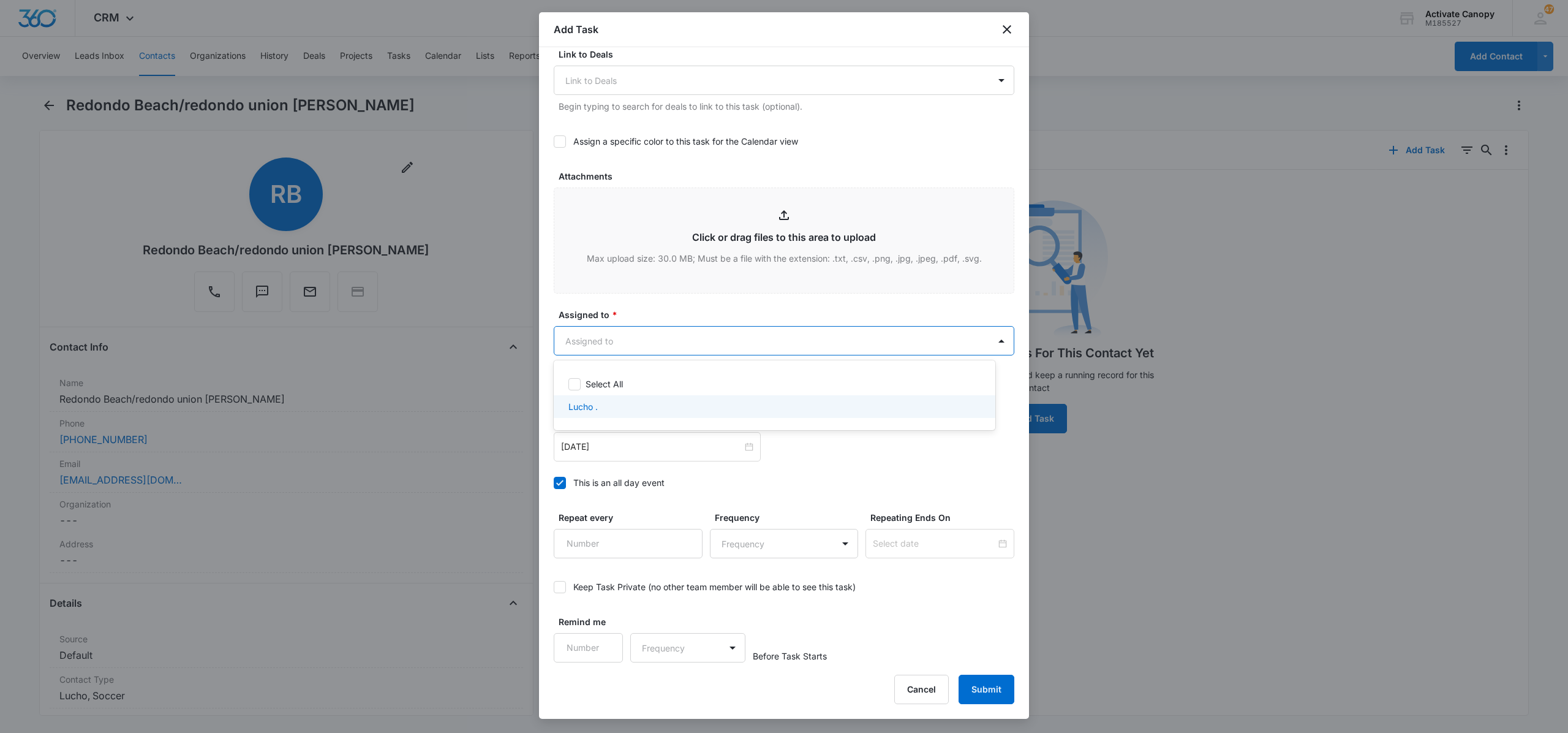
click at [888, 409] on div "Lucho ." at bounding box center [773, 406] width 410 height 13
checkbox input "true"
click at [981, 343] on div at bounding box center [784, 366] width 1568 height 733
click at [565, 592] on icon at bounding box center [559, 587] width 11 height 11
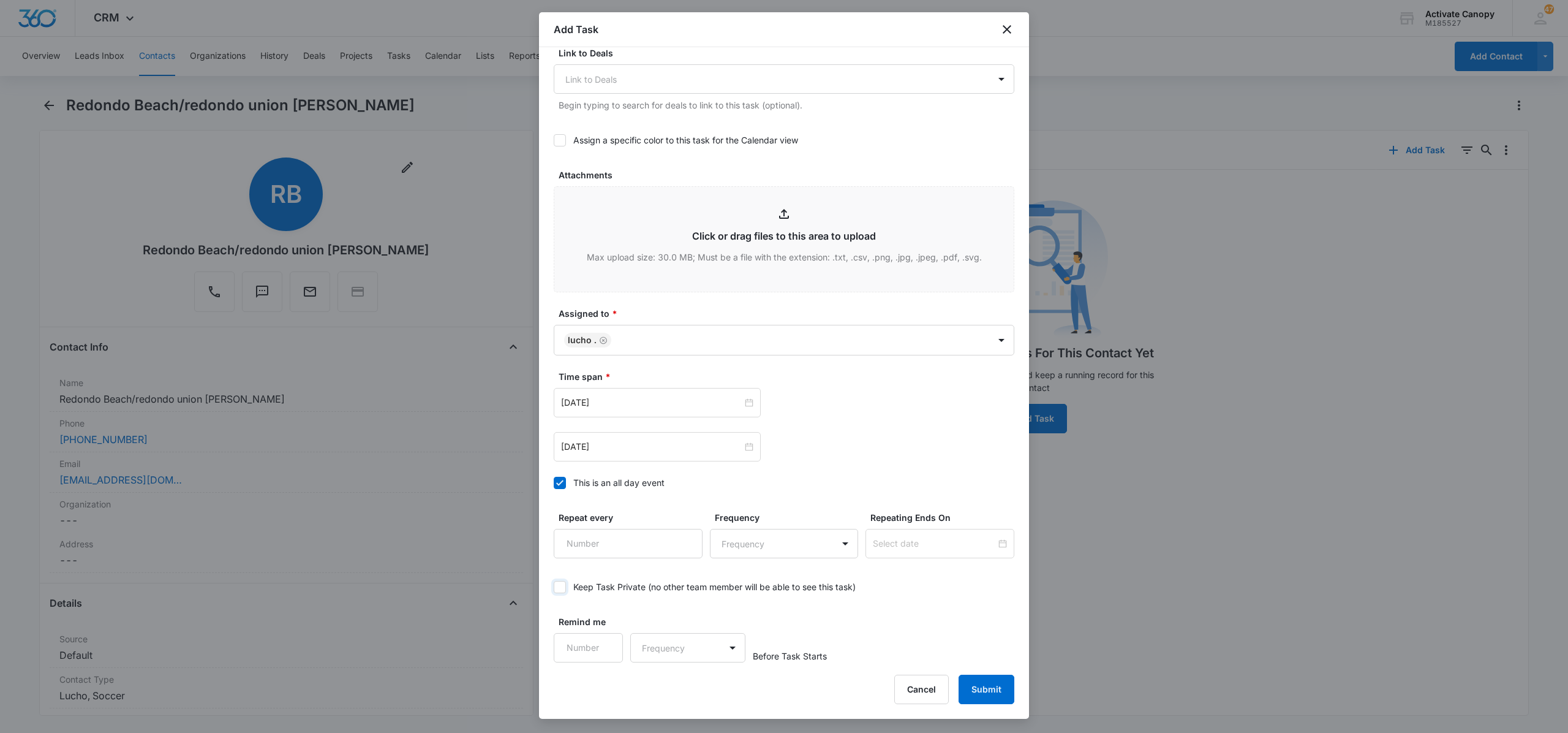
click at [553, 587] on input "Keep Task Private (no other team member will be able to see this task)" at bounding box center [553, 587] width 0 height 0
click at [565, 592] on icon at bounding box center [559, 587] width 11 height 11
click at [553, 587] on input "Keep Task Private (no other team member will be able to see this task)" at bounding box center [553, 587] width 0 height 0
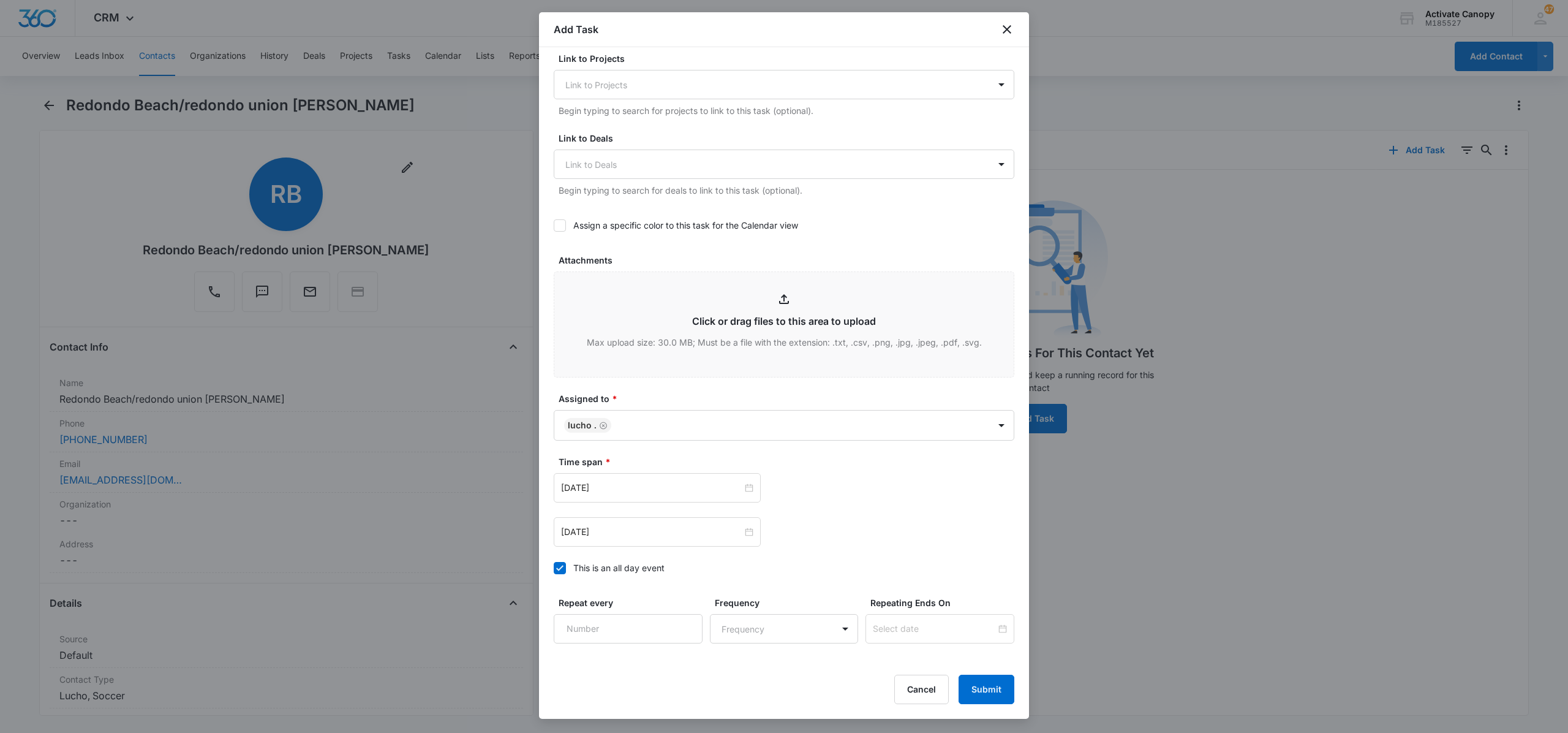
scroll to position [384, 0]
click at [550, 567] on div "Create Task Templates in Settings Flag this task as urgent Contact Redondo Beac…" at bounding box center [784, 355] width 490 height 615
click at [564, 575] on icon at bounding box center [559, 569] width 11 height 11
click at [553, 570] on input "This is an all day event" at bounding box center [553, 570] width 0 height 0
type input "Sep 15, 2025"
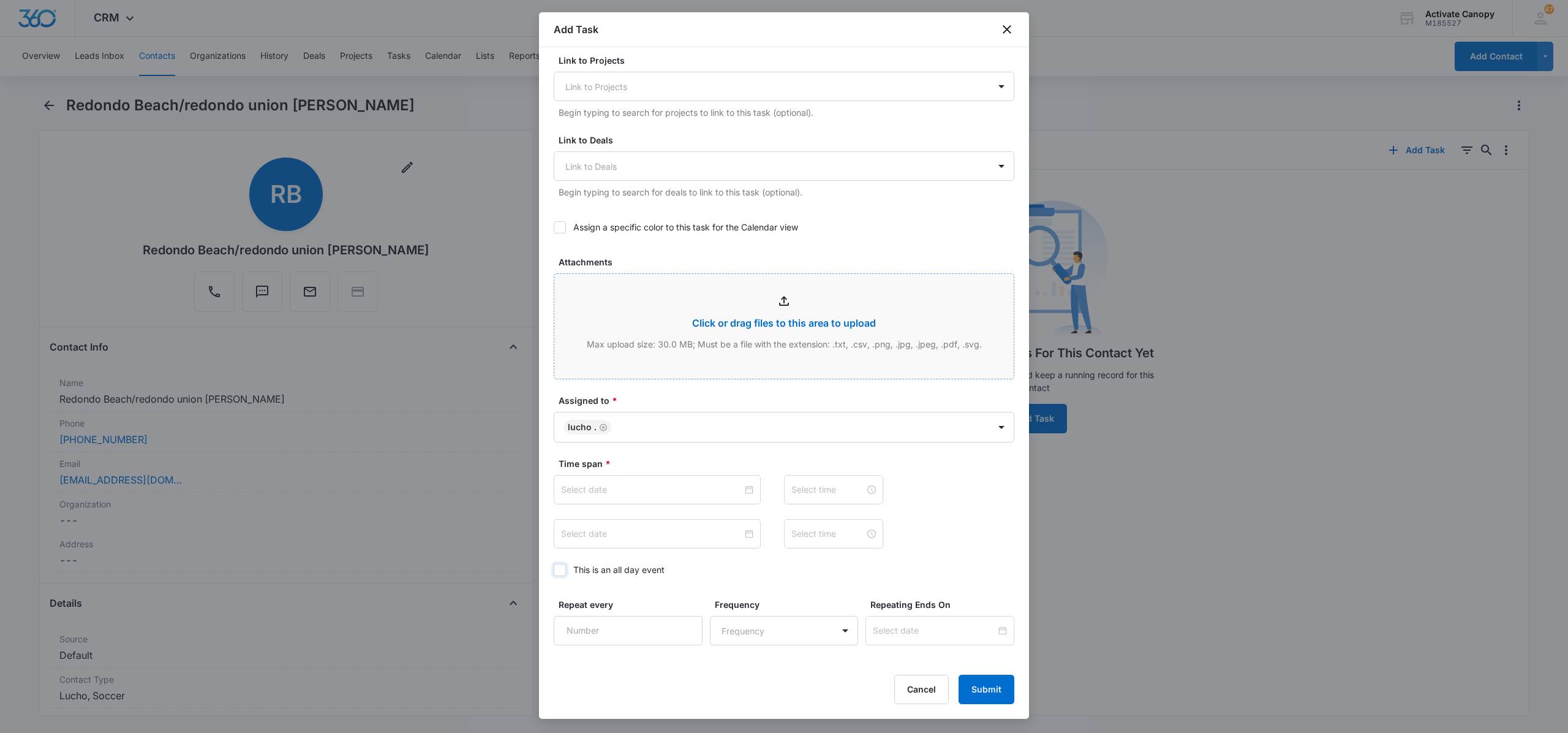
type input "12:00 am"
type input "Sep 15, 2025"
type input "12:00 am"
click at [571, 220] on div "Assign a specific color to this task for the Calendar view" at bounding box center [784, 226] width 461 height 27
click at [556, 227] on icon at bounding box center [559, 227] width 11 height 11
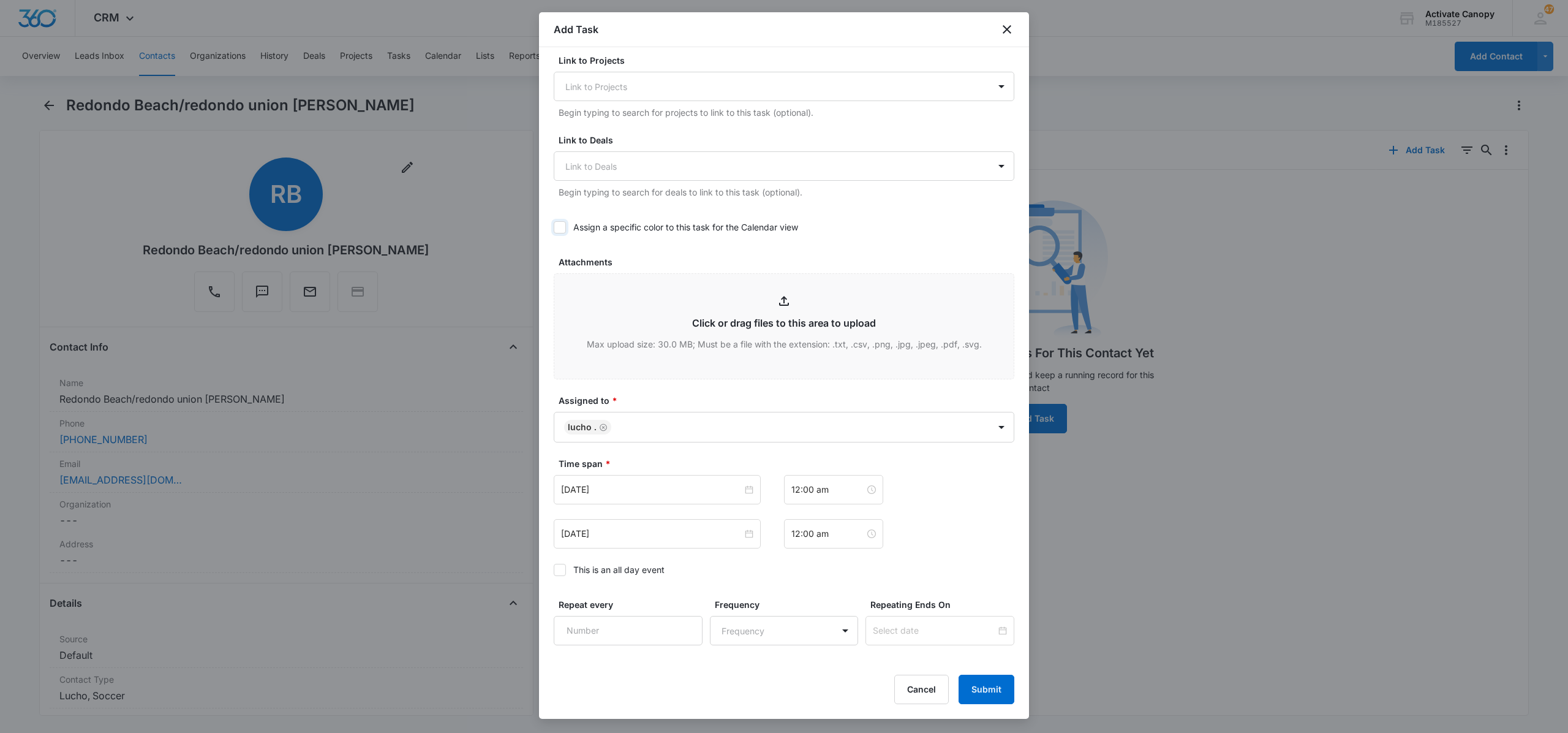
click at [553, 228] on input "Assign a specific color to this task for the Calendar view" at bounding box center [553, 228] width 0 height 0
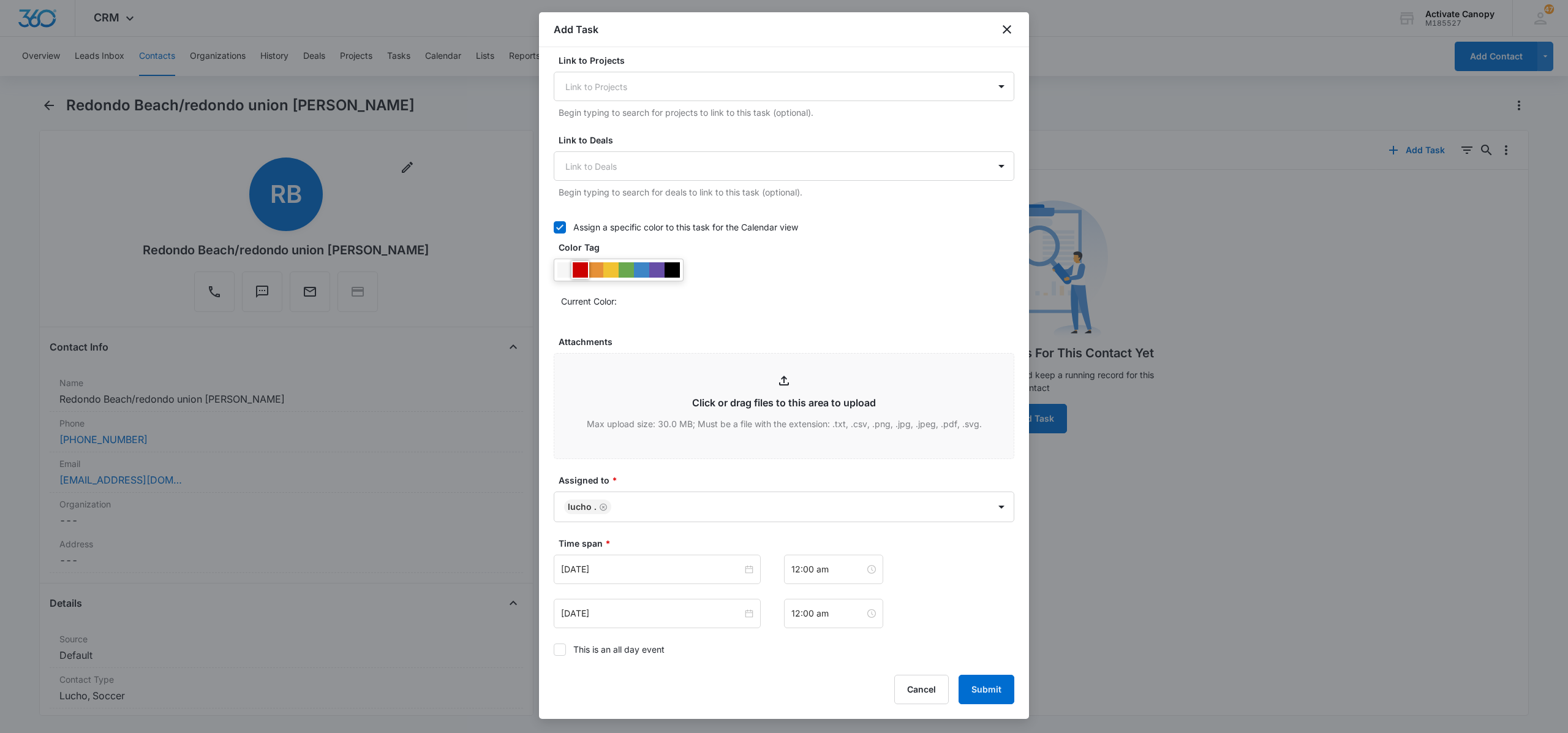
click at [573, 266] on div at bounding box center [580, 269] width 15 height 15
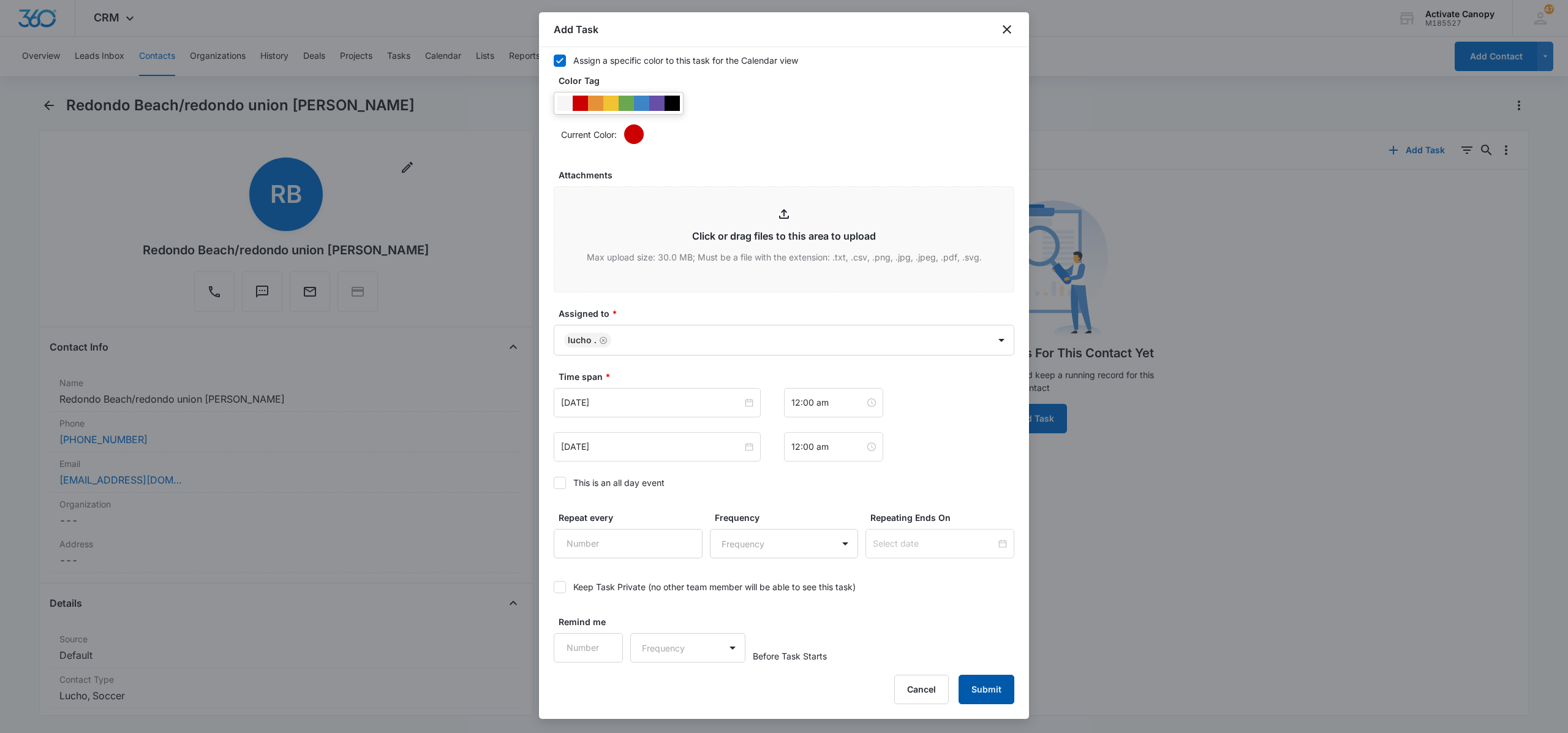
click at [983, 688] on button "Submit" at bounding box center [987, 689] width 56 height 30
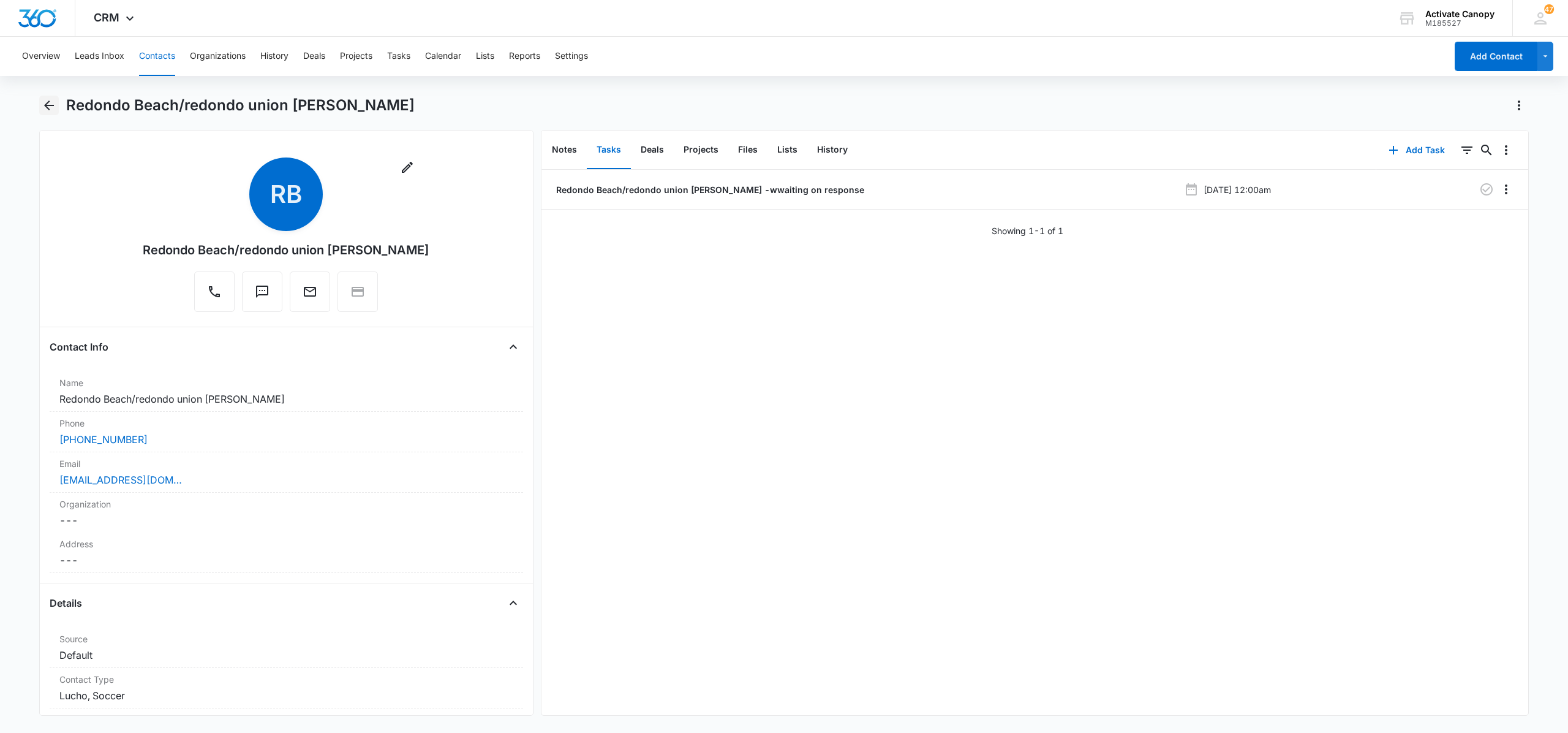
click at [50, 109] on icon "Back" at bounding box center [49, 105] width 15 height 15
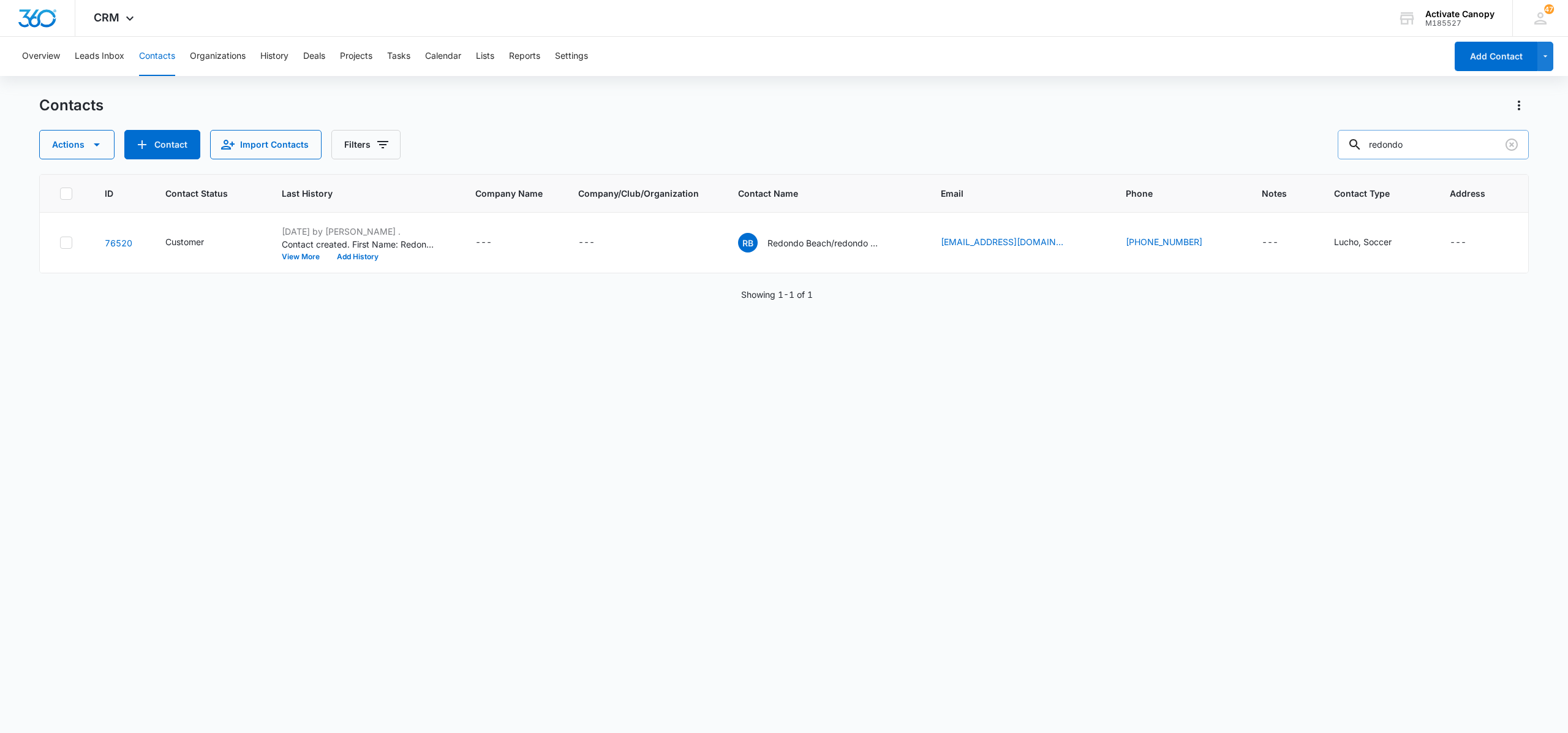
click at [1467, 147] on input "redondo" at bounding box center [1433, 144] width 191 height 30
type input "el paso fc"
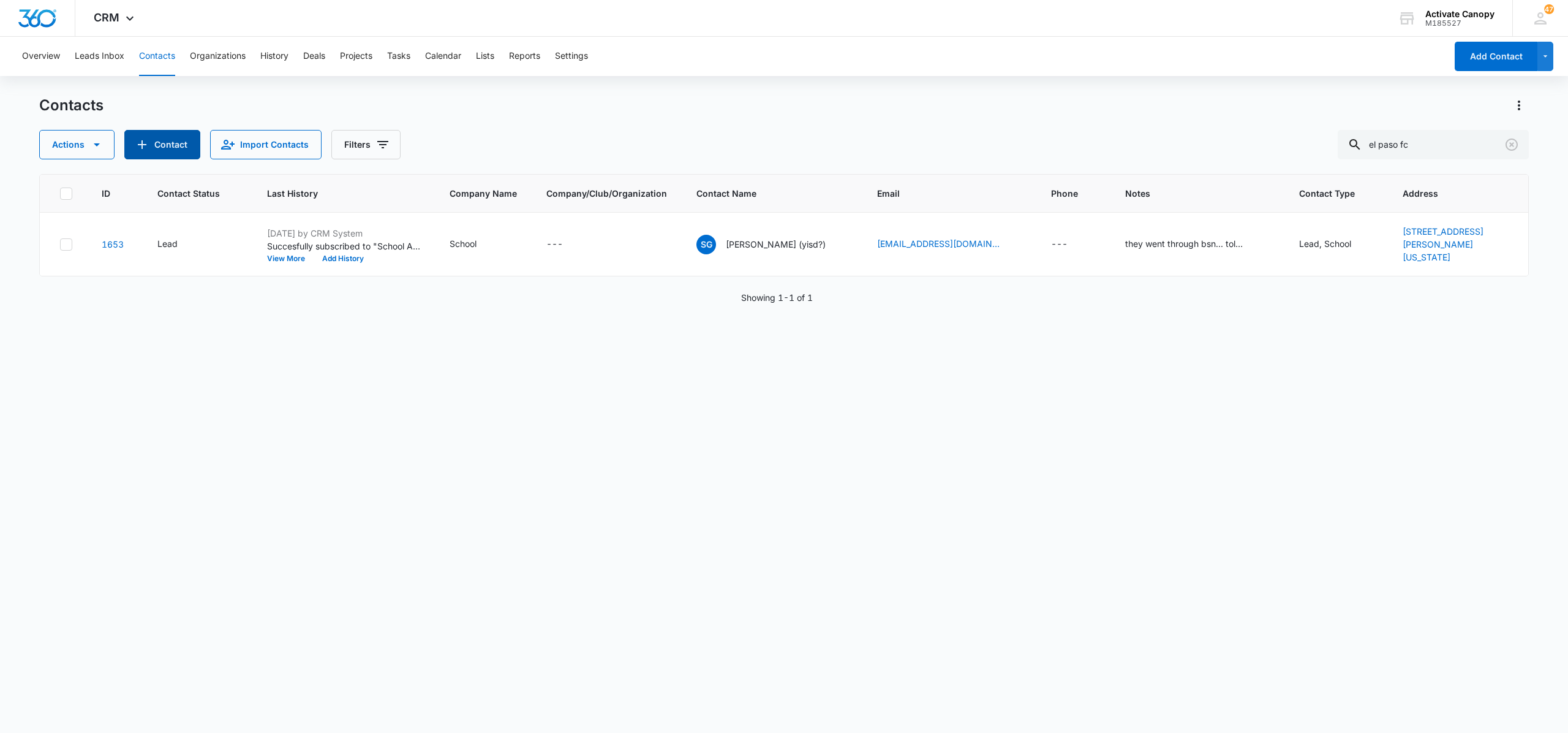
click at [151, 138] on button "Contact" at bounding box center [162, 144] width 76 height 30
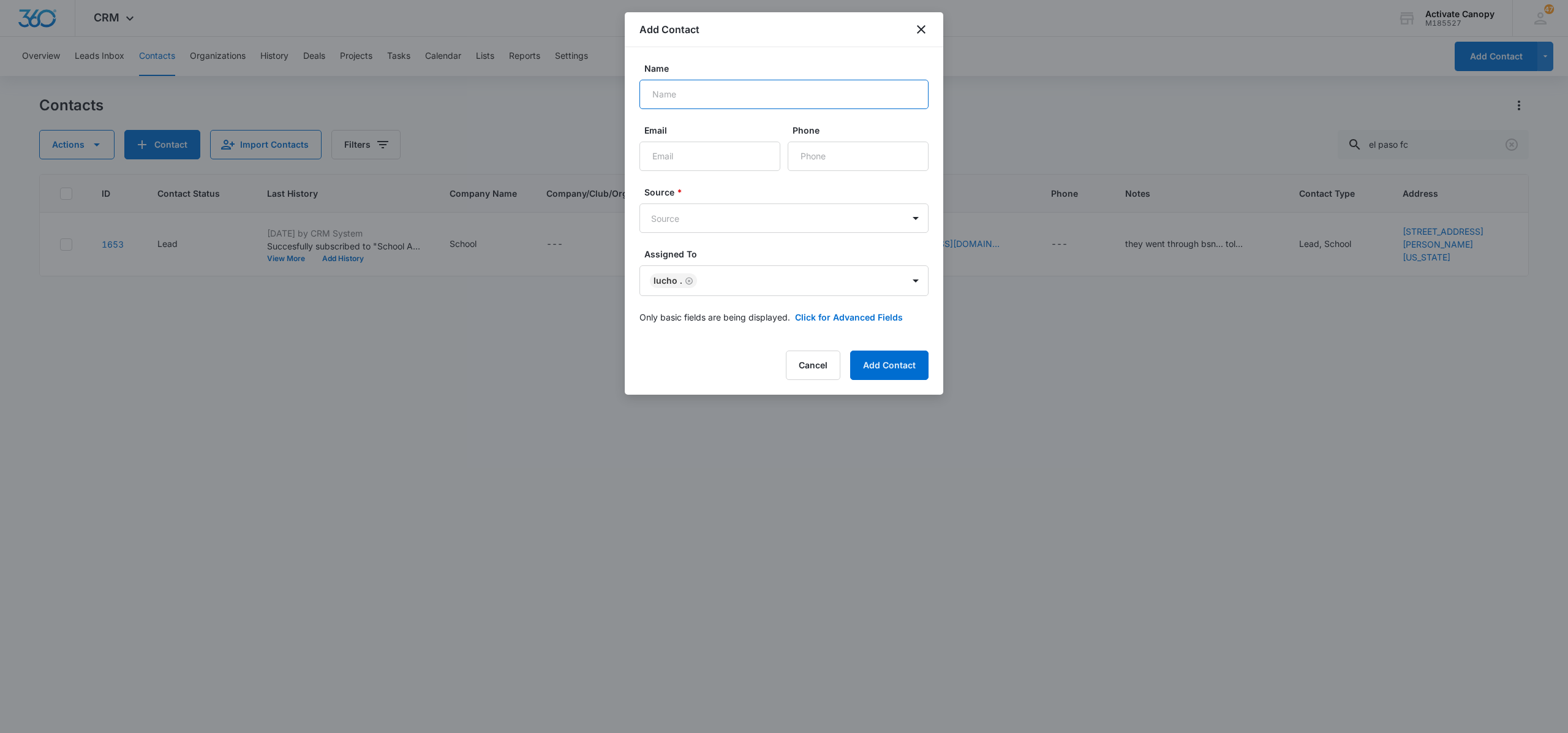
click at [770, 105] on input "Name" at bounding box center [784, 95] width 289 height 30
type input "el paso fc - eder borelli (edernicolasborelli@hotmail.com)"
click at [727, 147] on input "Email" at bounding box center [709, 157] width 141 height 30
type input "epfootballclub@hotmail.com"
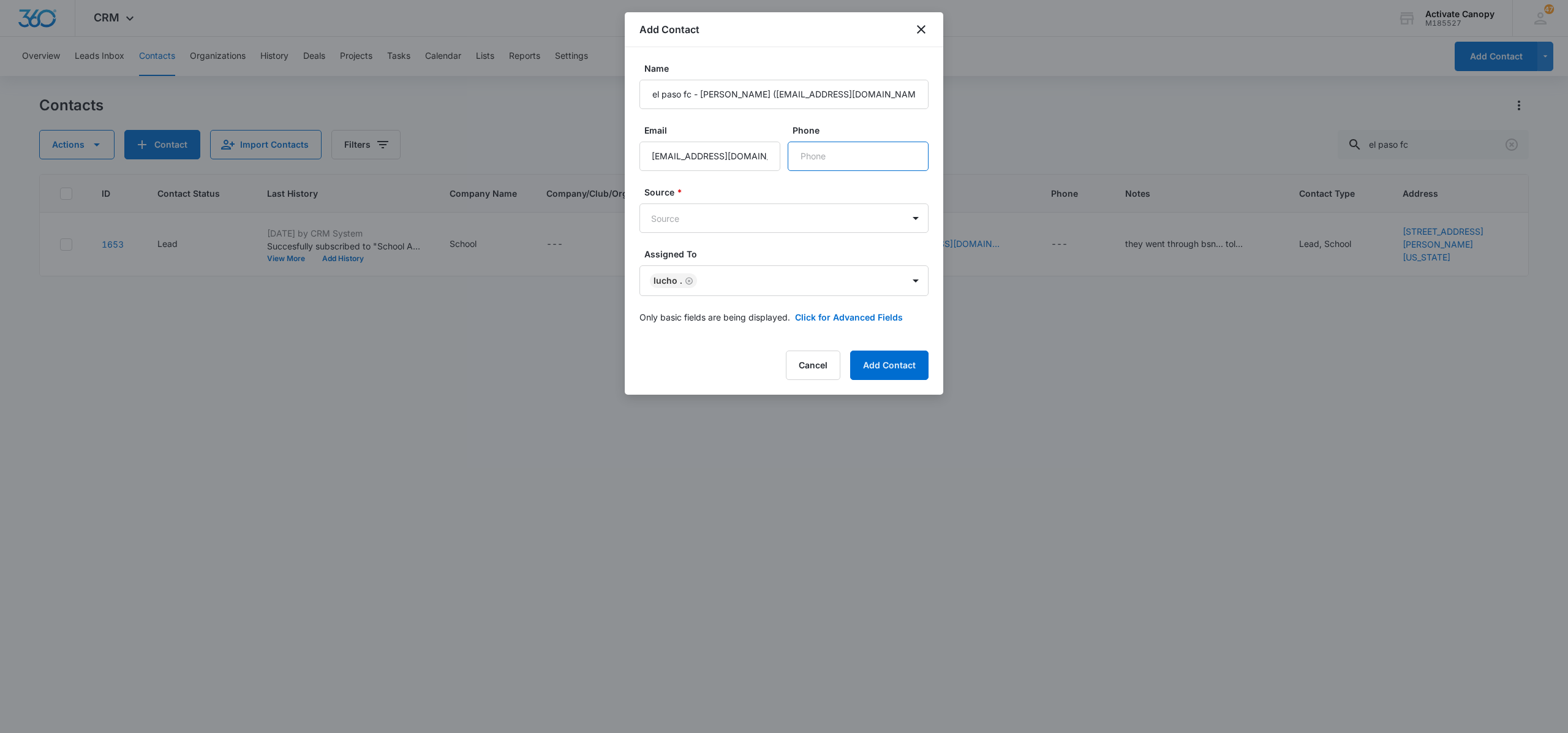
scroll to position [0, 0]
click at [823, 154] on input "Phone" at bounding box center [858, 157] width 141 height 30
type input "(915) 777-0096"
click at [795, 215] on body "CRM Apps Reputation Websites Forms CRM Email Social Content Ads Intelligence Fi…" at bounding box center [784, 366] width 1568 height 733
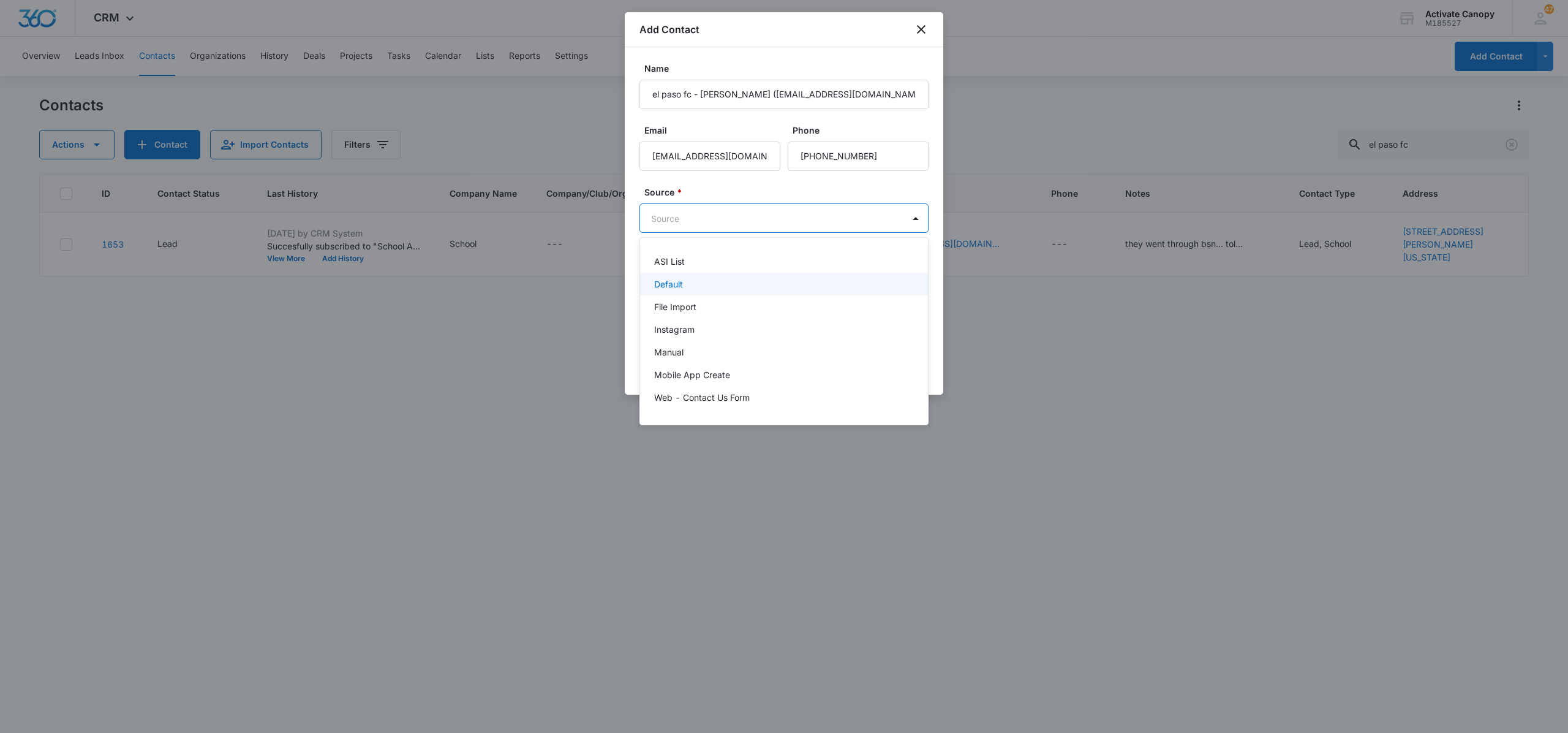
click at [734, 286] on div "Default" at bounding box center [783, 284] width 257 height 13
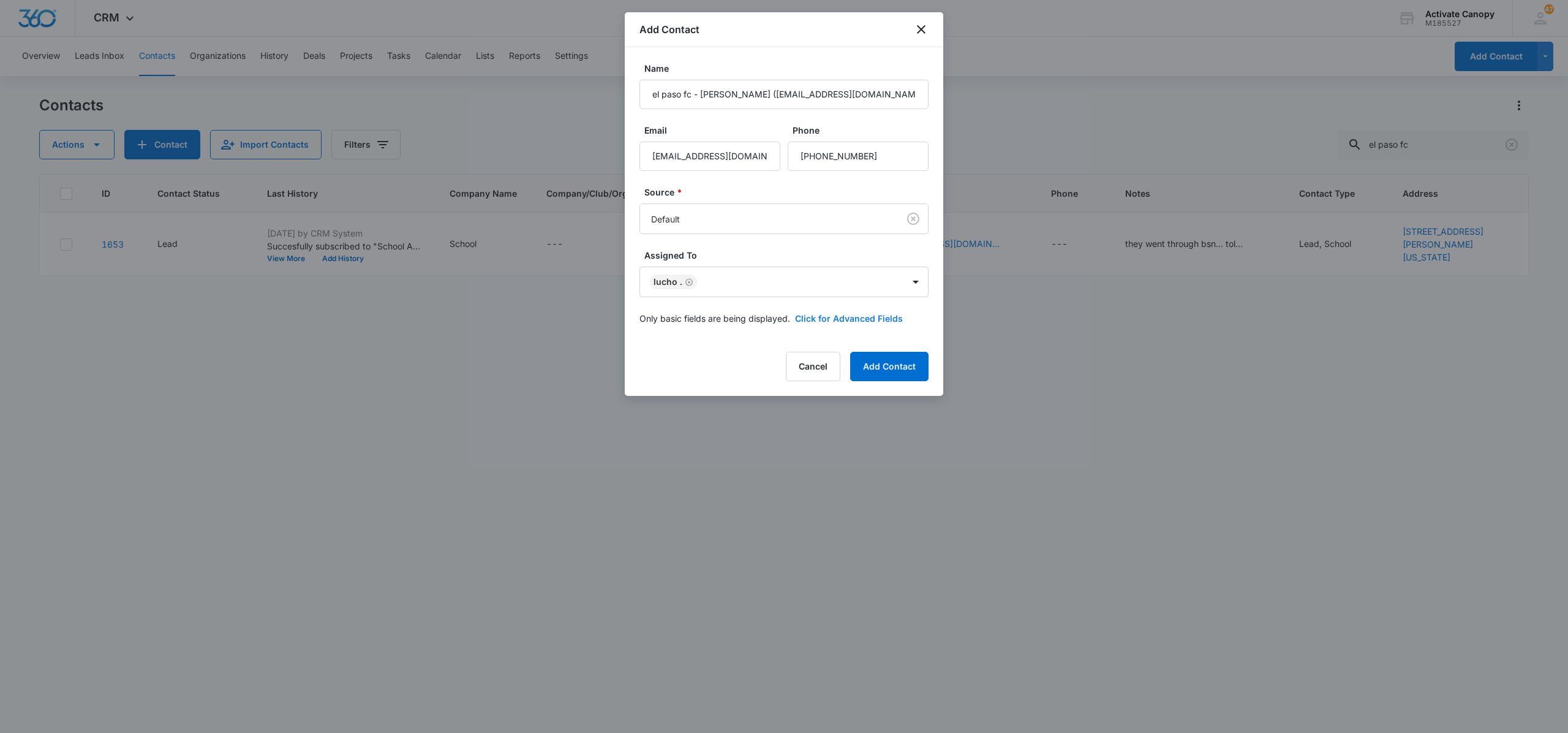
click at [834, 321] on button "Click for Advanced Fields" at bounding box center [848, 318] width 108 height 13
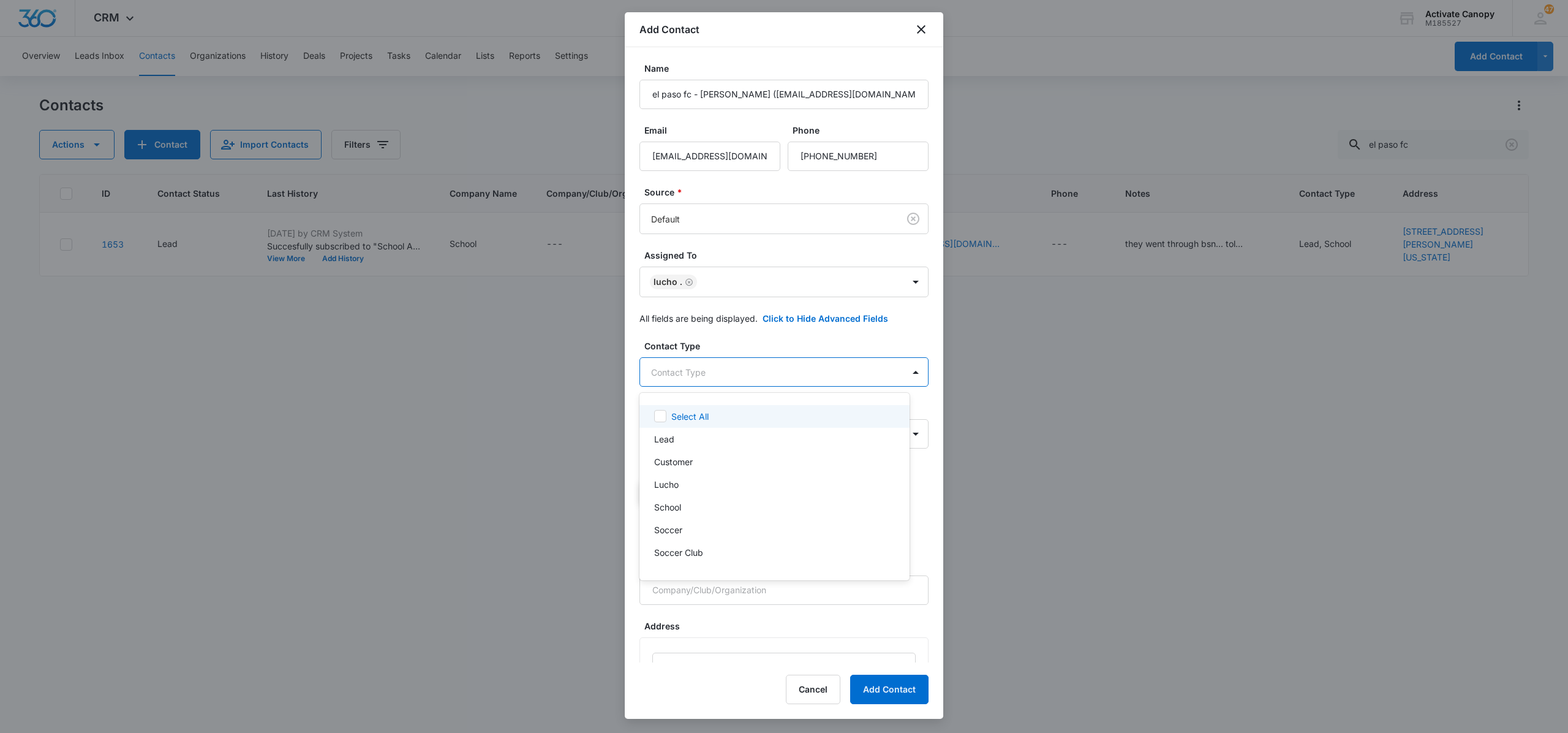
click at [800, 377] on body "CRM Apps Reputation Websites Forms CRM Email Social Content Ads Intelligence Fi…" at bounding box center [784, 366] width 1568 height 733
click at [681, 524] on p "Soccer" at bounding box center [668, 529] width 28 height 13
click at [694, 476] on div "Lucho" at bounding box center [774, 485] width 270 height 23
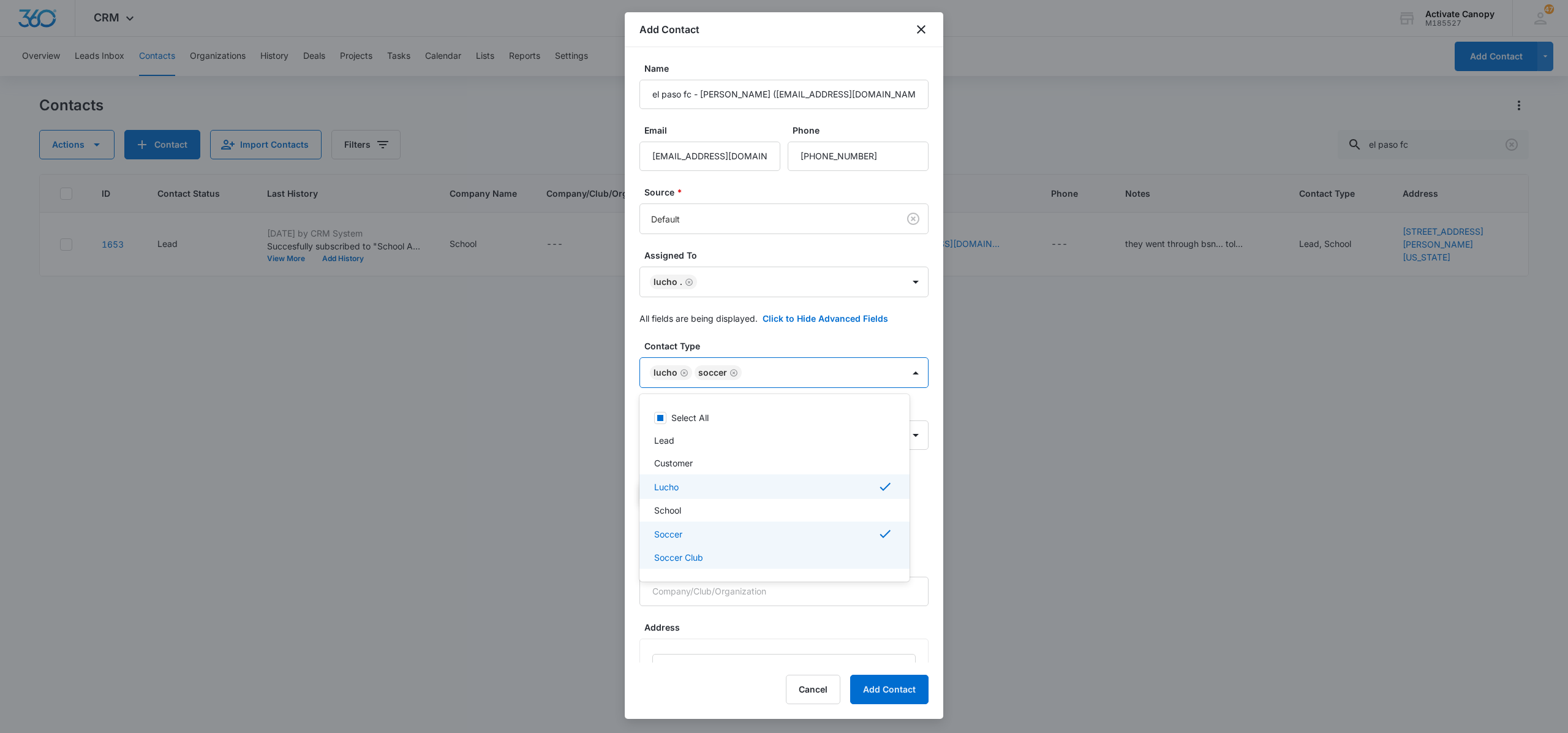
click at [792, 553] on div "Soccer Club" at bounding box center [773, 557] width 238 height 13
click at [896, 377] on div at bounding box center [784, 366] width 1568 height 733
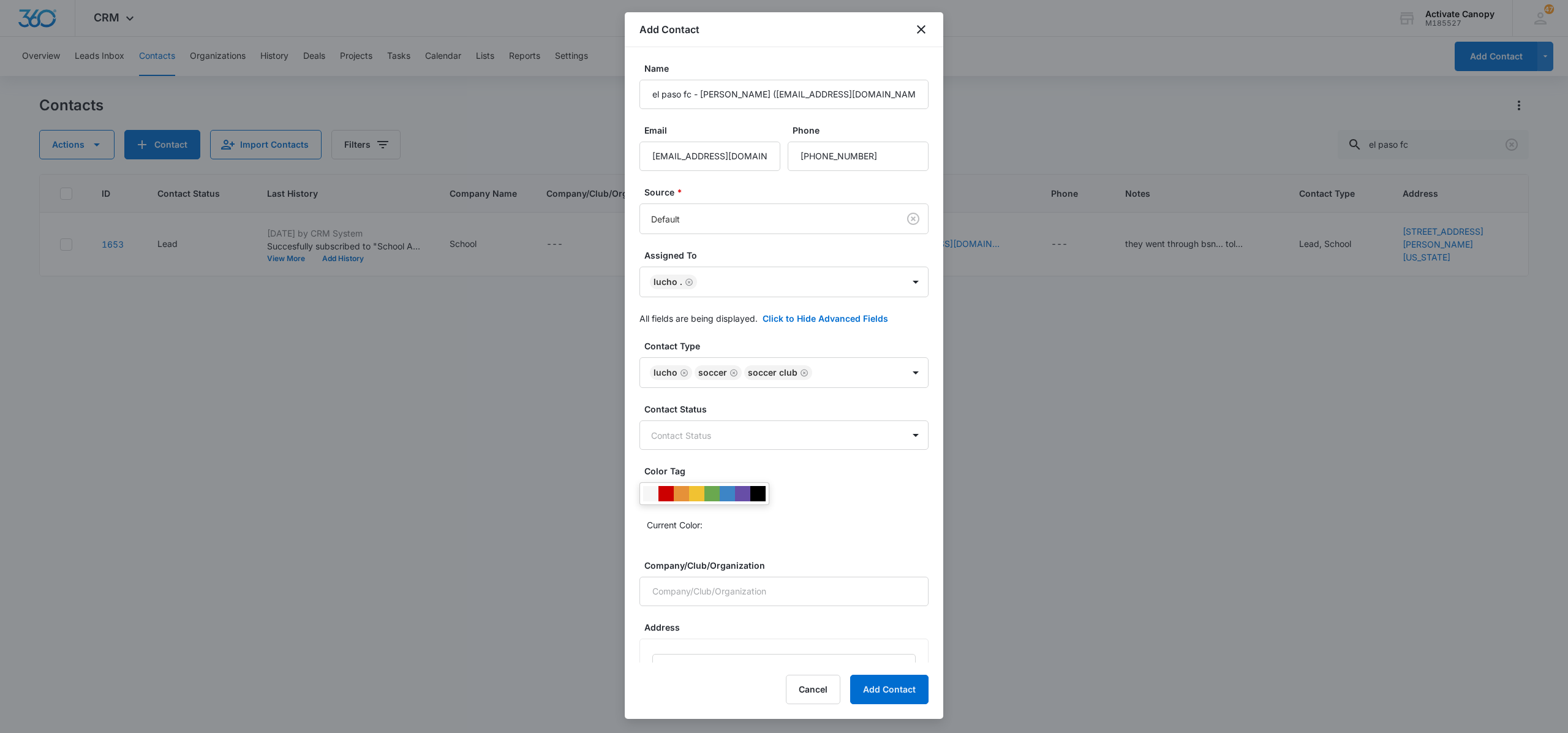
click at [875, 470] on label "Color Tag" at bounding box center [789, 470] width 289 height 13
drag, startPoint x: 884, startPoint y: 448, endPoint x: 819, endPoint y: 511, distance: 90.5
click at [819, 511] on body "CRM Apps Reputation Websites Forms CRM Email Social Content Ads Intelligence Fi…" at bounding box center [784, 366] width 1568 height 733
click at [819, 511] on div "Lead" at bounding box center [774, 502] width 270 height 23
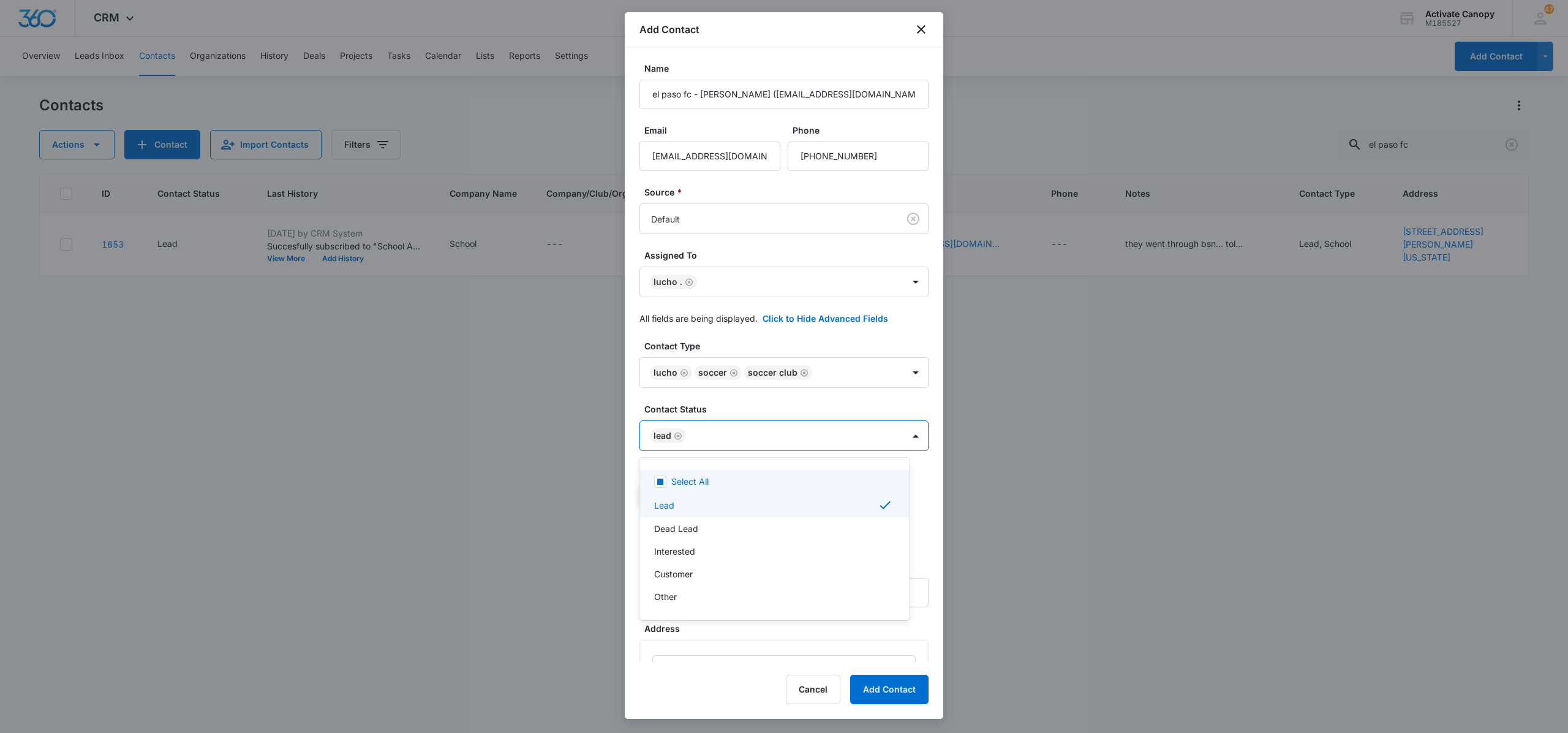
click at [894, 433] on div at bounding box center [784, 366] width 1568 height 733
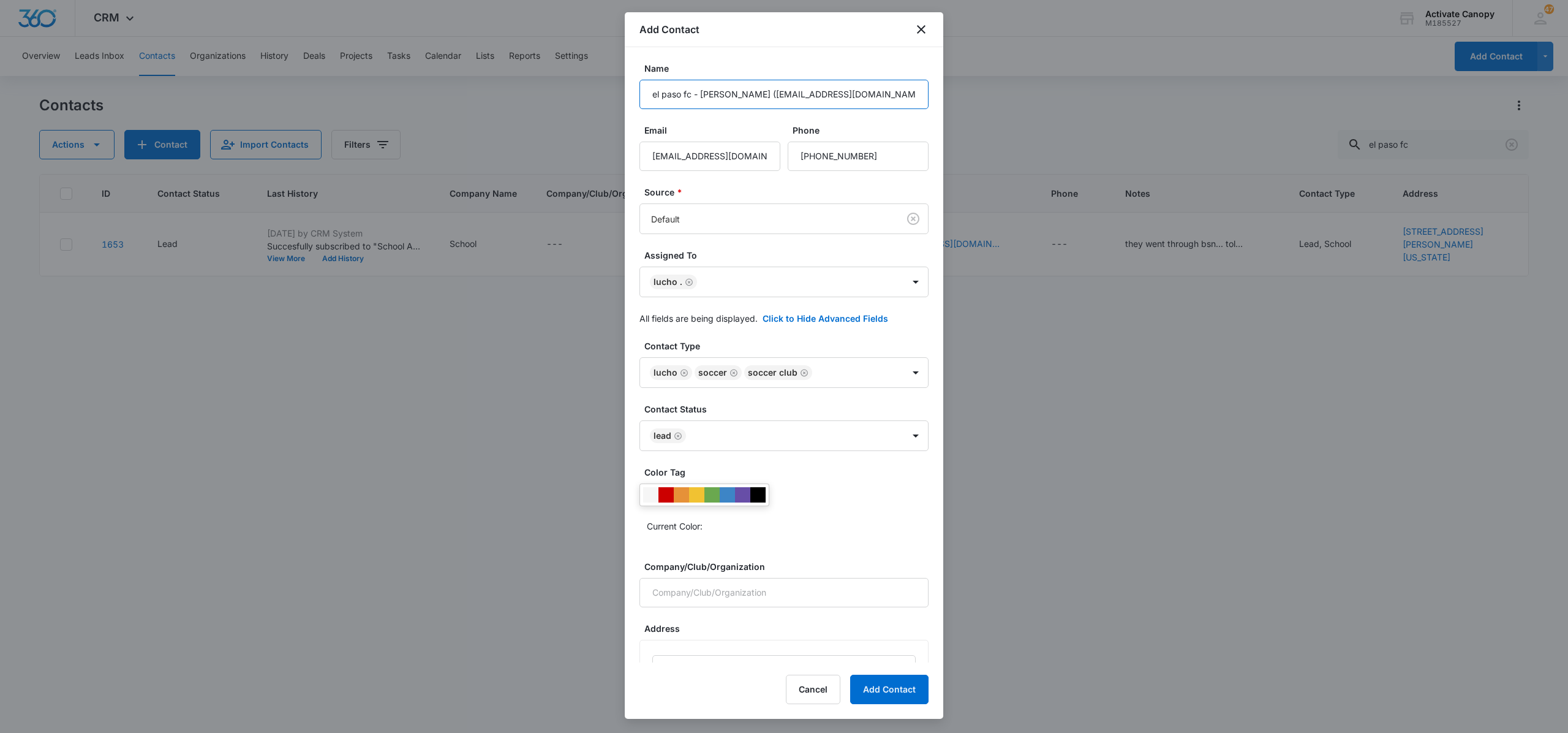
click at [737, 88] on input "el paso fc - eder borelli (edernicolasborelli@hotmail.com)" at bounding box center [784, 95] width 289 height 30
click at [850, 674] on button "Add Contact" at bounding box center [889, 689] width 79 height 30
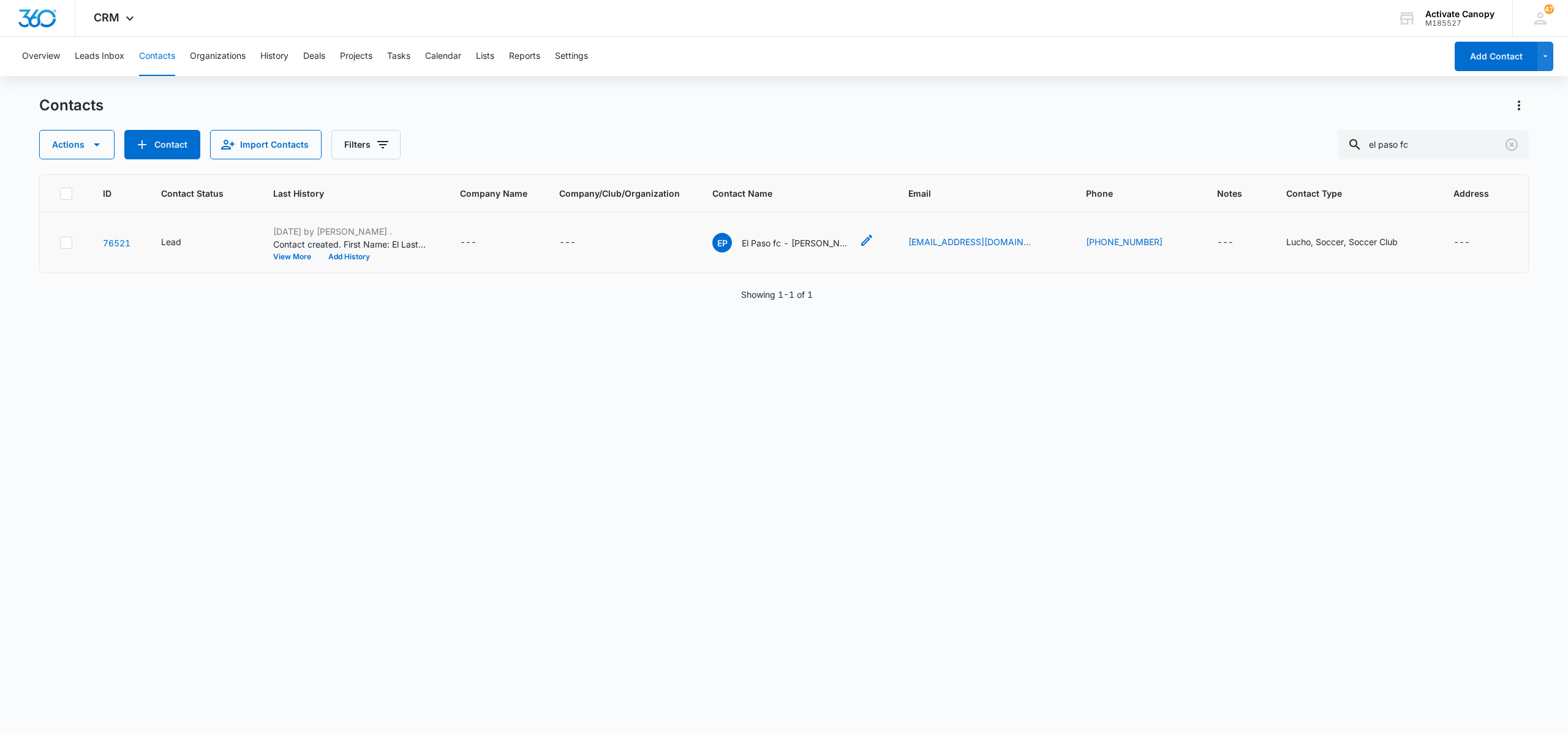
click at [790, 239] on p "El Paso fc - eder borelli (edernicolasborelli@hotmail.com)" at bounding box center [797, 243] width 110 height 13
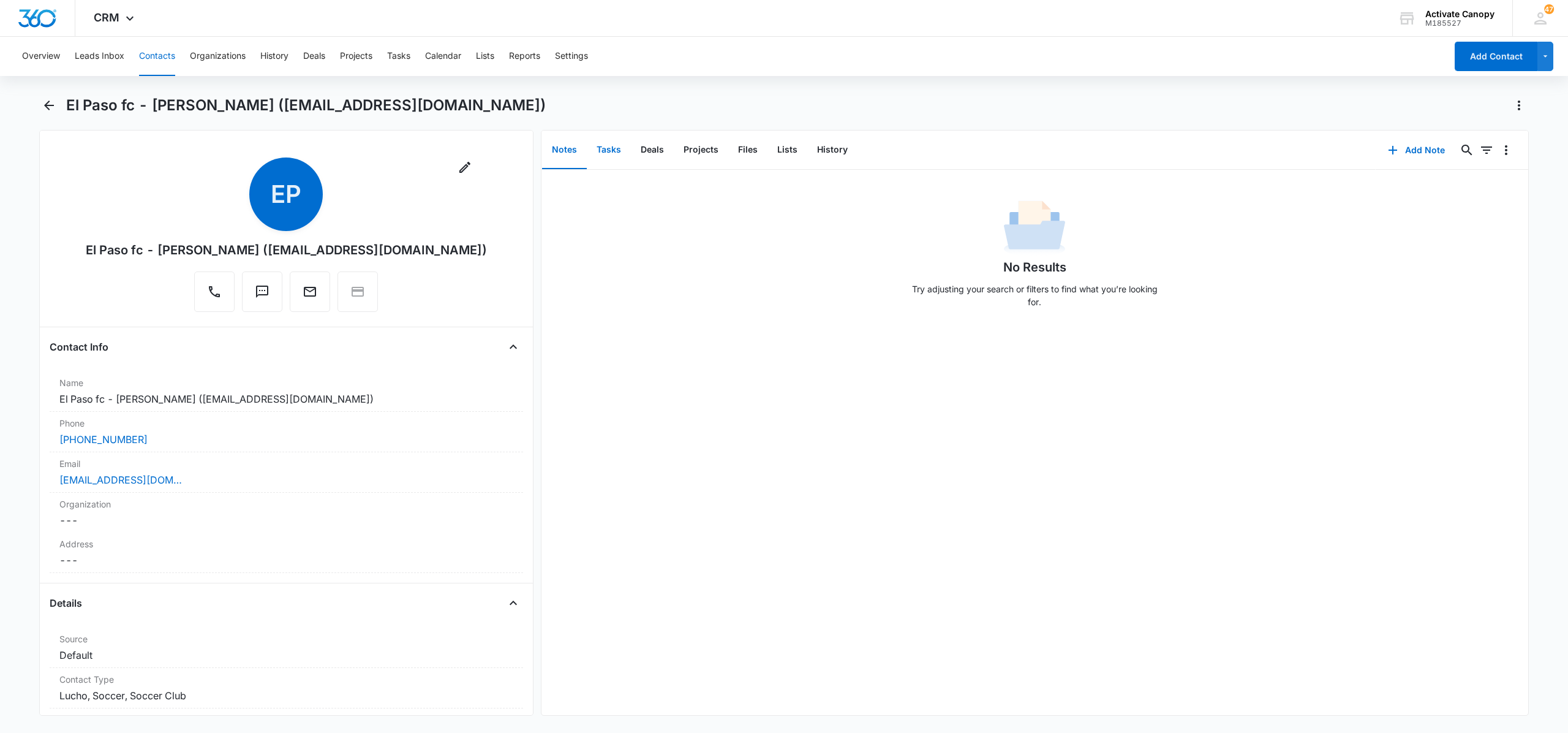
click at [622, 156] on button "Tasks" at bounding box center [608, 150] width 44 height 38
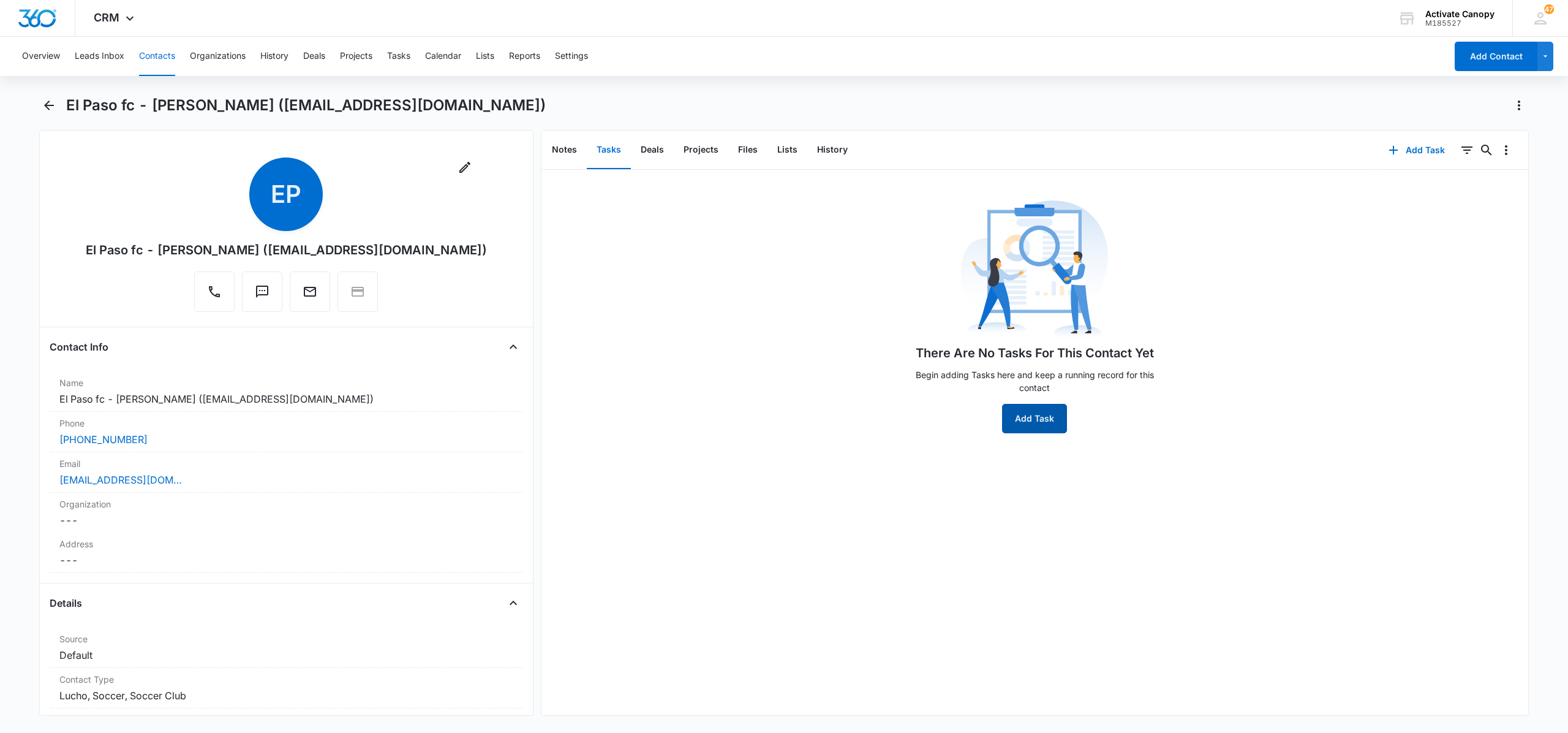
click at [1017, 404] on button "Add Task" at bounding box center [1034, 419] width 65 height 30
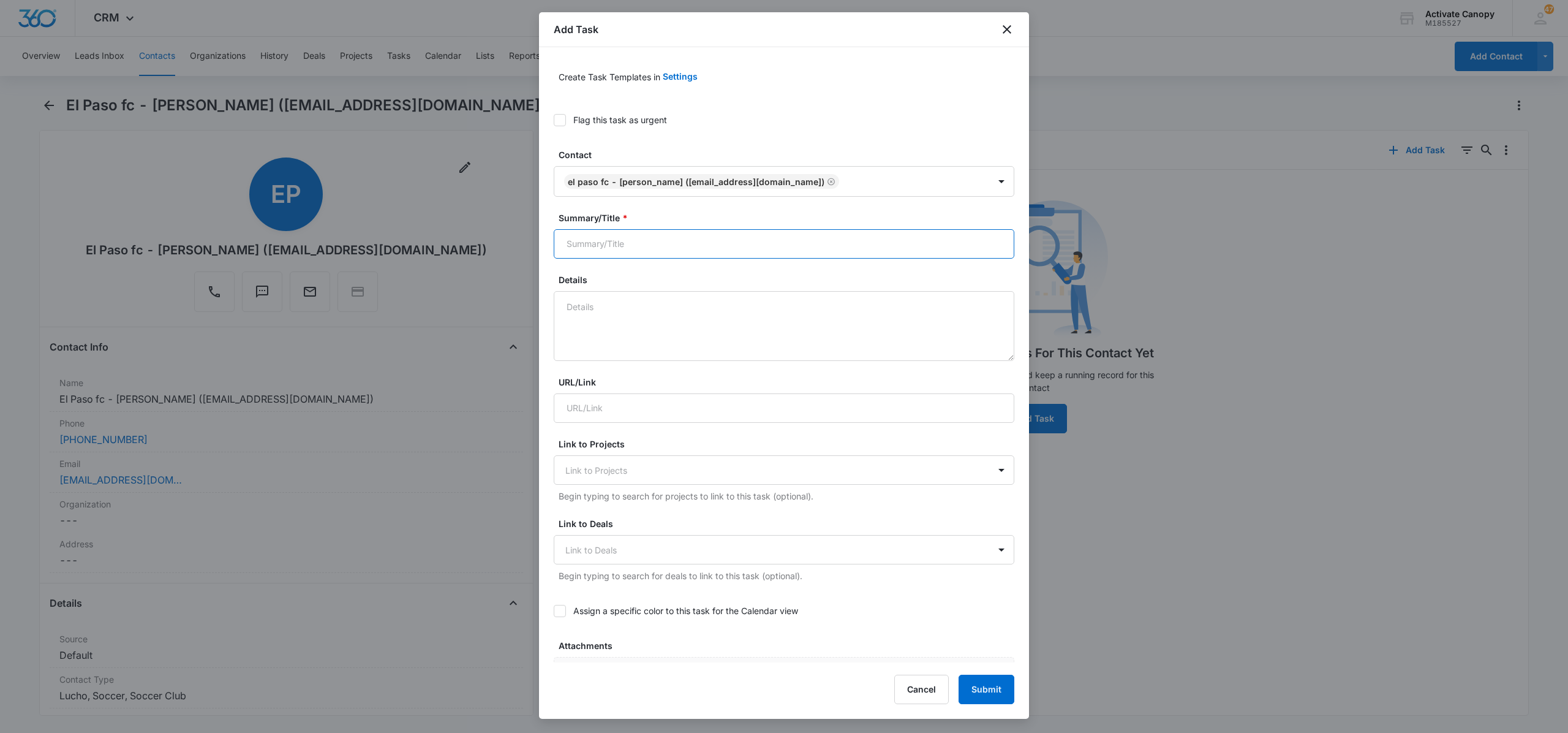
click at [785, 237] on input "Summary/Title *" at bounding box center [784, 244] width 461 height 30
paste input "el paso fc - eder borelli (edernicolasborelli@hotmail.com)"
type input "el paso fc - eder borelli (edernicolasborelli@hotmail.com)- waiting on response"
click at [870, 288] on div "Details" at bounding box center [784, 317] width 461 height 88
click at [865, 295] on textarea "Details" at bounding box center [784, 326] width 461 height 70
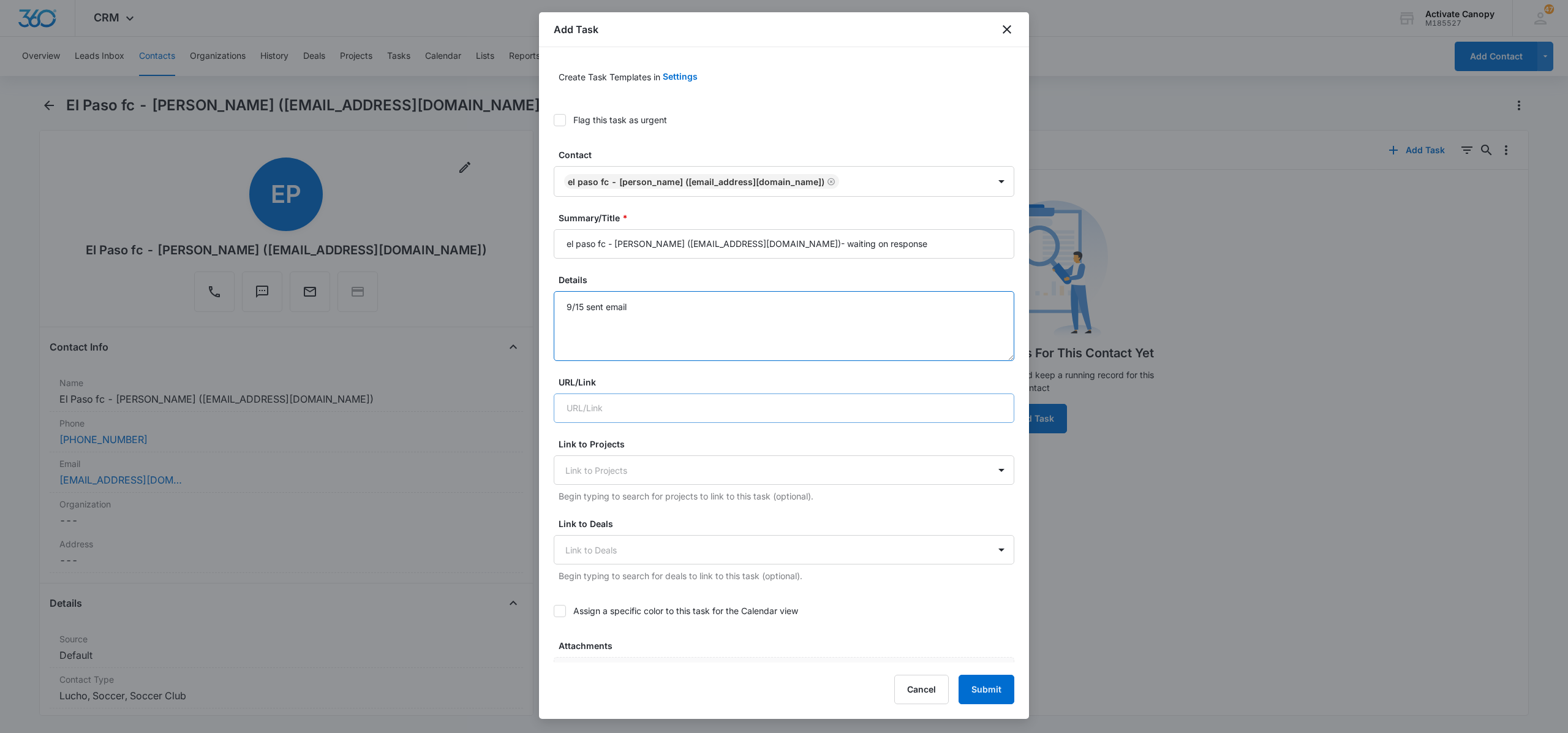
scroll to position [470, 0]
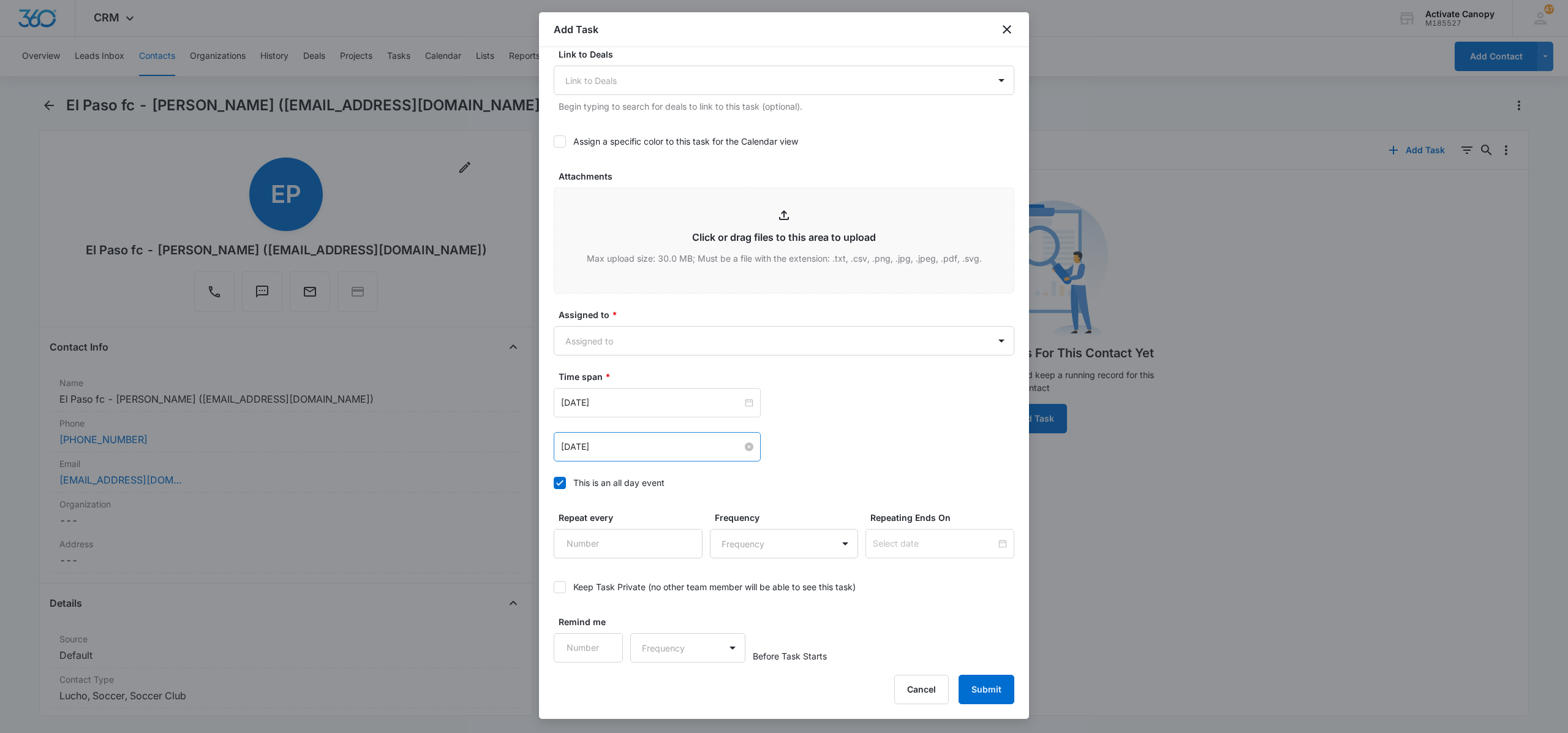
type textarea "9/15 sent email"
click at [630, 448] on input "Sep 15, 2025" at bounding box center [651, 446] width 181 height 13
type input "[DATE]"
click at [661, 558] on div "18" at bounding box center [660, 559] width 15 height 15
click at [647, 394] on div "Sep 15, 2025" at bounding box center [657, 403] width 207 height 30
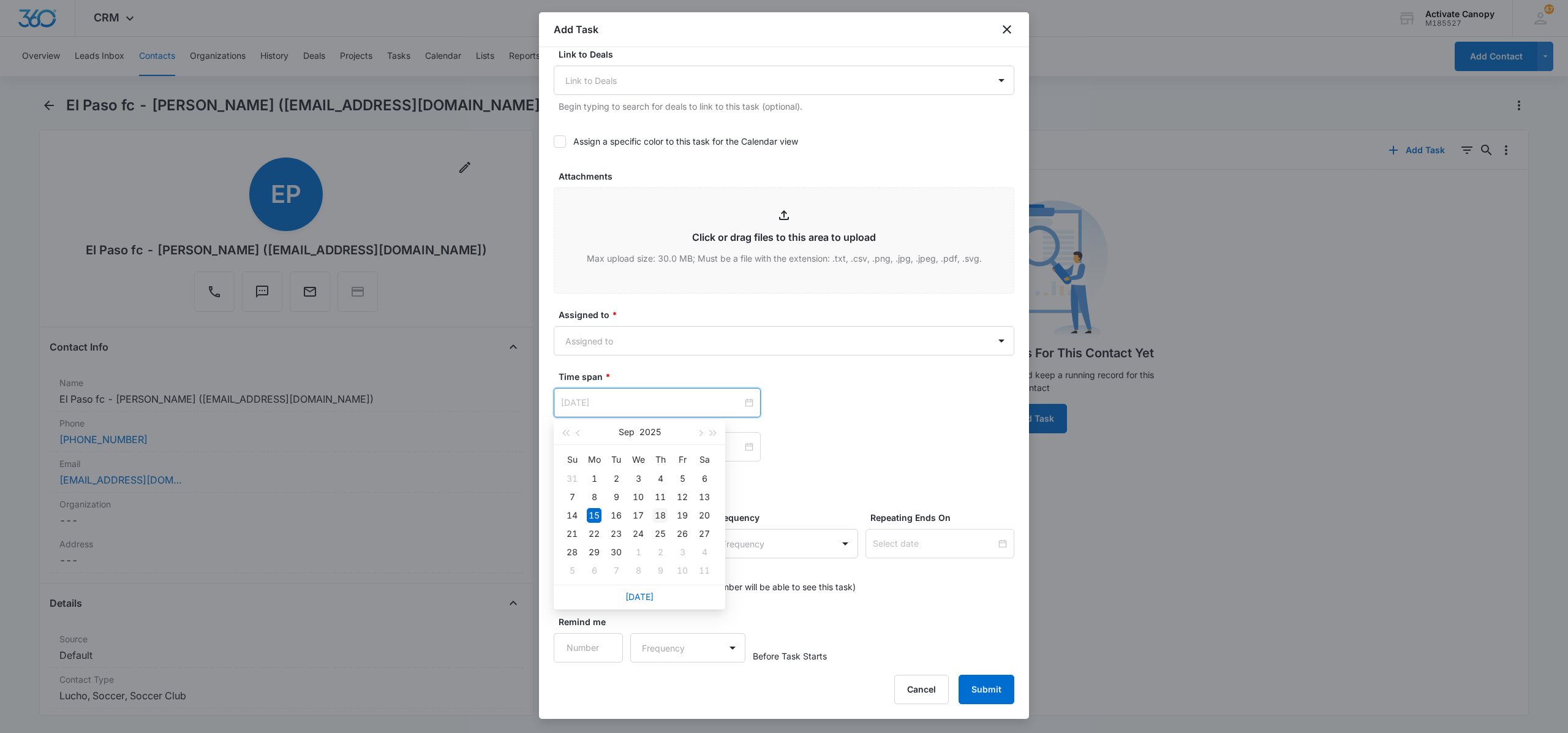
type input "[DATE]"
click at [667, 515] on div "18" at bounding box center [660, 515] width 15 height 15
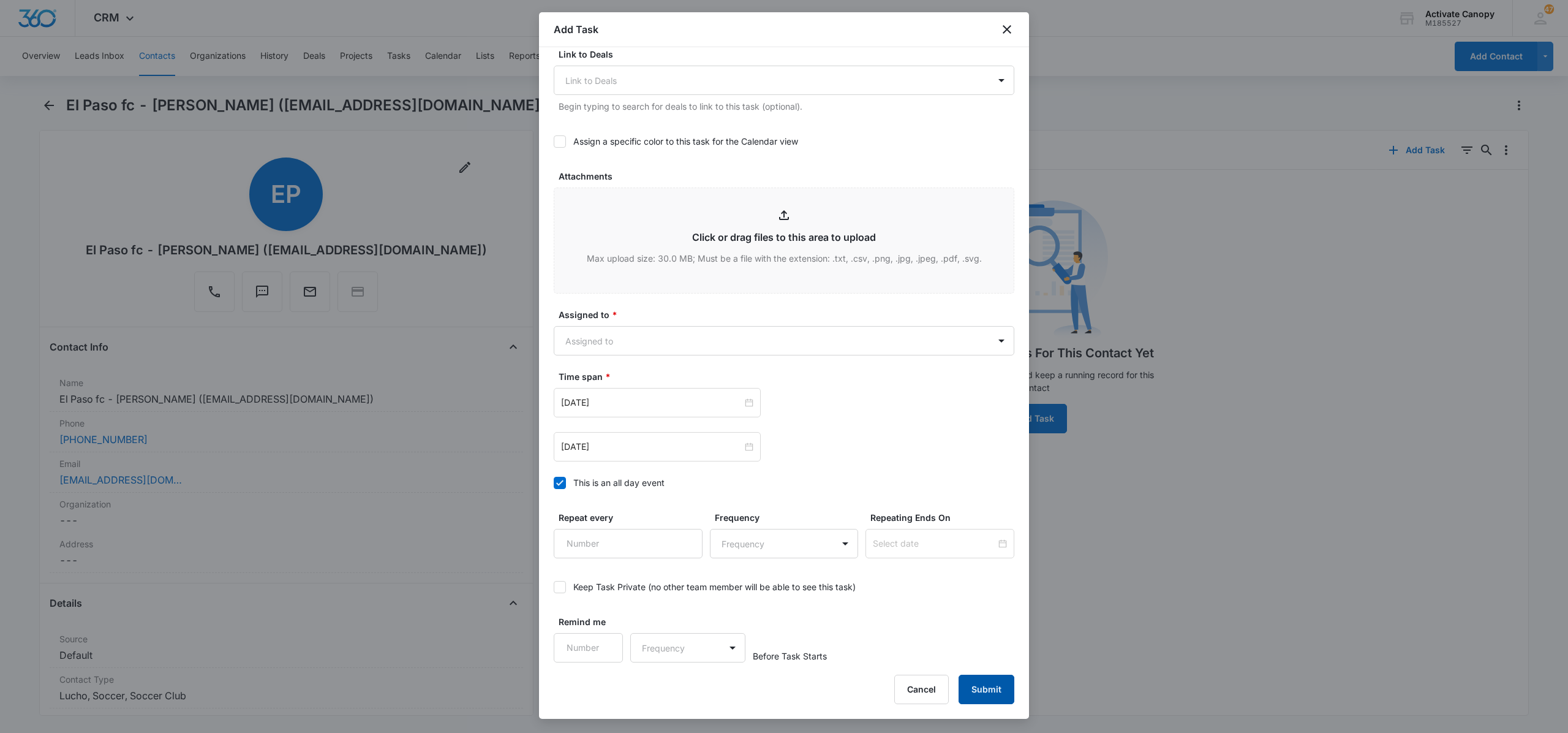
click at [1005, 682] on button "Submit" at bounding box center [987, 689] width 56 height 30
click at [863, 350] on body "CRM Apps Reputation Websites Forms CRM Email Social Content Ads Intelligence Fi…" at bounding box center [784, 366] width 1568 height 733
click at [694, 400] on div "Lucho ." at bounding box center [773, 406] width 410 height 13
checkbox input "true"
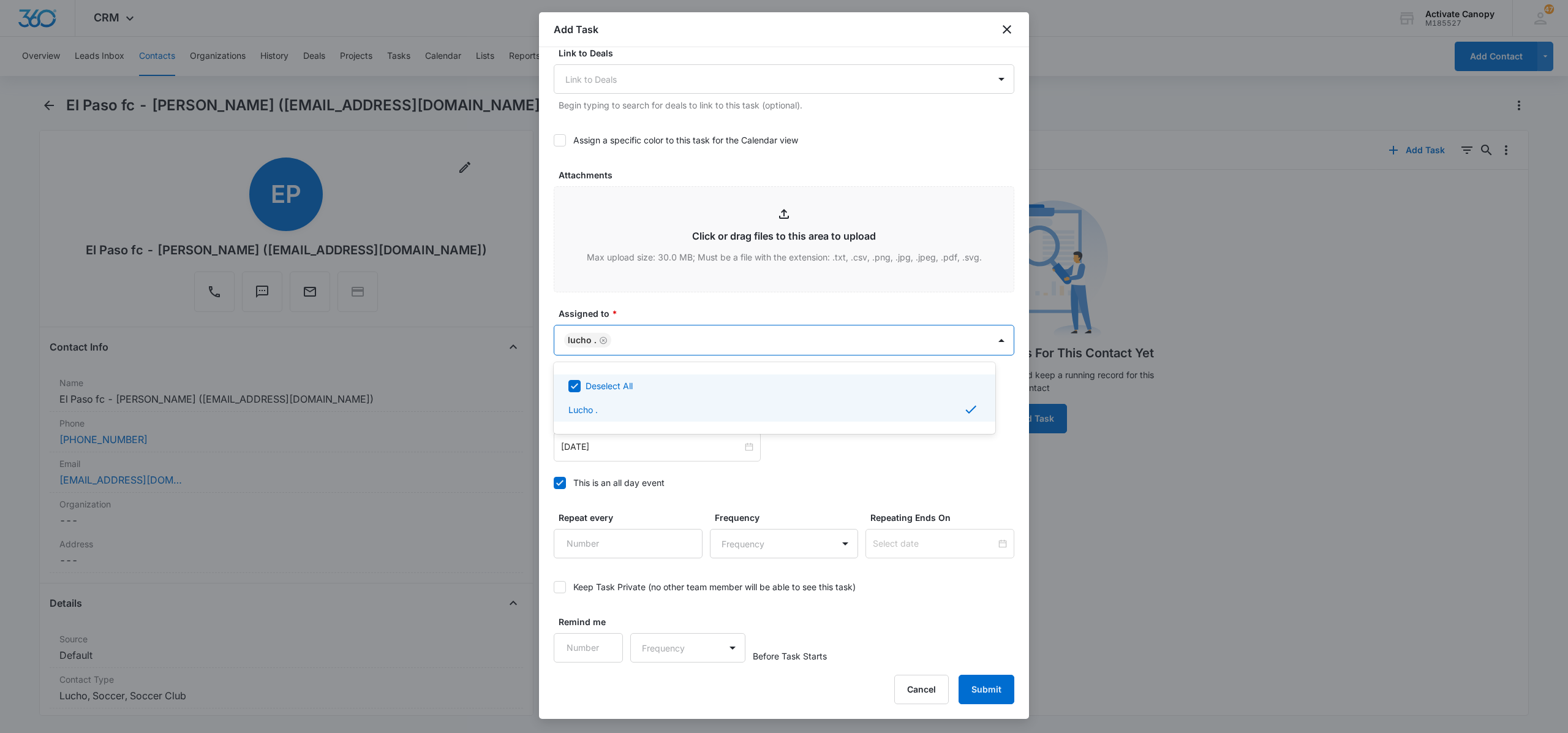
click at [559, 137] on div at bounding box center [784, 366] width 1568 height 733
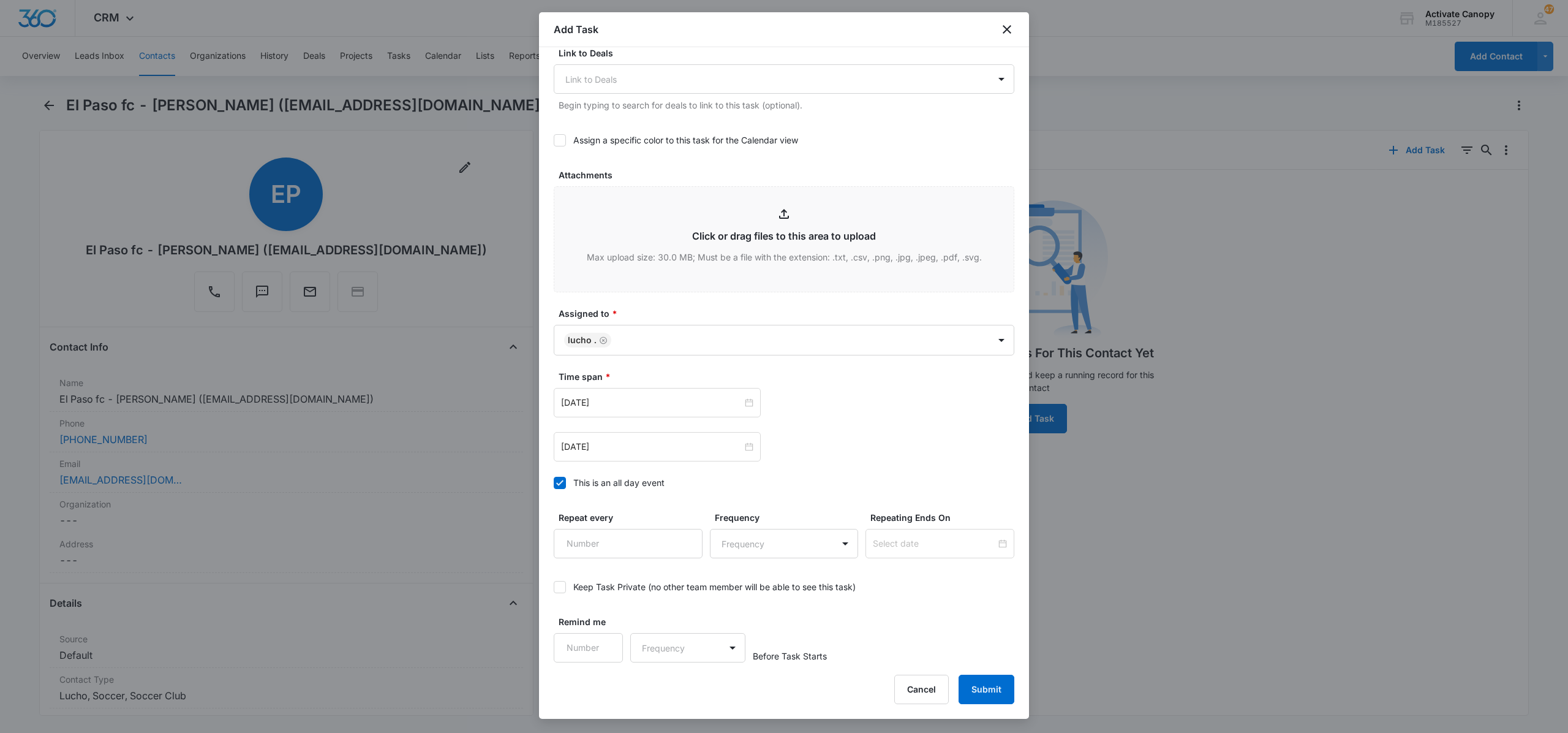
click at [559, 142] on icon at bounding box center [559, 140] width 7 height 5
click at [553, 140] on input "Assign a specific color to this task for the Calendar view" at bounding box center [553, 140] width 0 height 0
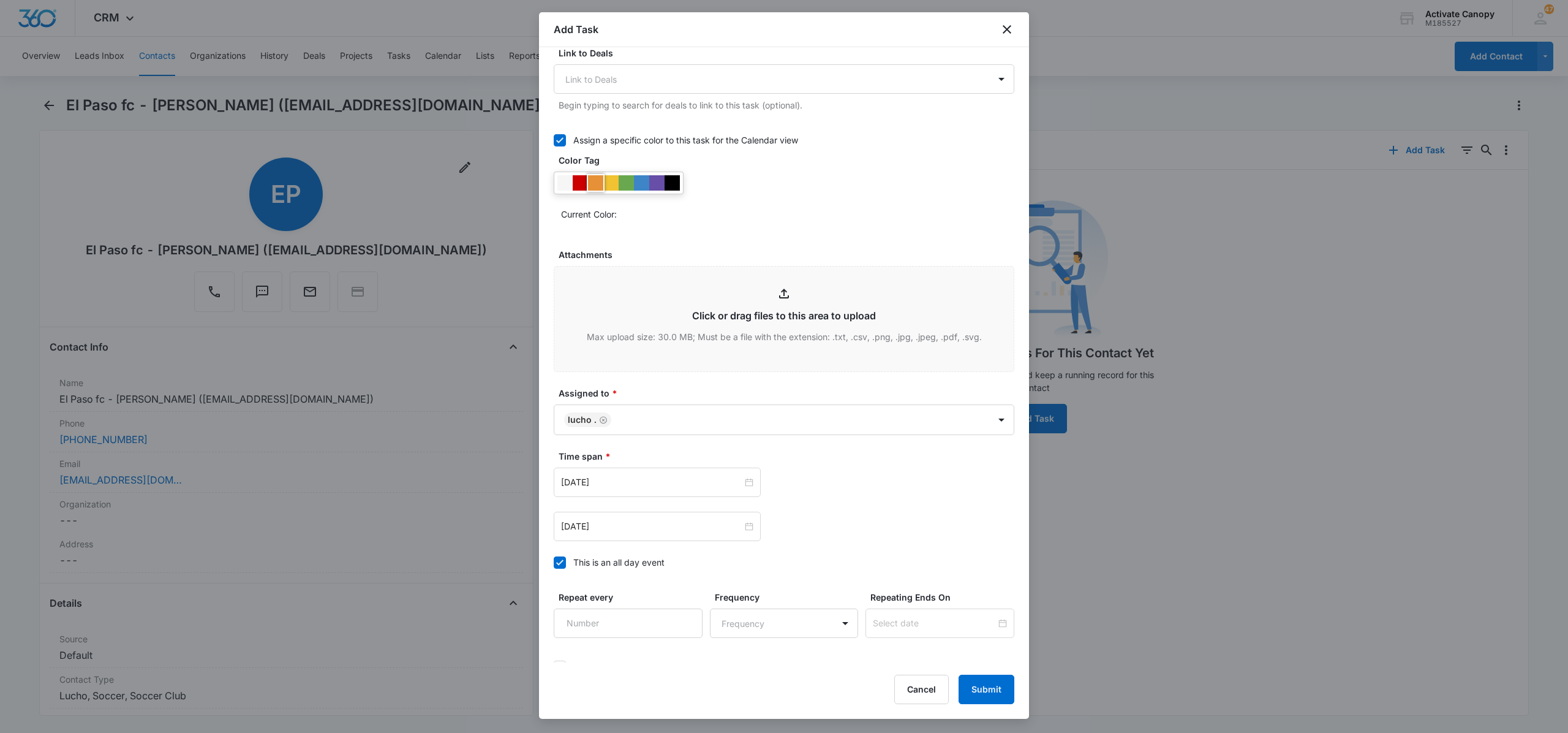
click at [592, 187] on div at bounding box center [595, 182] width 15 height 15
click at [993, 688] on button "Submit" at bounding box center [987, 689] width 56 height 30
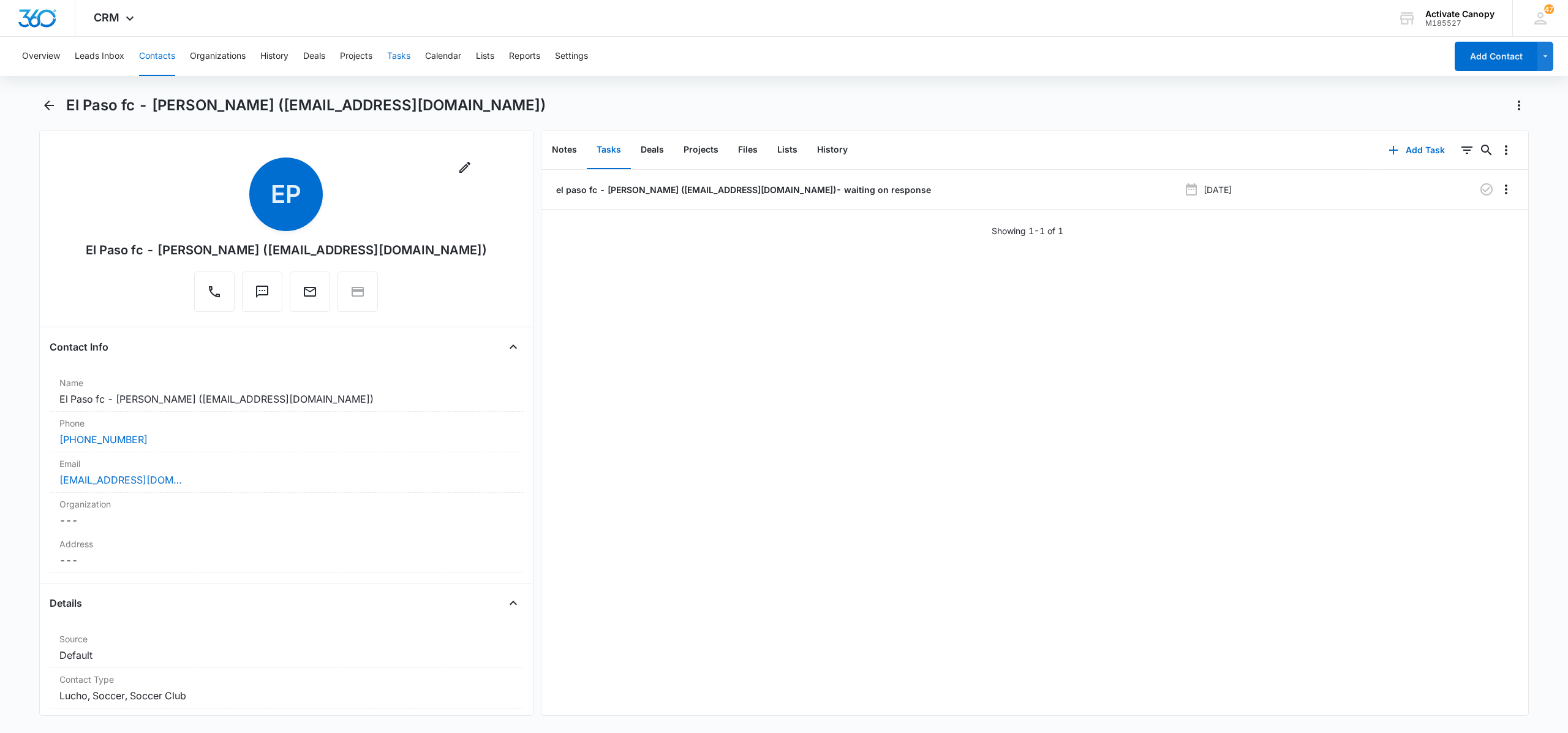
click at [411, 61] on button "Tasks" at bounding box center [398, 56] width 24 height 39
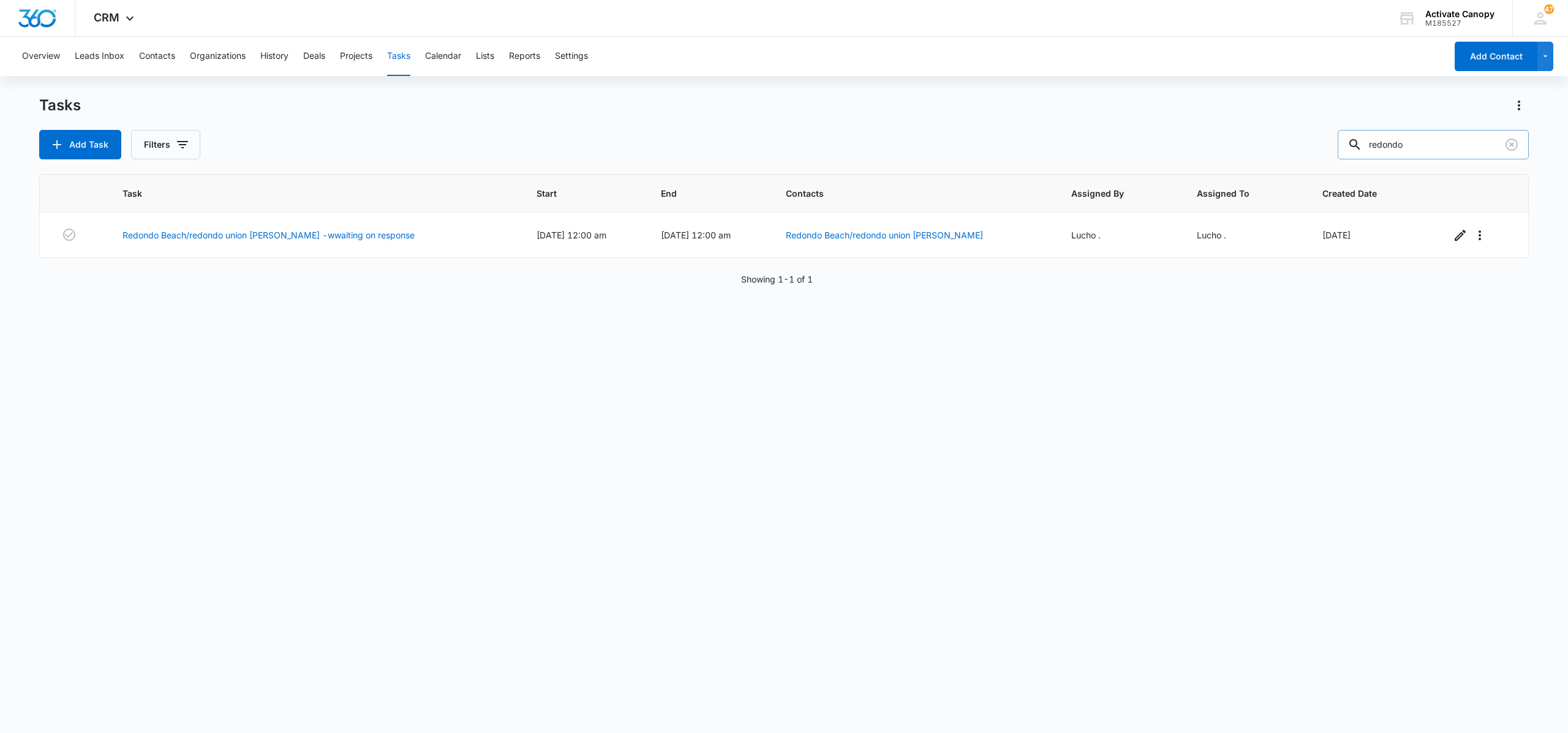
drag, startPoint x: 1444, startPoint y: 136, endPoint x: 1446, endPoint y: 153, distance: 17.1
click at [1446, 153] on input "redondo" at bounding box center [1433, 144] width 191 height 30
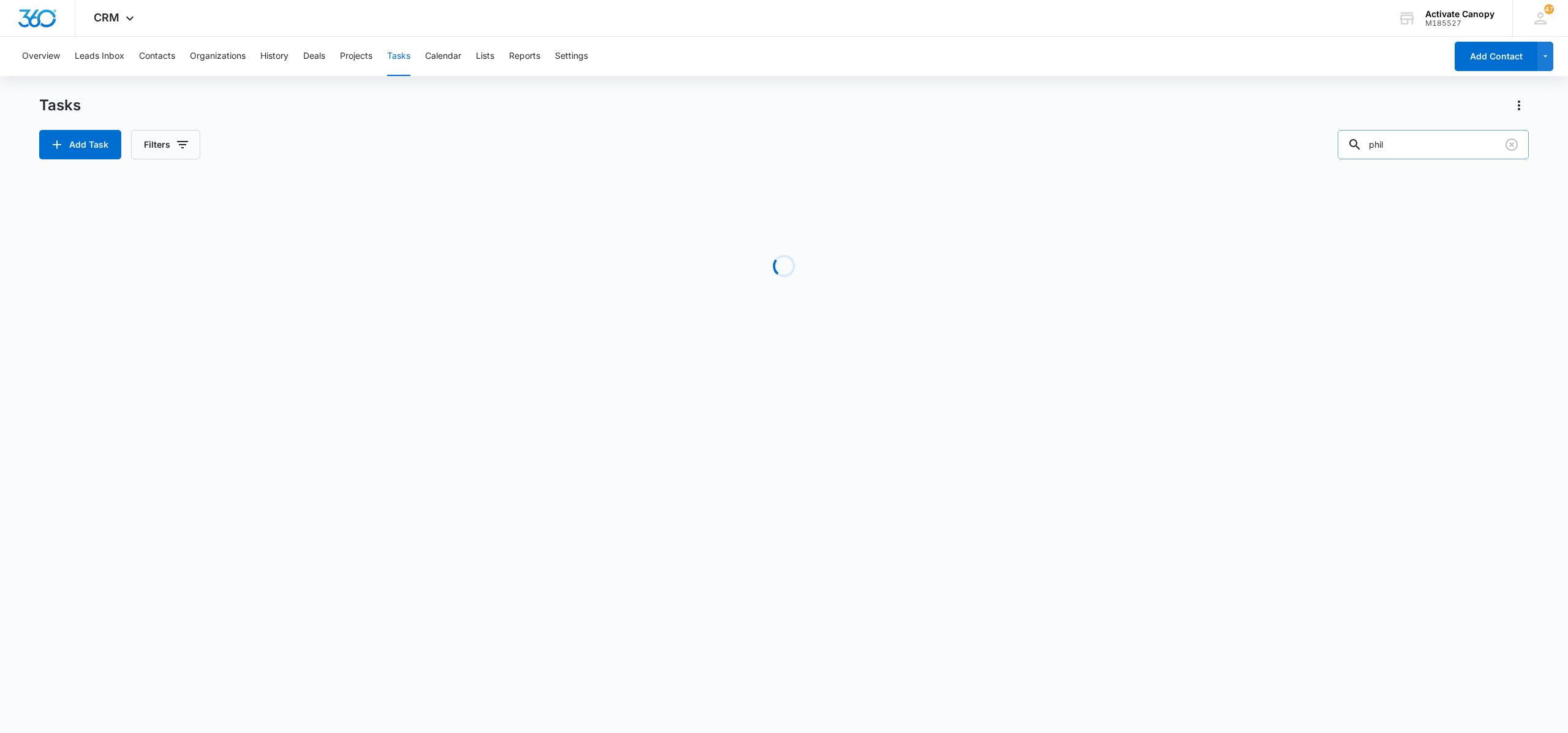
click at [1446, 153] on input "phil" at bounding box center [1433, 144] width 191 height 30
type input "phil"
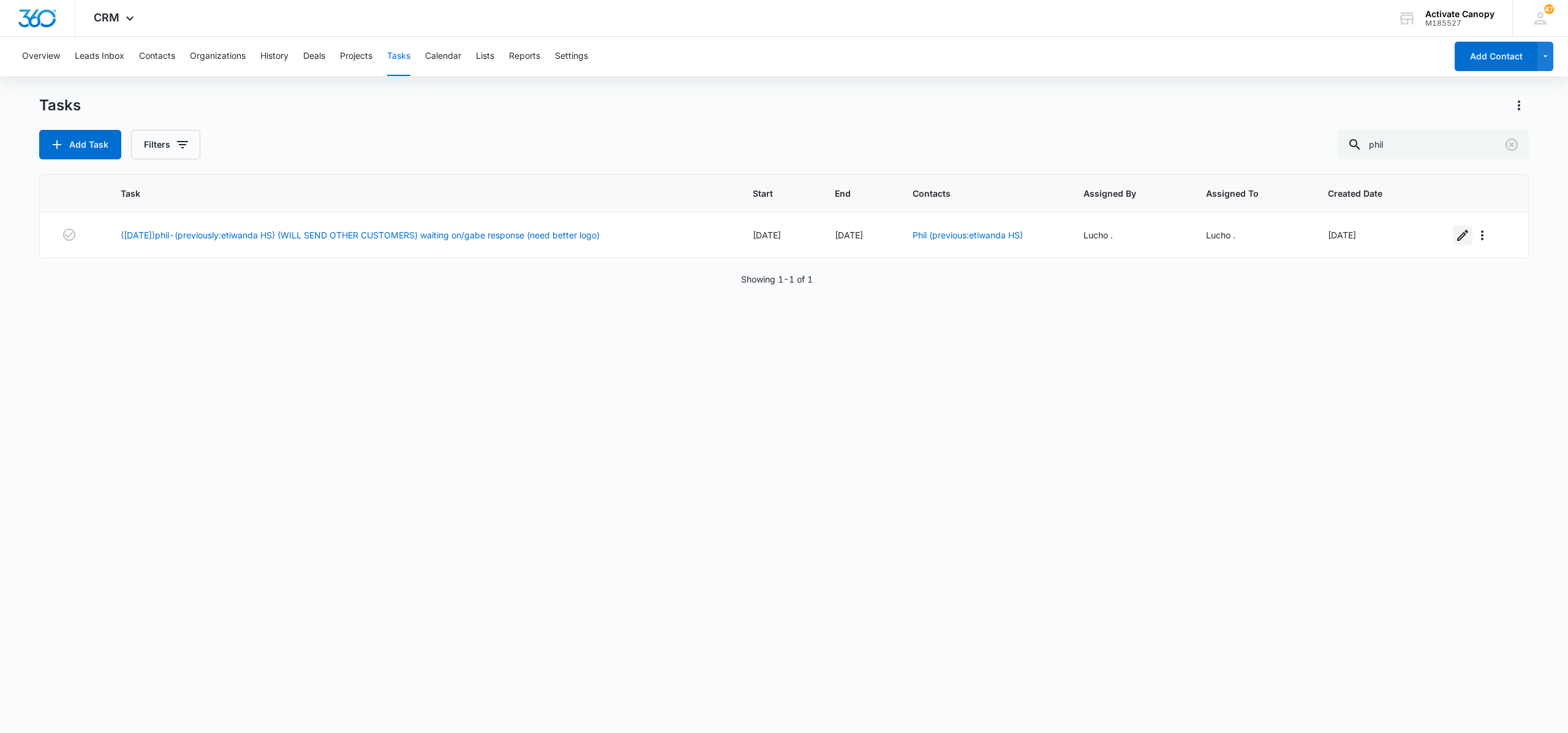
click at [1452, 234] on button "button" at bounding box center [1462, 235] width 19 height 19
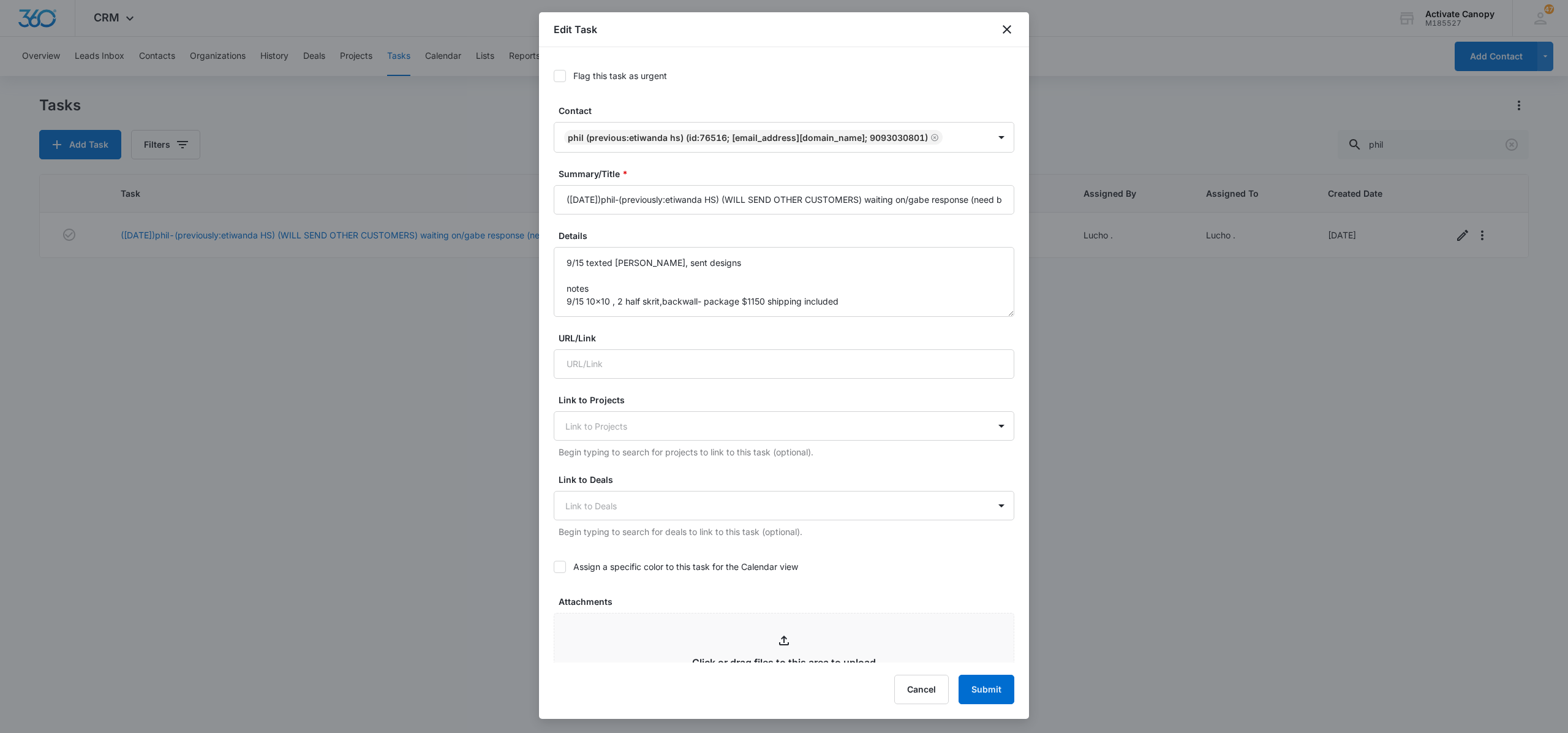
type input "[DATE]"
click at [794, 203] on input "([DATE])phil-(previously:etiwanda HS) (WILL SEND OTHER CUSTOMERS) waiting on/ga…" at bounding box center [784, 200] width 461 height 30
click at [946, 193] on input "([DATE])phil-(previously:etiwanda HS) (WILL SEND OTHER CUSTOMERS) waiting on/ga…" at bounding box center [784, 200] width 461 height 30
click at [961, 201] on input "(sept30)phil-(previously:etiwanda HS) (WILL SEND OTHER CUSTOMERS) waiting on re…" at bounding box center [784, 200] width 461 height 30
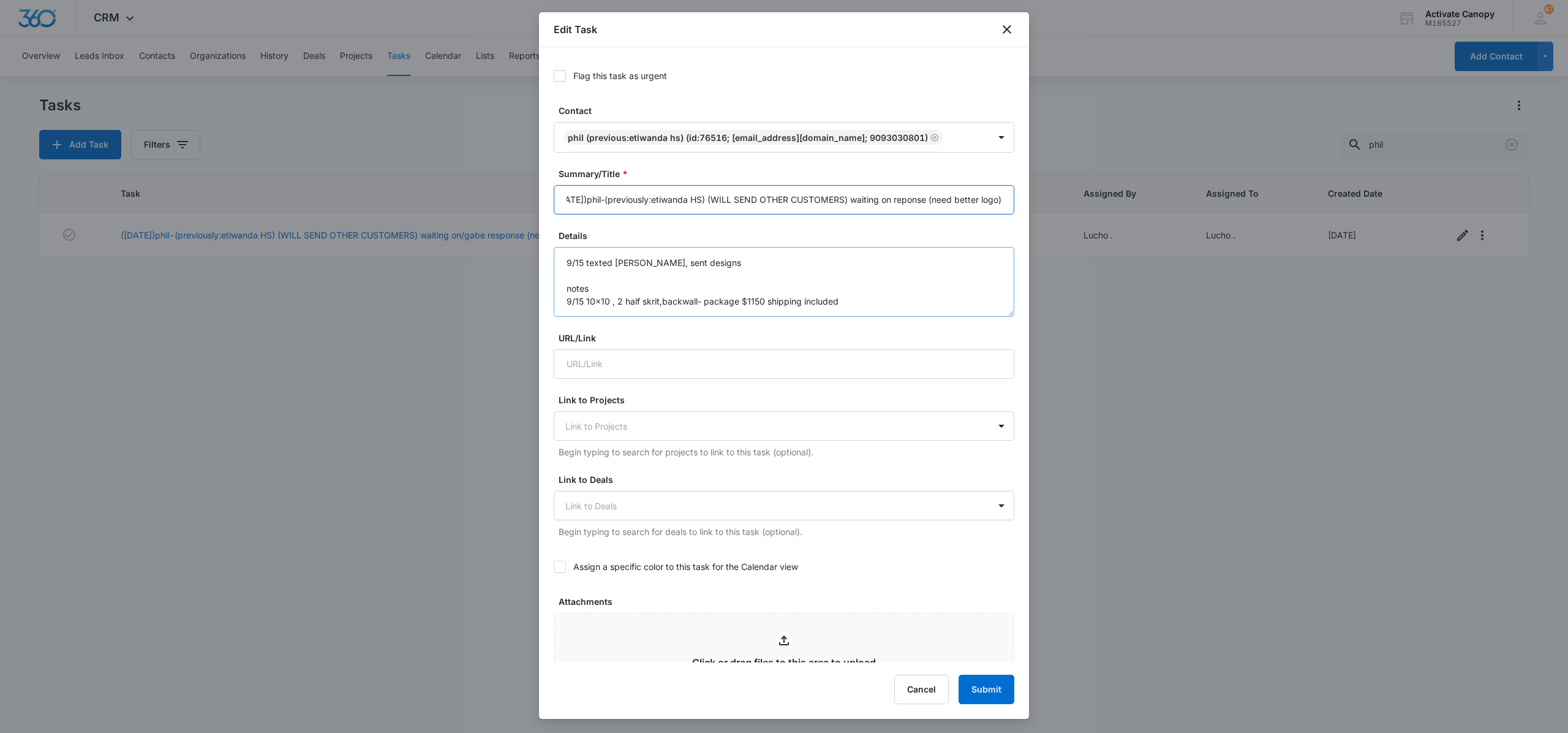
scroll to position [427, 0]
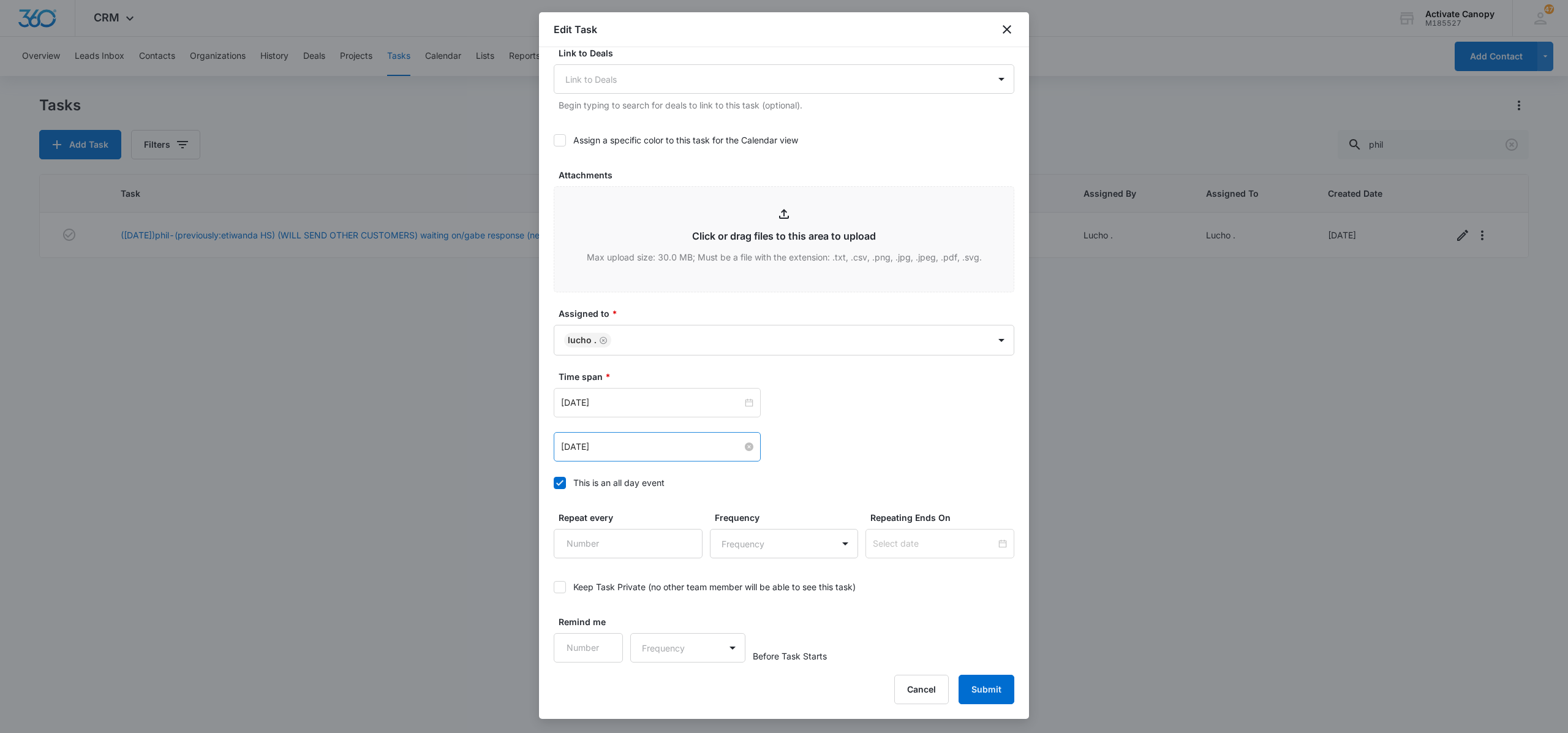
type input "(sept30)phil-(previously:etiwanda HS) (WILL SEND OTHER CUSTOMERS) waiting on re…"
click at [665, 453] on input "[DATE]" at bounding box center [651, 446] width 181 height 13
type input "[DATE]"
click at [675, 560] on div "19" at bounding box center [682, 559] width 15 height 15
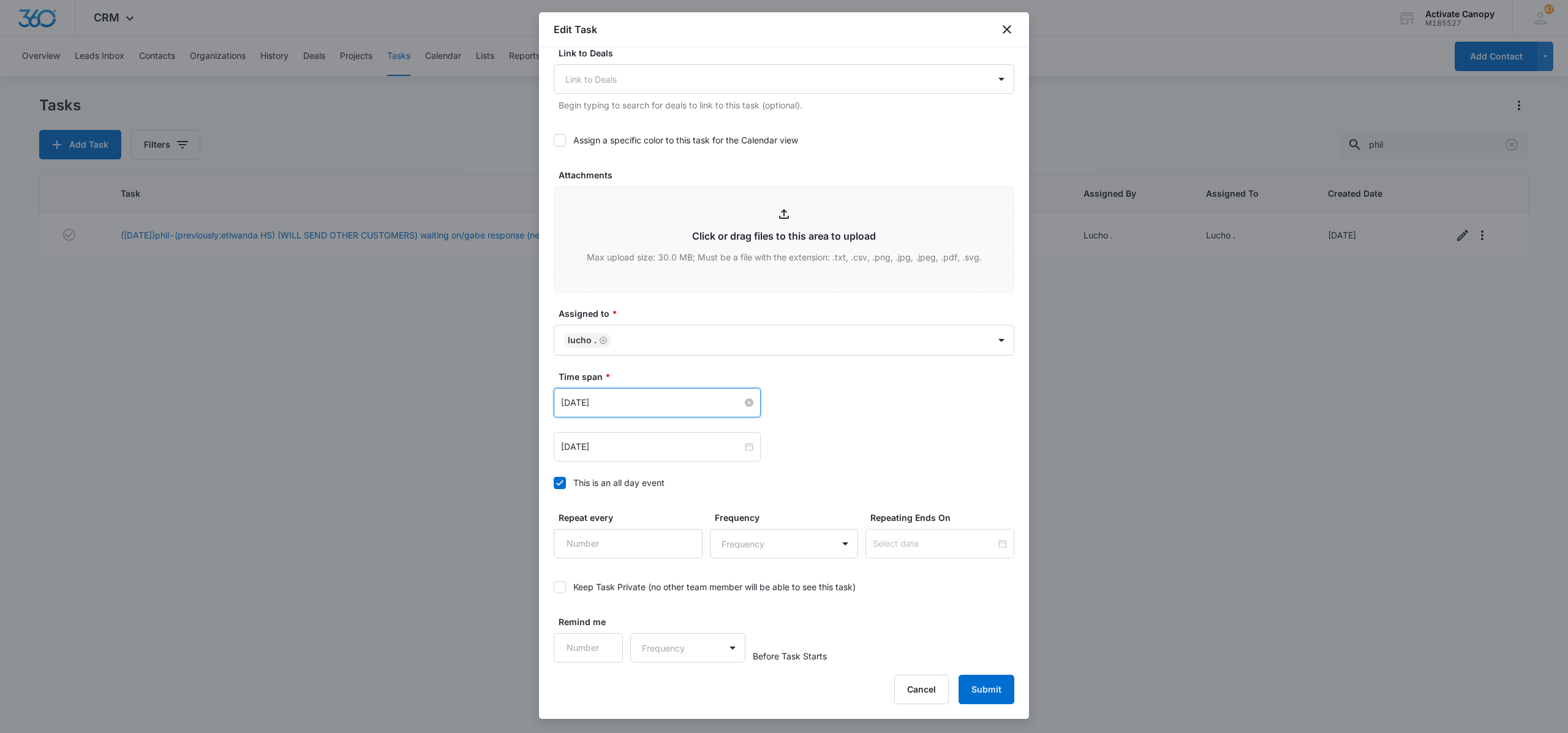
click at [662, 408] on input "[DATE]" at bounding box center [651, 402] width 181 height 13
type input "[DATE]"
click at [685, 513] on div "19" at bounding box center [682, 515] width 15 height 15
click at [973, 680] on button "Submit" at bounding box center [987, 689] width 56 height 30
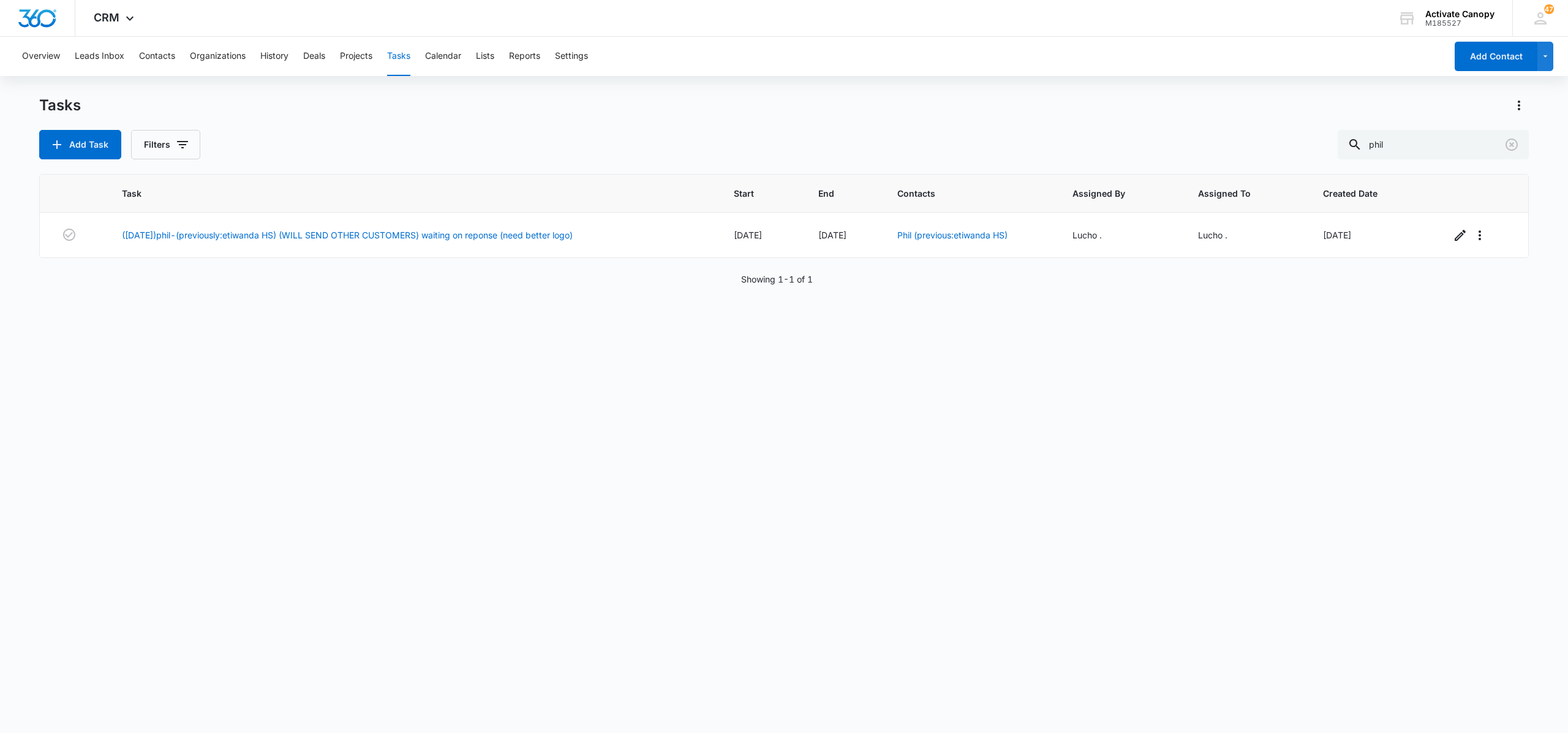
click at [482, 136] on div "Add Task Filters phil" at bounding box center [784, 144] width 1489 height 30
